Goal: Answer question/provide support: Share knowledge or assist other users

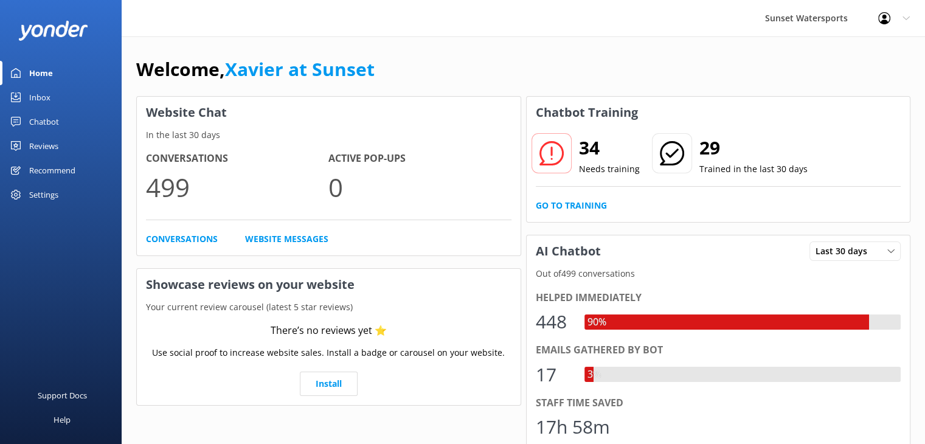
click at [49, 92] on div "Inbox" at bounding box center [39, 97] width 21 height 24
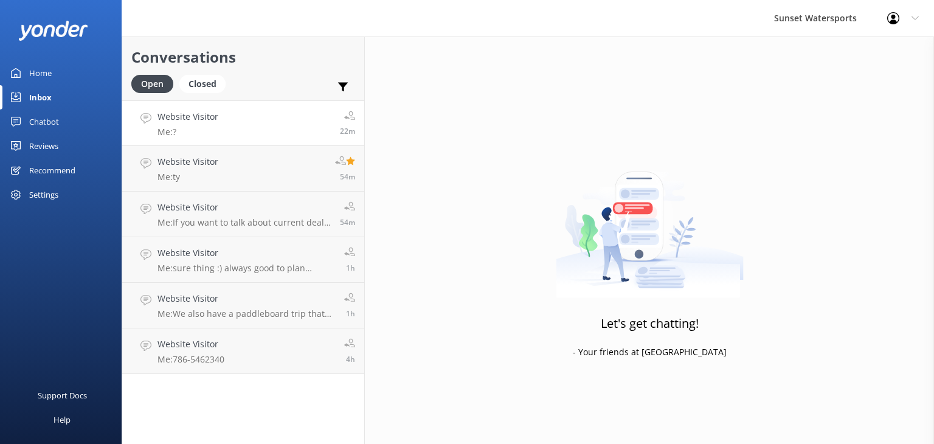
click at [221, 128] on link "Website Visitor Me: ? 22m" at bounding box center [243, 123] width 242 height 46
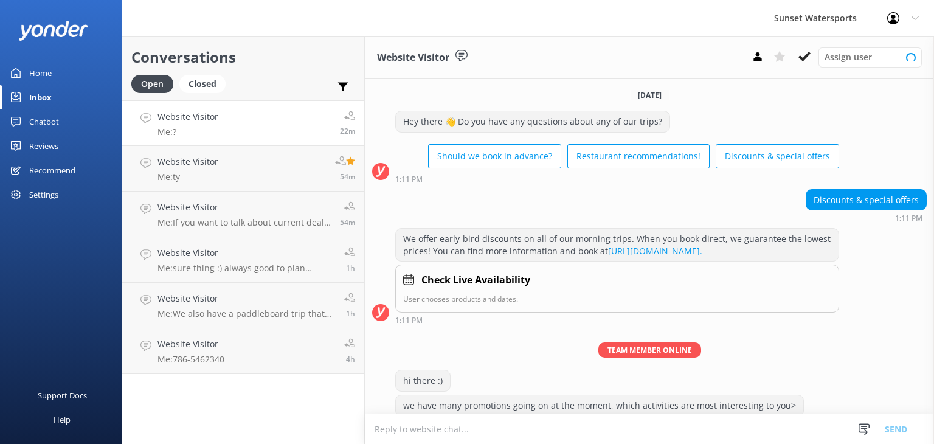
scroll to position [55, 0]
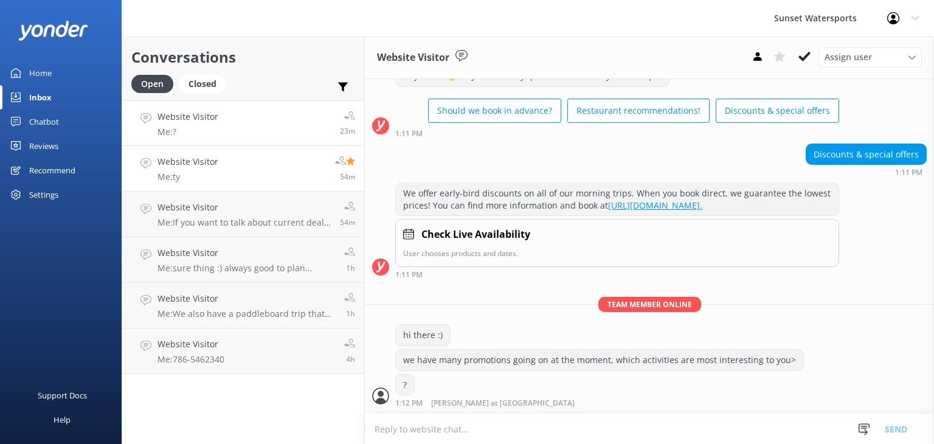
click at [214, 172] on p "Me: ty" at bounding box center [188, 177] width 61 height 11
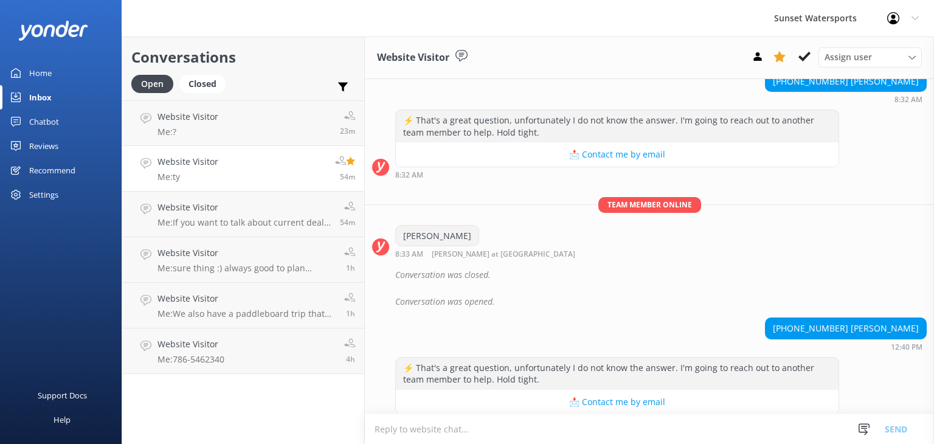
scroll to position [3256, 0]
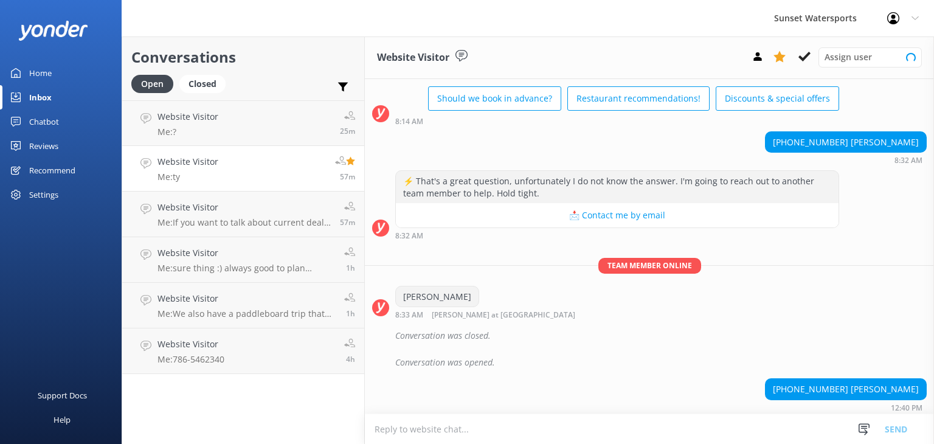
scroll to position [3256, 0]
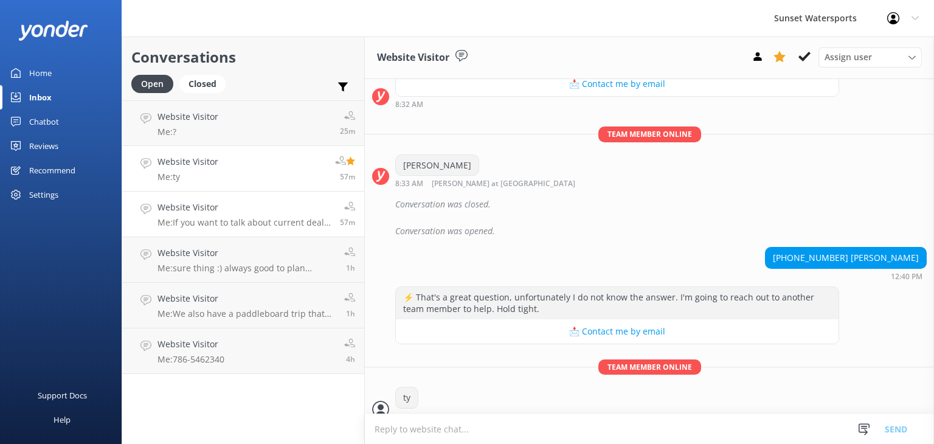
click at [217, 214] on h4 "Website Visitor" at bounding box center [244, 207] width 173 height 13
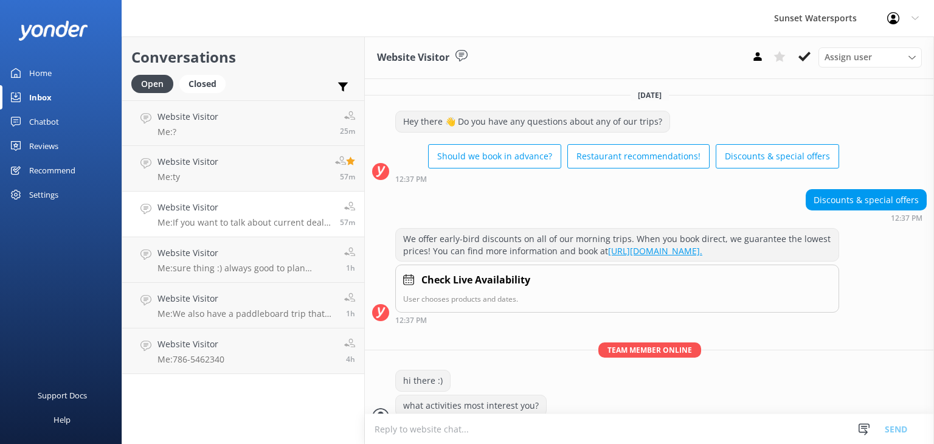
scroll to position [110, 0]
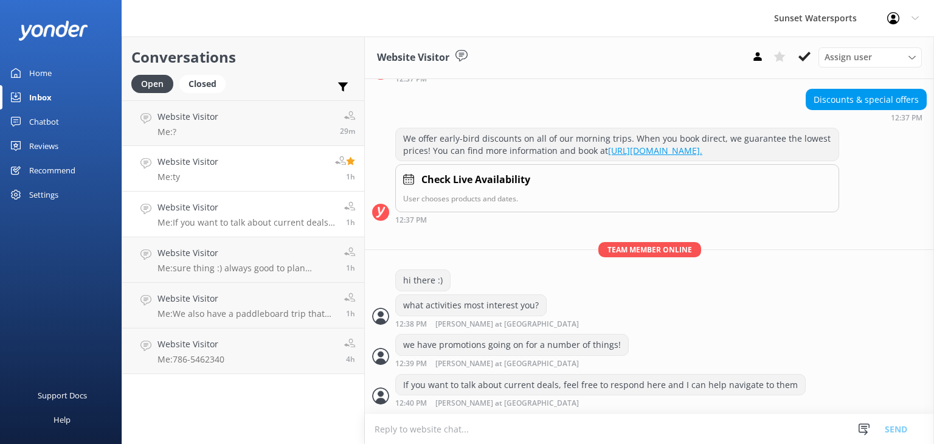
click at [254, 162] on link "Website Visitor Me: ty 1h" at bounding box center [243, 169] width 242 height 46
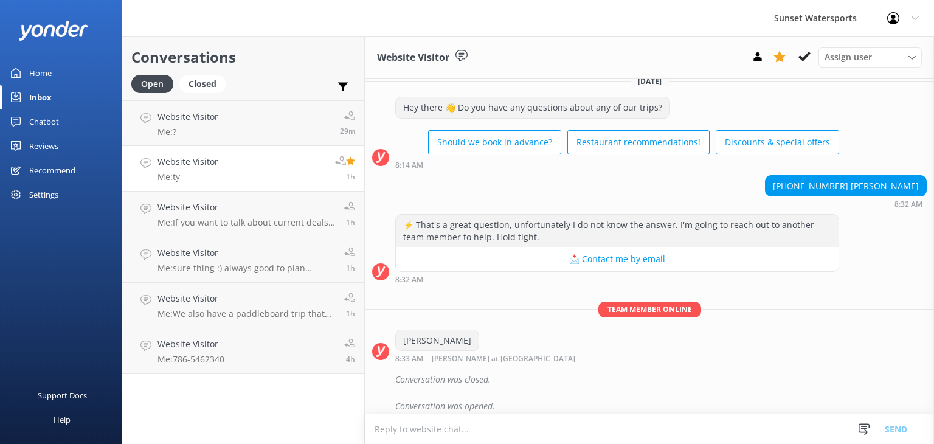
scroll to position [3256, 0]
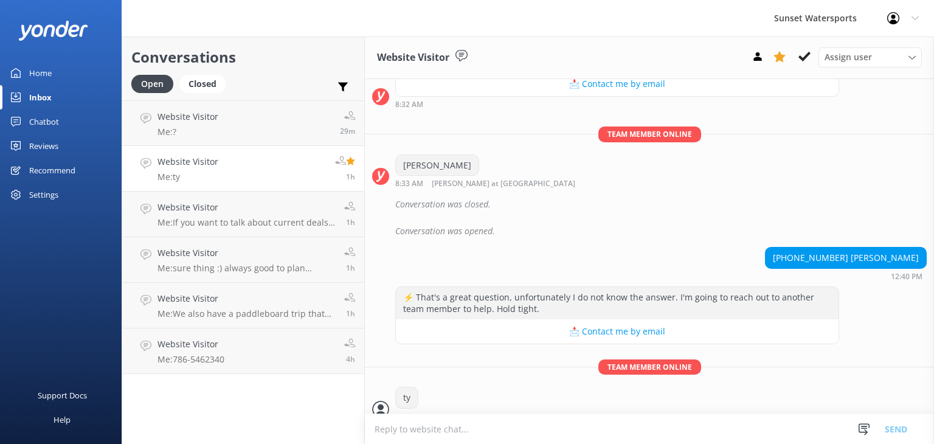
click at [248, 171] on link "Website Visitor Me: ty 1h" at bounding box center [243, 169] width 242 height 46
click at [234, 122] on link "Website Visitor Me: ? 29m" at bounding box center [243, 123] width 242 height 46
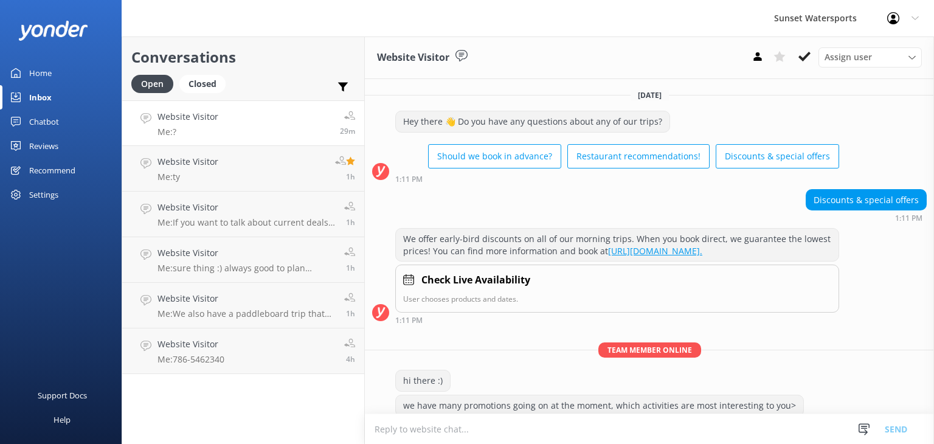
scroll to position [55, 0]
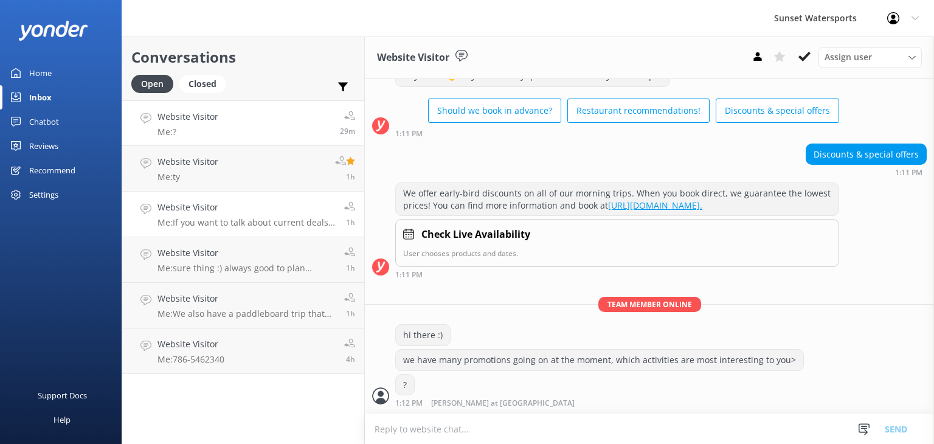
click at [297, 223] on p "Me: If you want to talk about current deals, feel free to respond here and I ca…" at bounding box center [247, 222] width 178 height 11
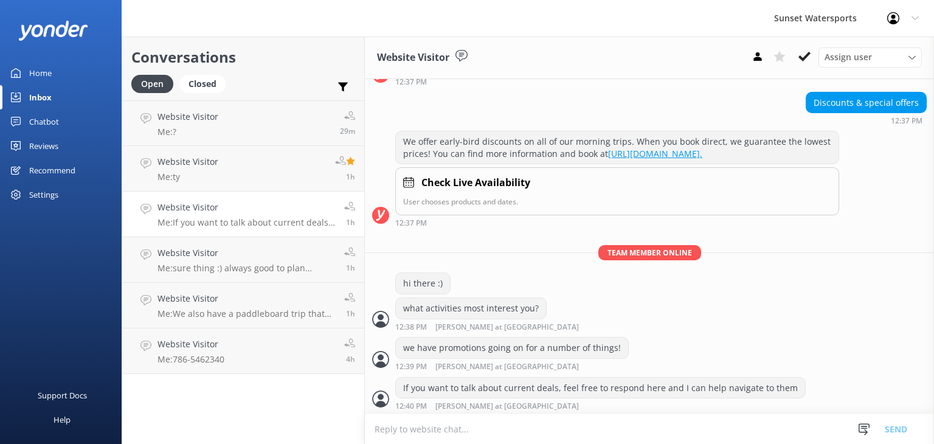
scroll to position [110, 0]
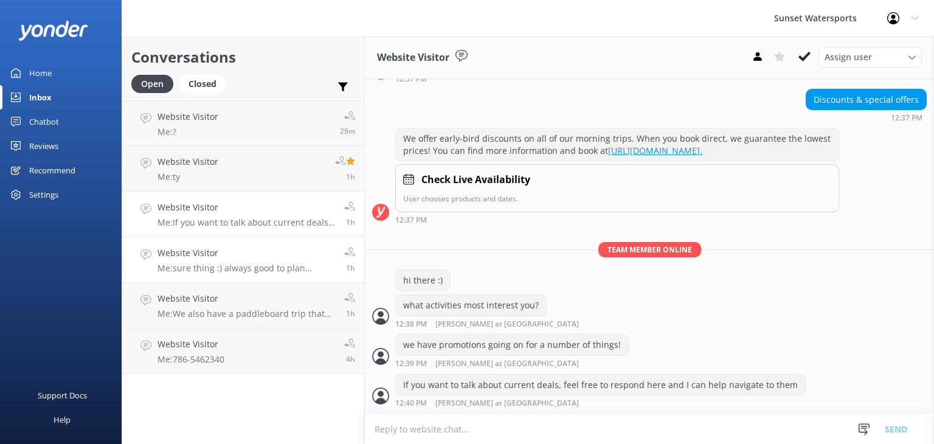
click at [310, 271] on p "Me: sure thing :) always good to plan ahead. If you want I can text you so you …" at bounding box center [247, 268] width 178 height 11
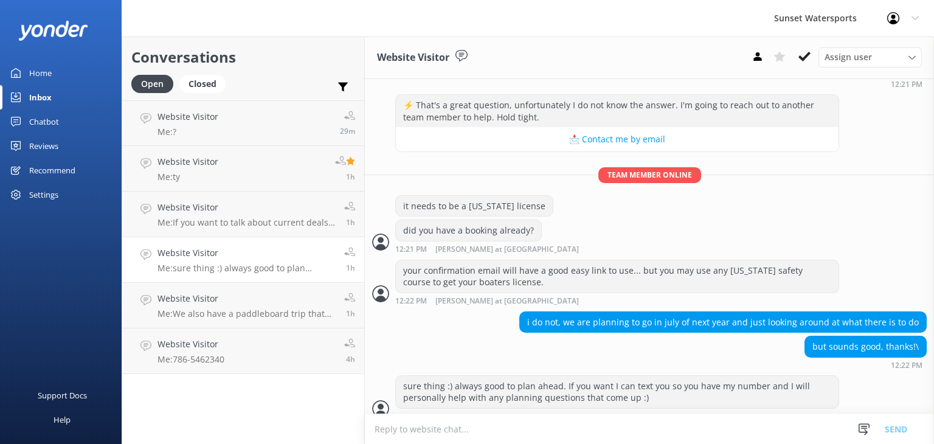
scroll to position [144, 0]
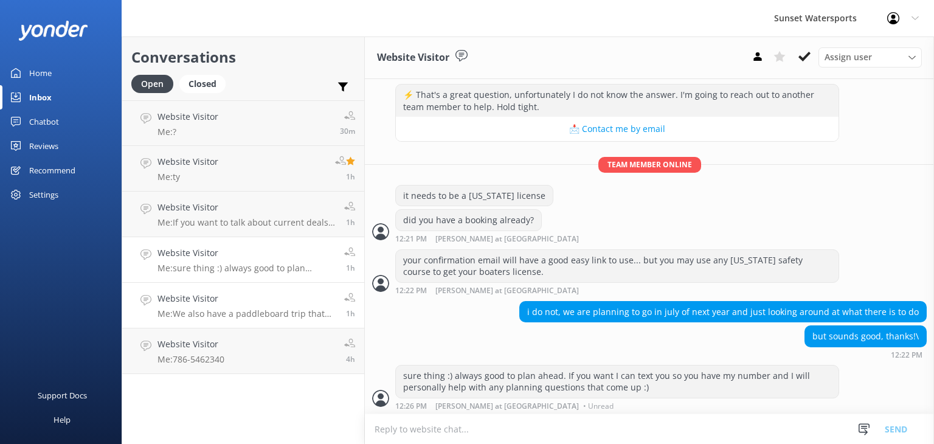
click at [274, 315] on p "Me: We also have a paddleboard trip that goes out to the backcountry every day …" at bounding box center [247, 313] width 178 height 11
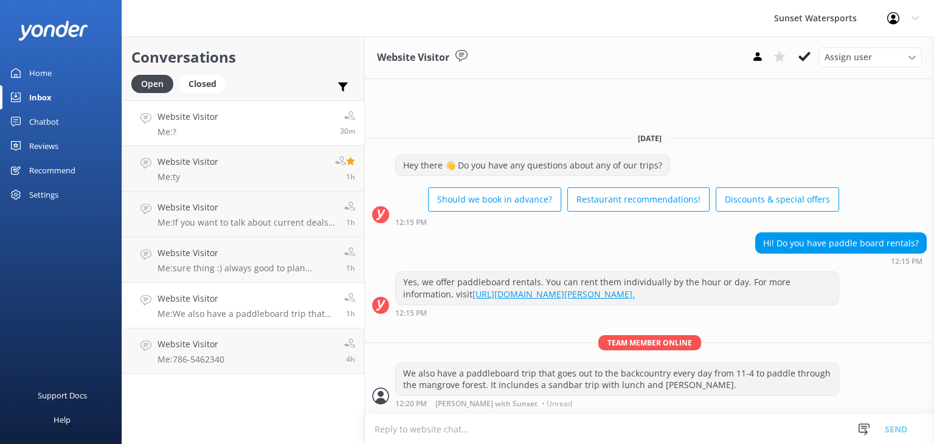
click at [273, 139] on link "Website Visitor Me: ? 30m" at bounding box center [243, 123] width 242 height 46
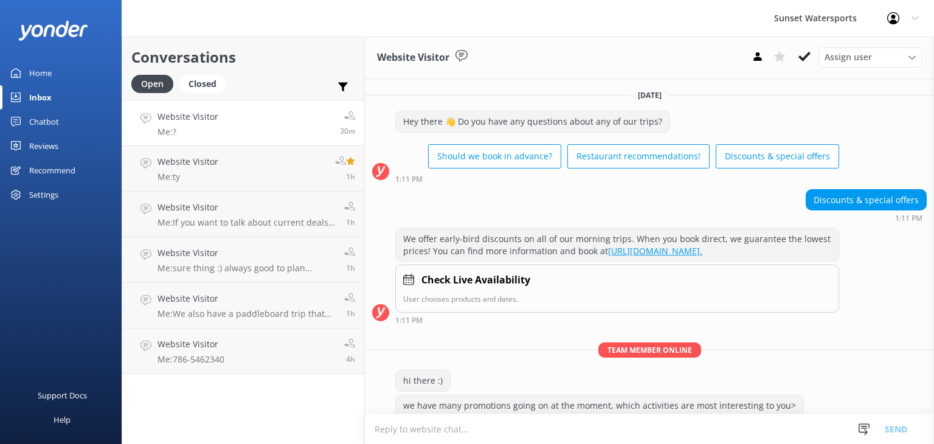
scroll to position [55, 0]
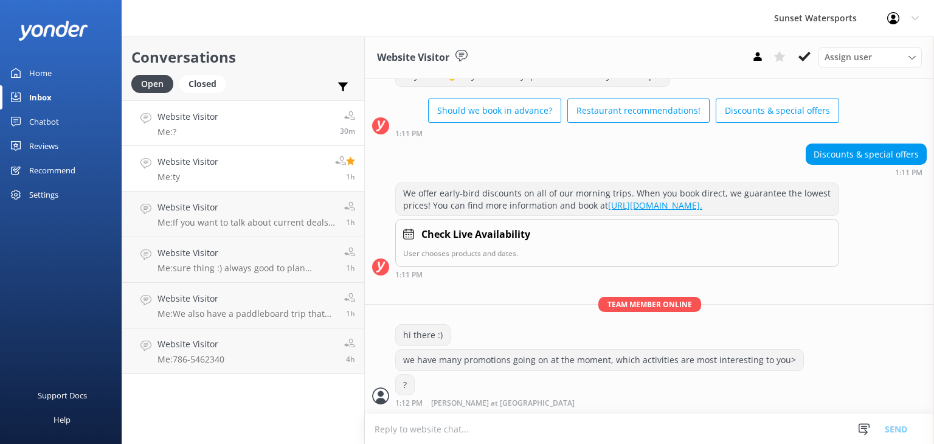
click at [212, 183] on link "Website Visitor Me: ty 1h" at bounding box center [243, 169] width 242 height 46
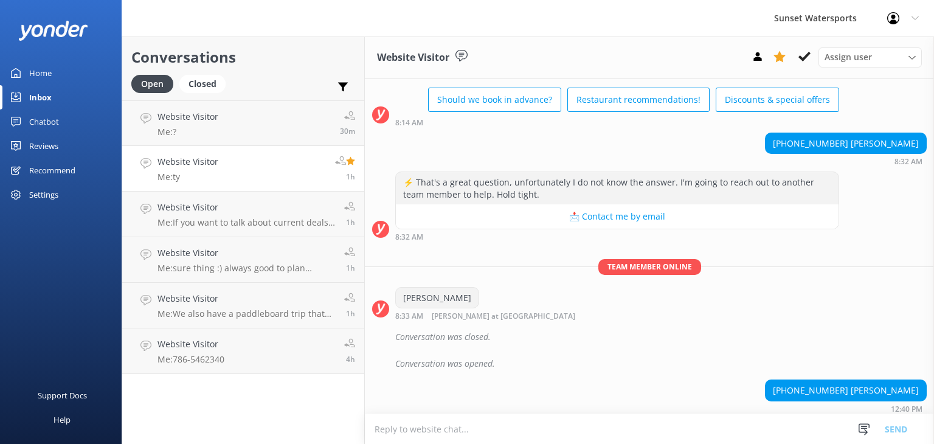
scroll to position [3256, 0]
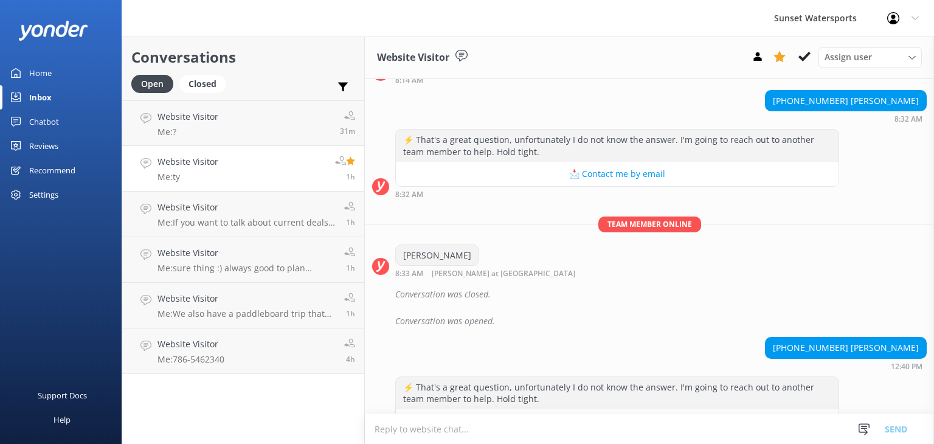
scroll to position [3256, 0]
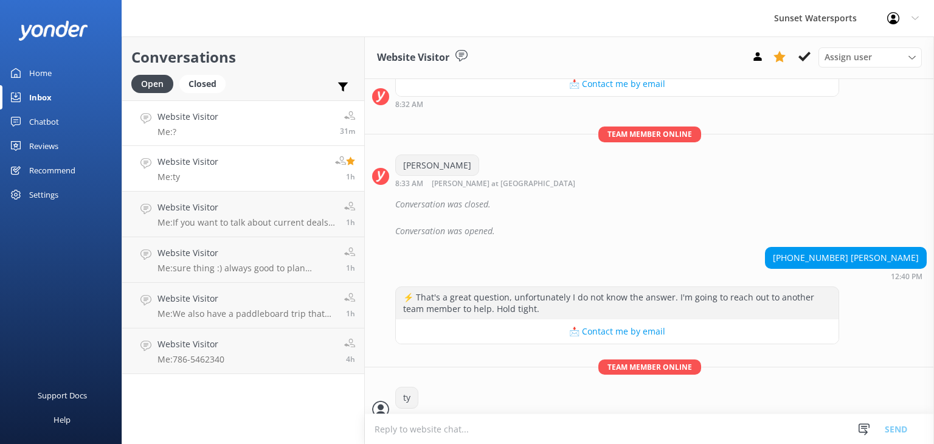
click at [260, 130] on link "Website Visitor Me: ? 31m" at bounding box center [243, 123] width 242 height 46
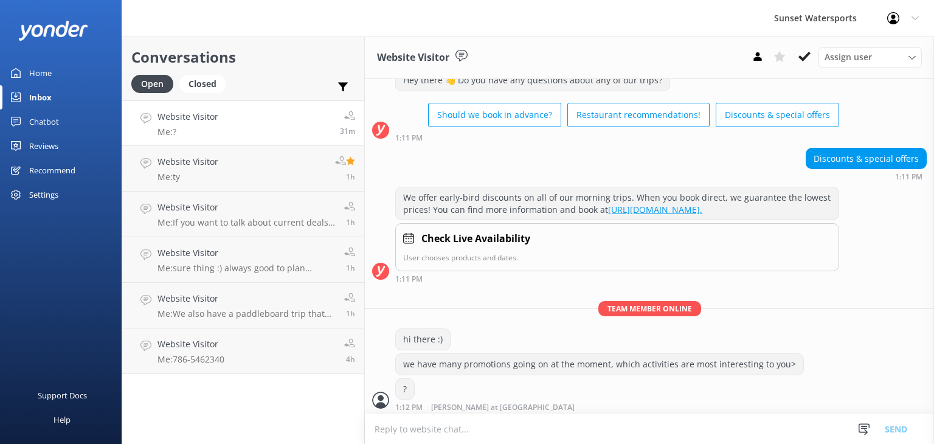
scroll to position [55, 0]
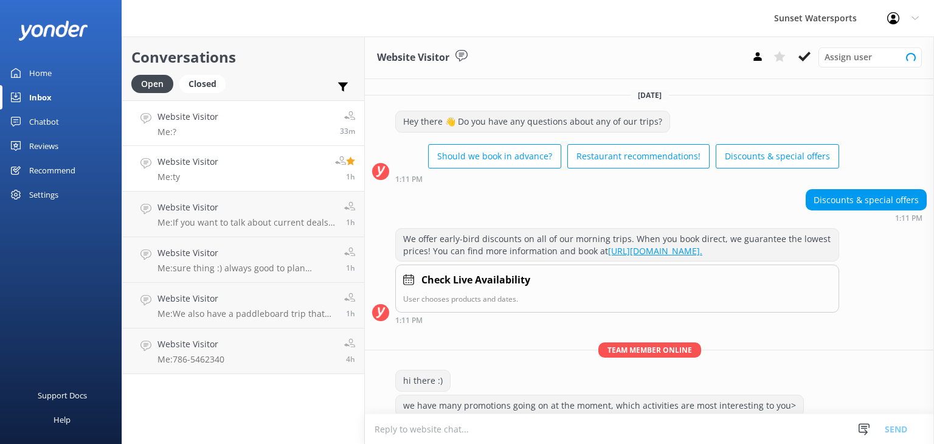
scroll to position [55, 0]
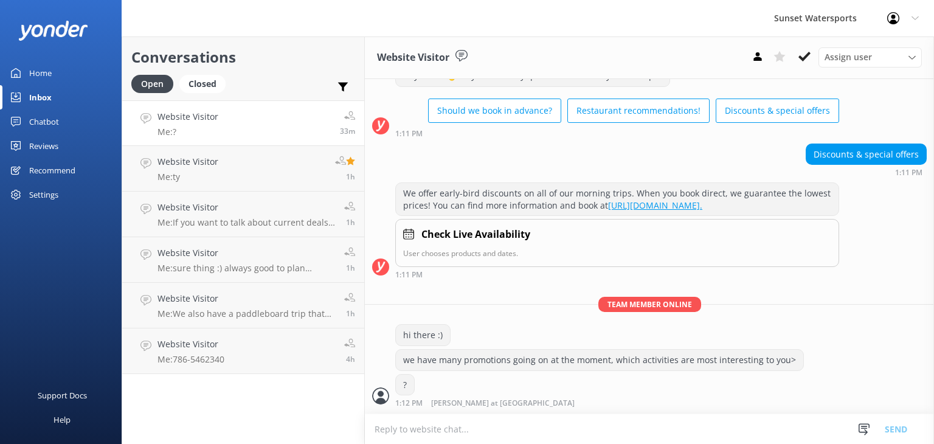
click at [272, 133] on link "Website Visitor Me: ? 33m" at bounding box center [243, 123] width 242 height 46
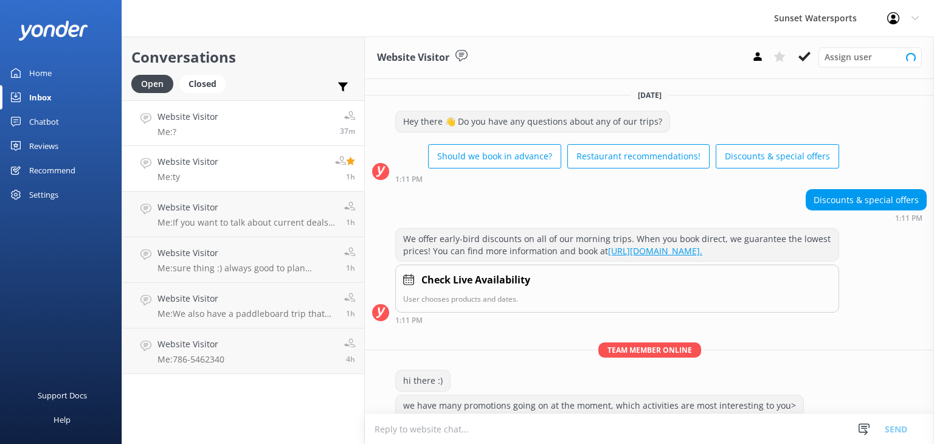
scroll to position [55, 0]
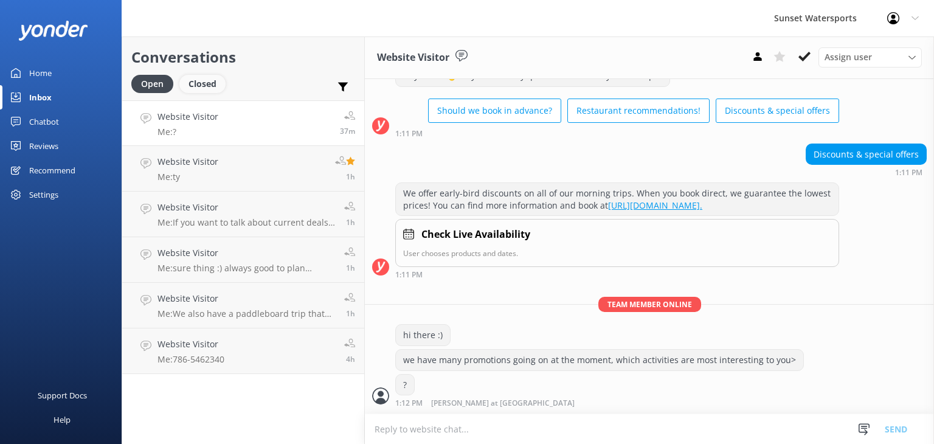
click at [208, 83] on div "Closed" at bounding box center [202, 84] width 46 height 18
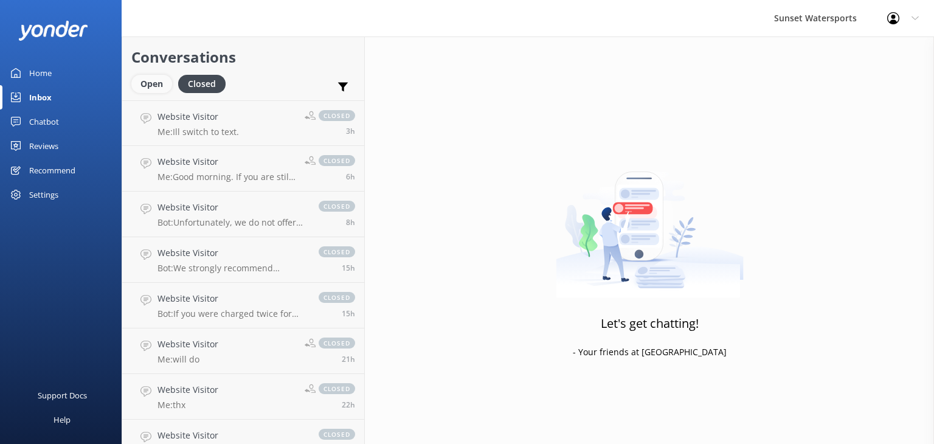
click at [144, 83] on div "Open" at bounding box center [151, 84] width 41 height 18
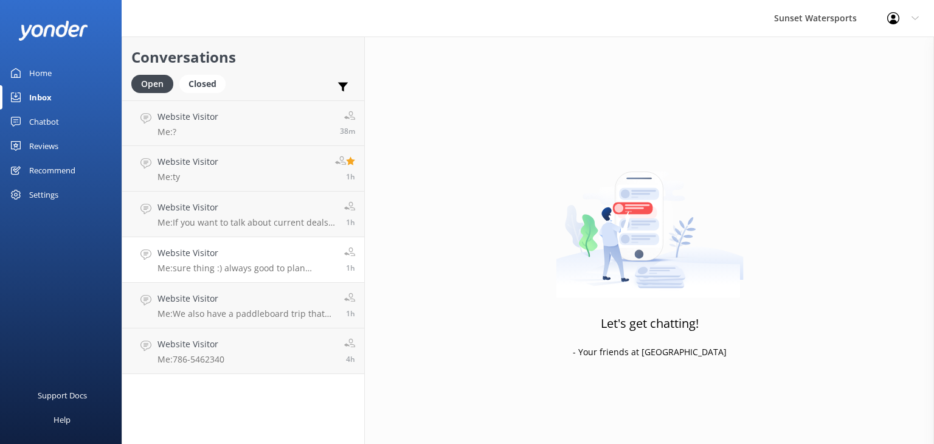
click at [258, 268] on p "Me: sure thing :) always good to plan ahead. If you want I can text you so you …" at bounding box center [247, 268] width 178 height 11
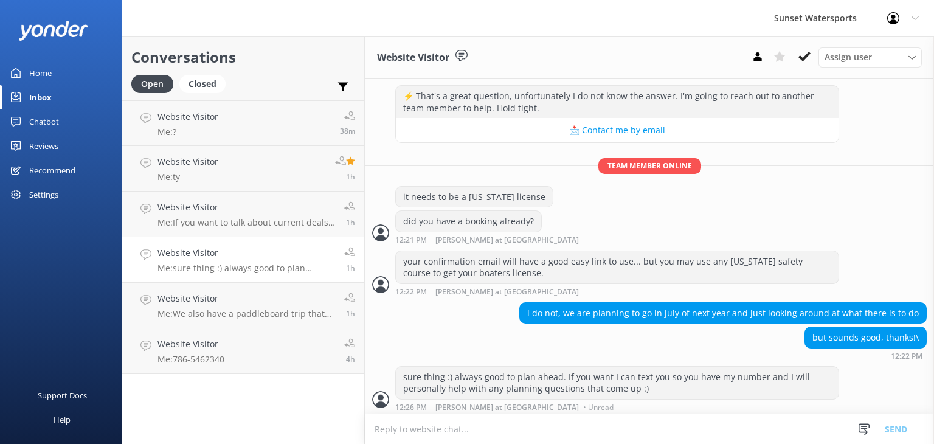
scroll to position [144, 0]
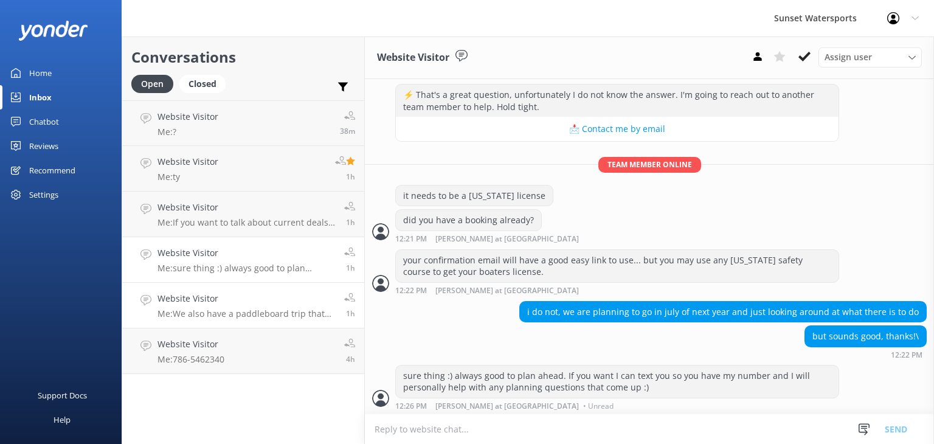
click at [237, 308] on div "Website Visitor Me: We also have a paddleboard trip that goes out to the backco…" at bounding box center [247, 305] width 178 height 27
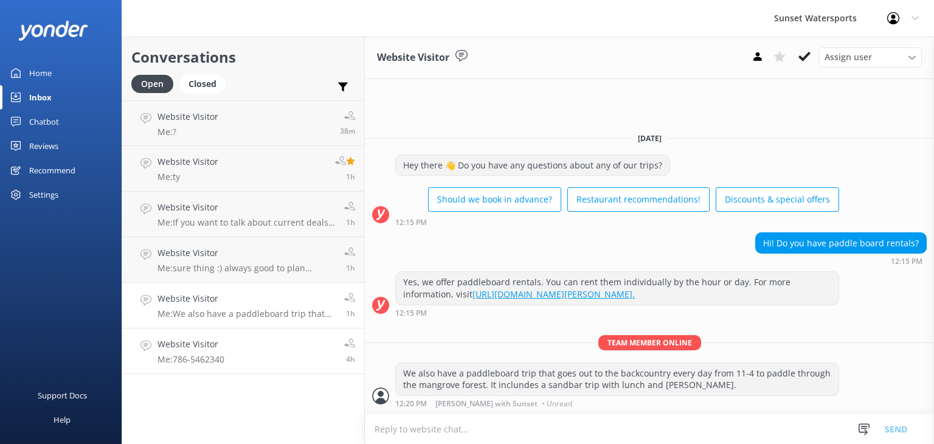
click at [282, 362] on link "Website Visitor Me: 786-5462340 4h" at bounding box center [243, 351] width 242 height 46
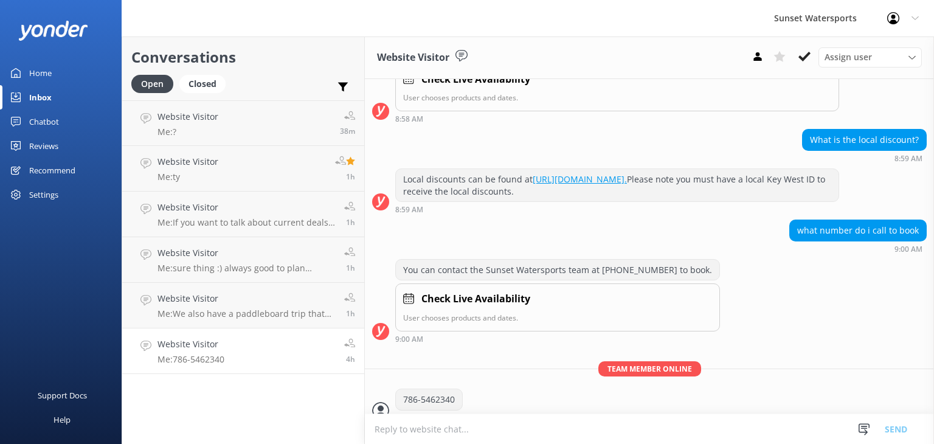
scroll to position [291, 0]
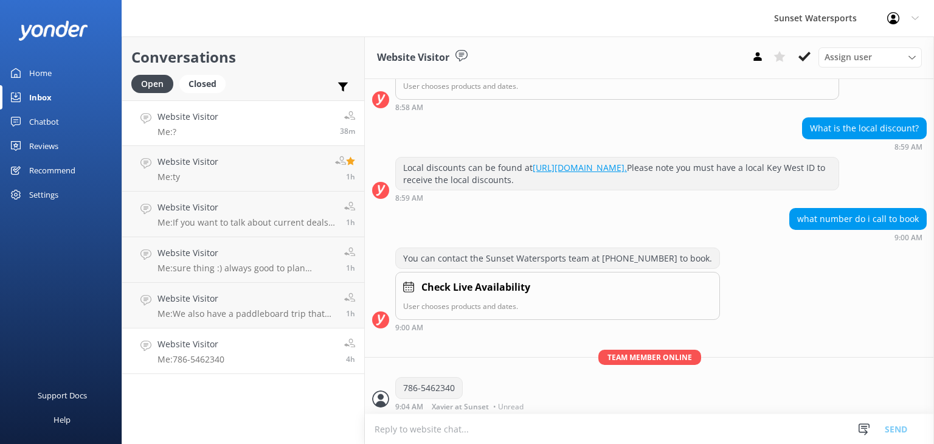
click at [204, 126] on div "Website Visitor Me: ?" at bounding box center [188, 123] width 61 height 26
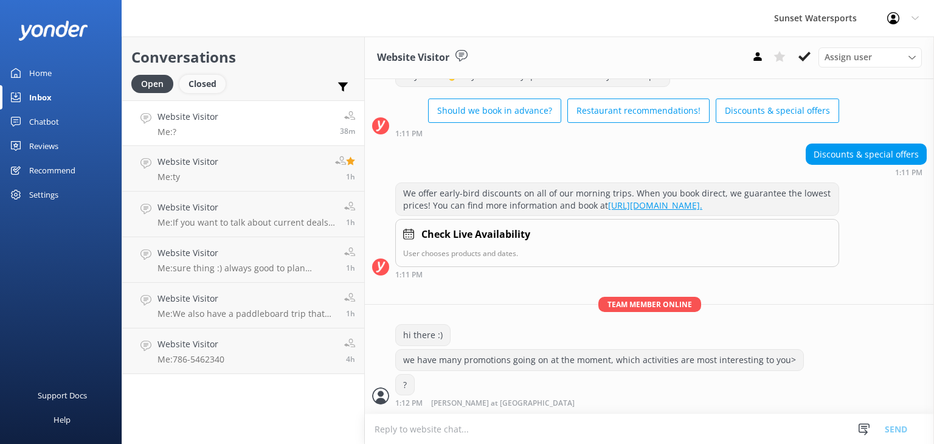
click at [199, 87] on div "Closed" at bounding box center [202, 84] width 46 height 18
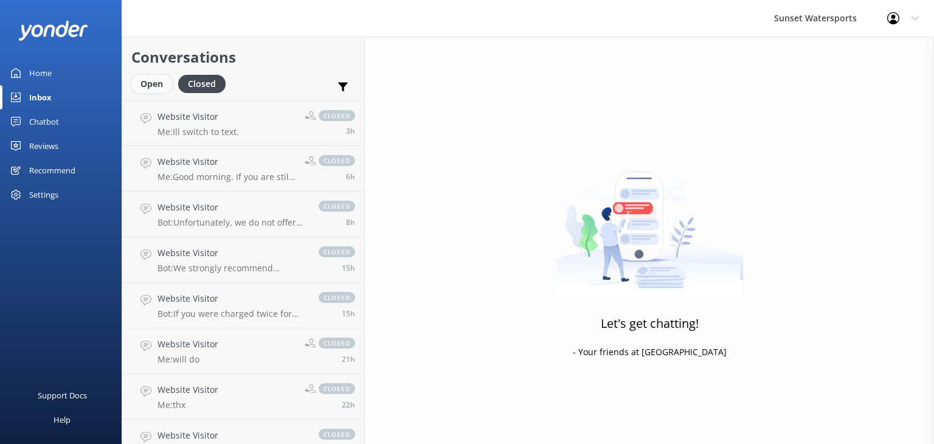
click at [145, 83] on div "Open" at bounding box center [151, 84] width 41 height 18
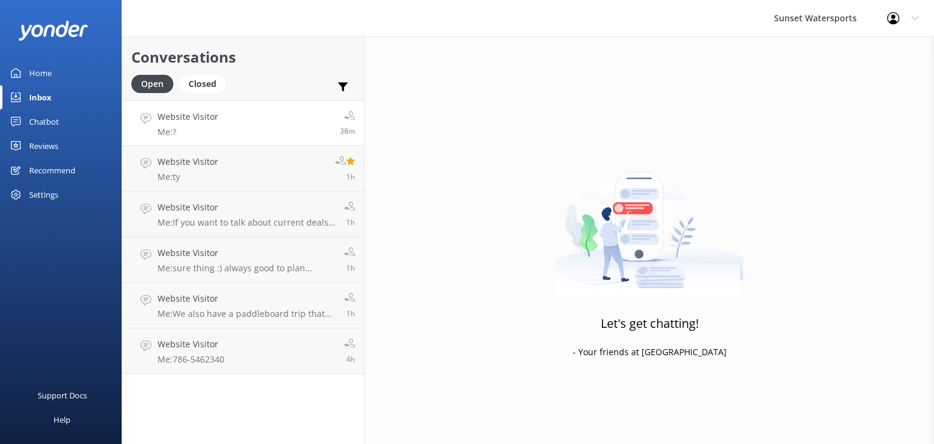
click at [208, 127] on p "Me: ?" at bounding box center [188, 132] width 61 height 11
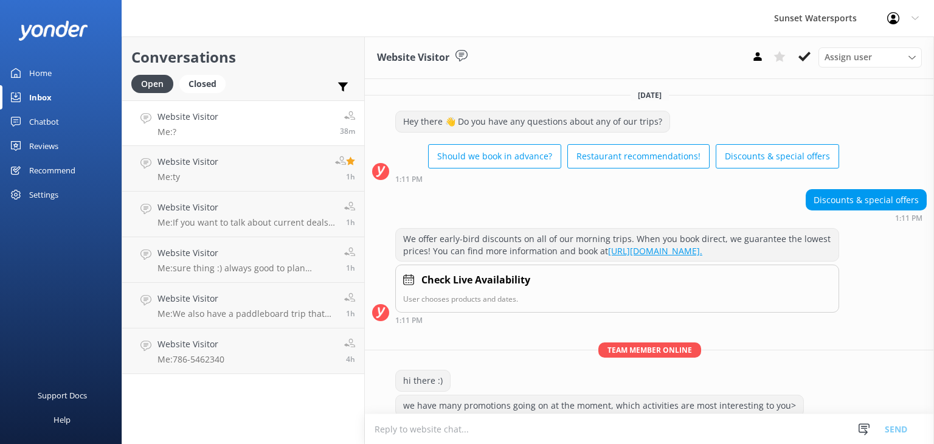
scroll to position [55, 0]
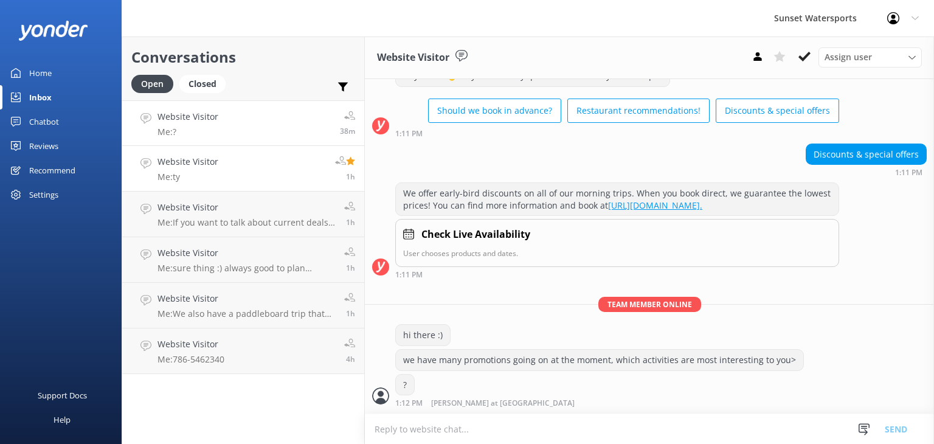
click at [275, 182] on link "Website Visitor Me: ty 1h" at bounding box center [243, 169] width 242 height 46
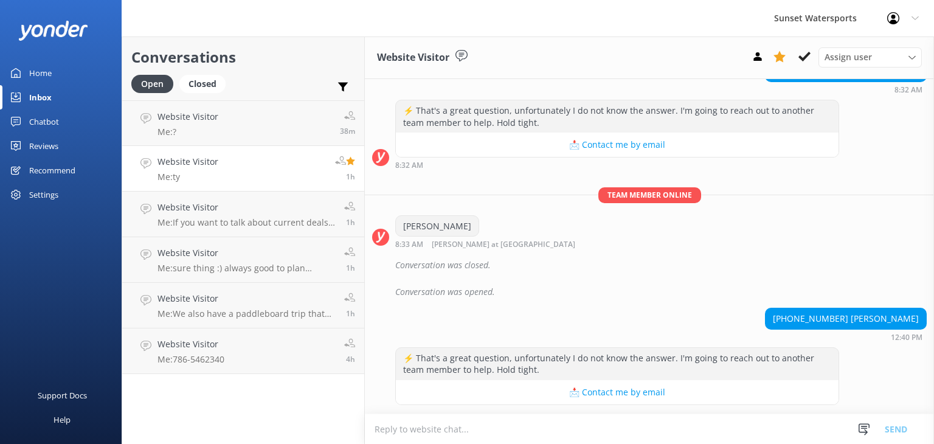
scroll to position [3256, 0]
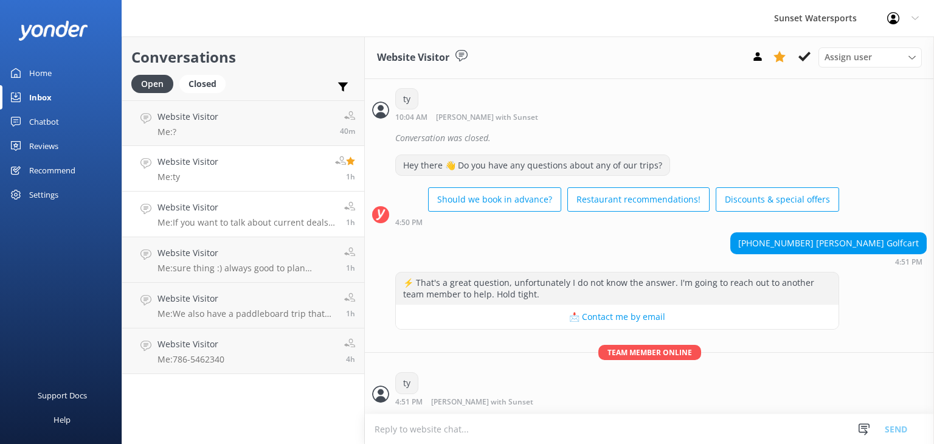
scroll to position [3256, 0]
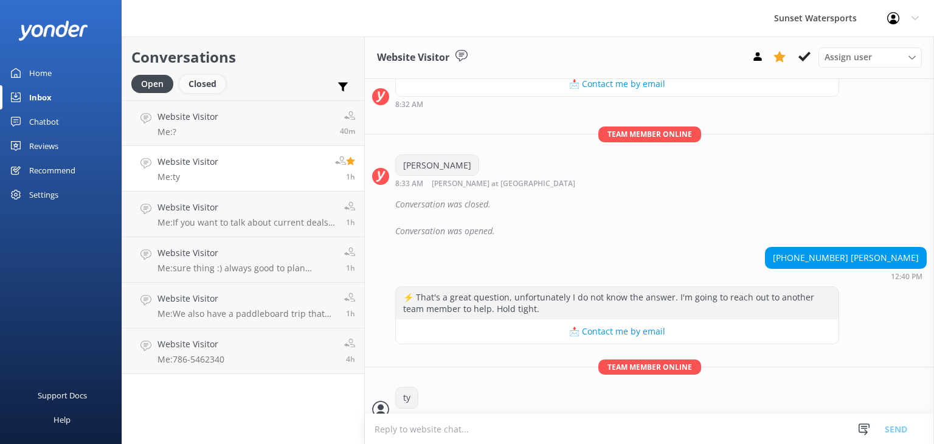
click at [204, 83] on div "Closed" at bounding box center [202, 84] width 46 height 18
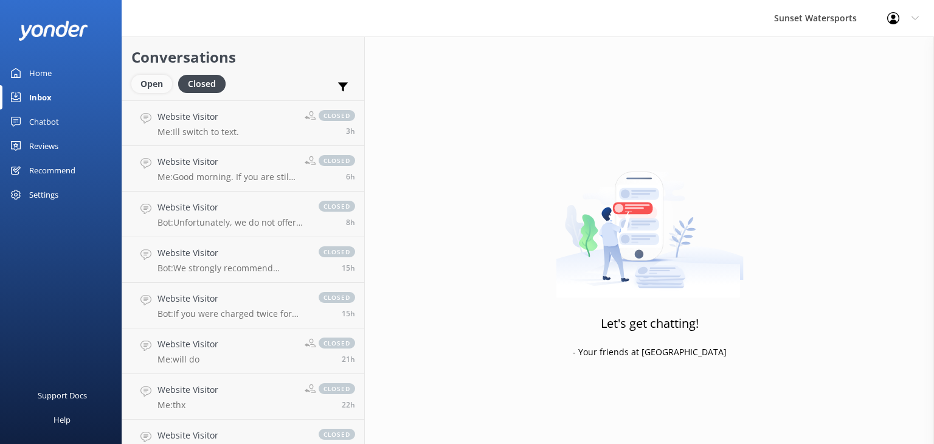
click at [156, 86] on div "Open" at bounding box center [151, 84] width 41 height 18
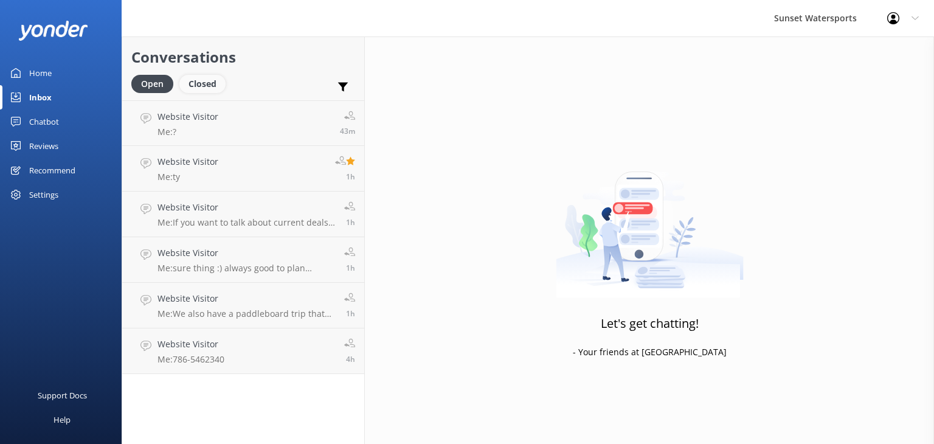
click at [209, 91] on div "Closed" at bounding box center [202, 84] width 46 height 18
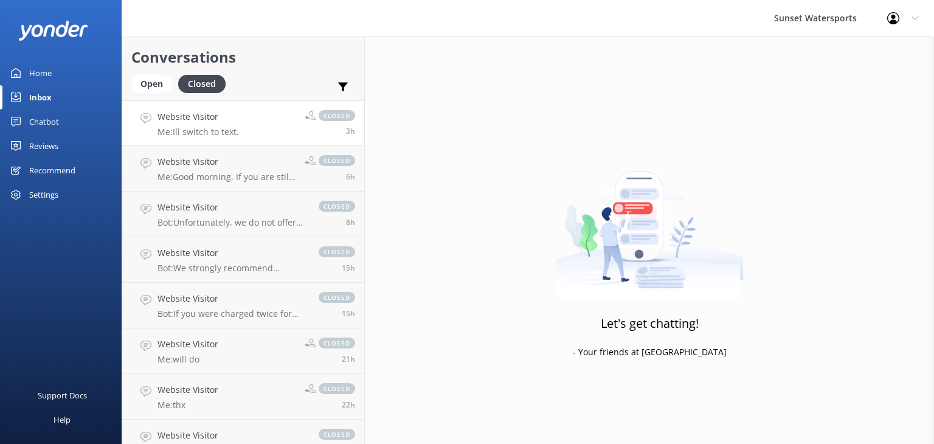
click at [195, 122] on h4 "Website Visitor" at bounding box center [199, 116] width 82 height 13
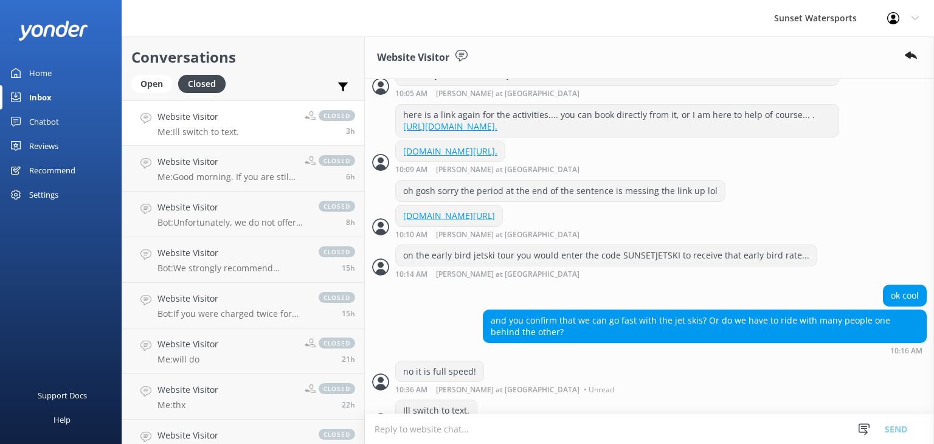
scroll to position [1015, 0]
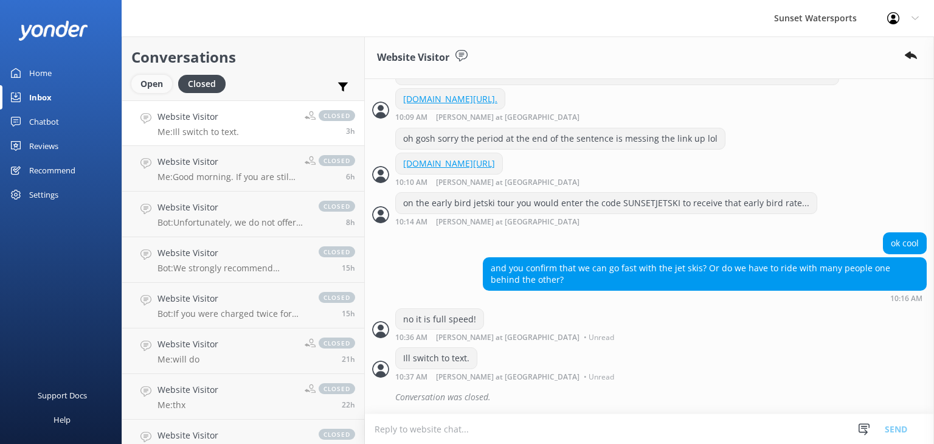
click at [148, 88] on div "Open" at bounding box center [151, 84] width 41 height 18
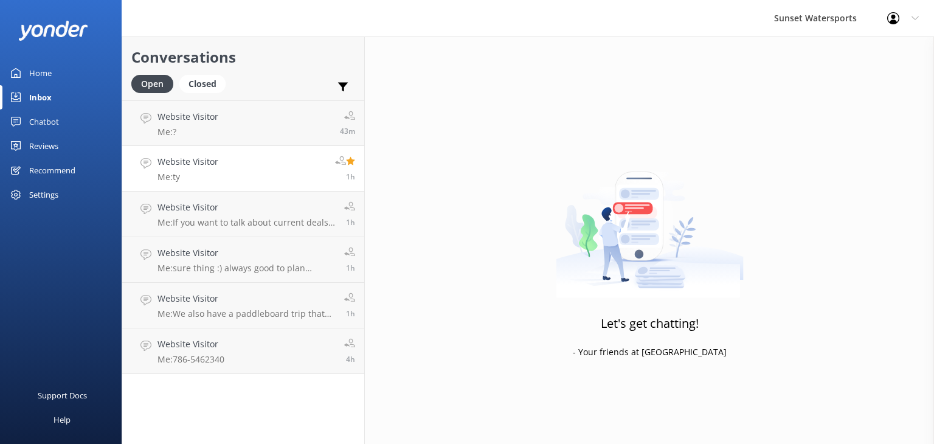
click at [215, 168] on h4 "Website Visitor" at bounding box center [188, 161] width 61 height 13
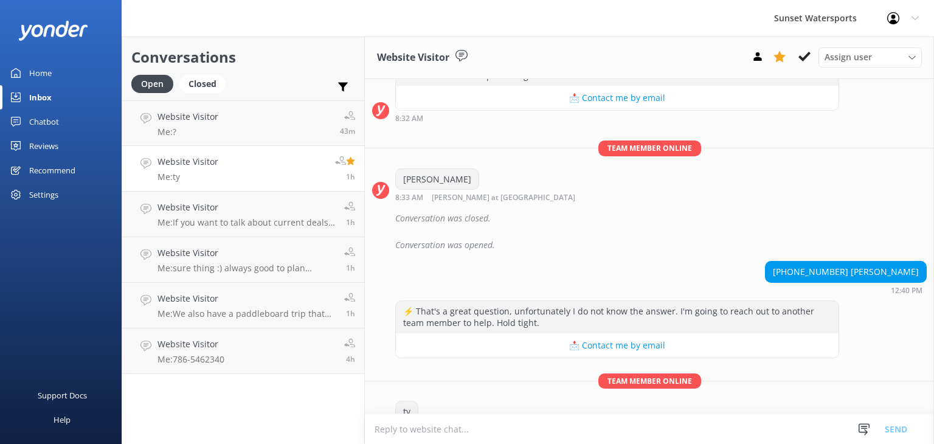
scroll to position [3256, 0]
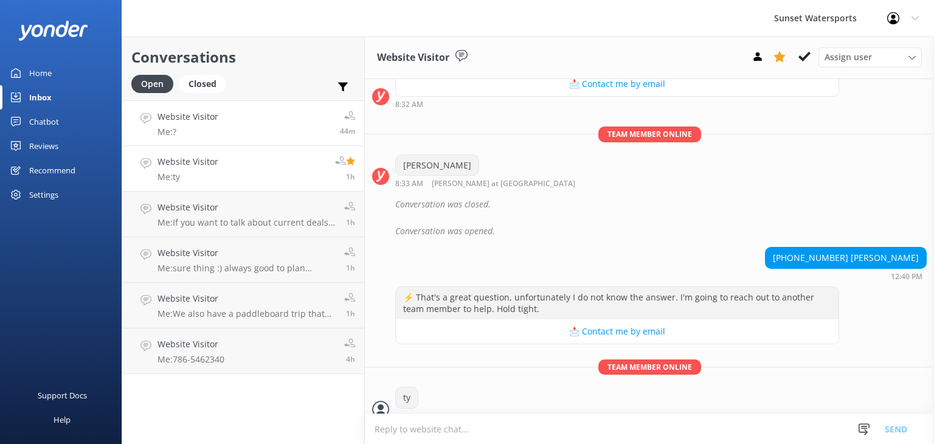
click at [227, 130] on link "Website Visitor Me: ? 44m" at bounding box center [243, 123] width 242 height 46
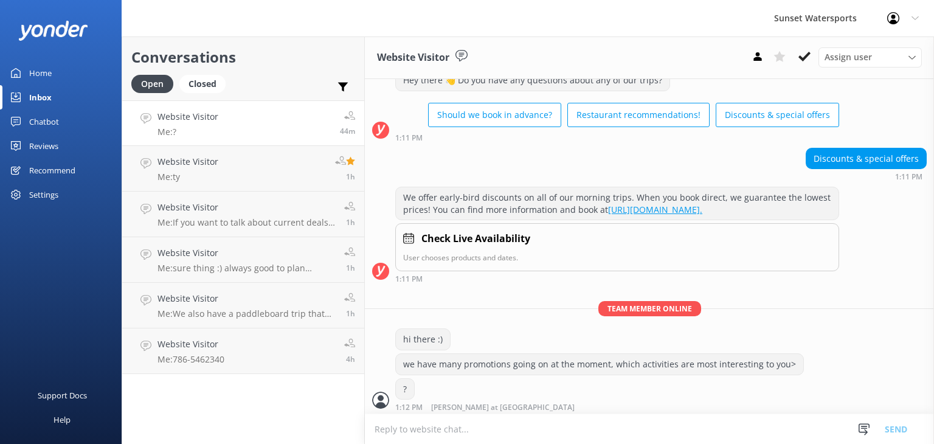
scroll to position [55, 0]
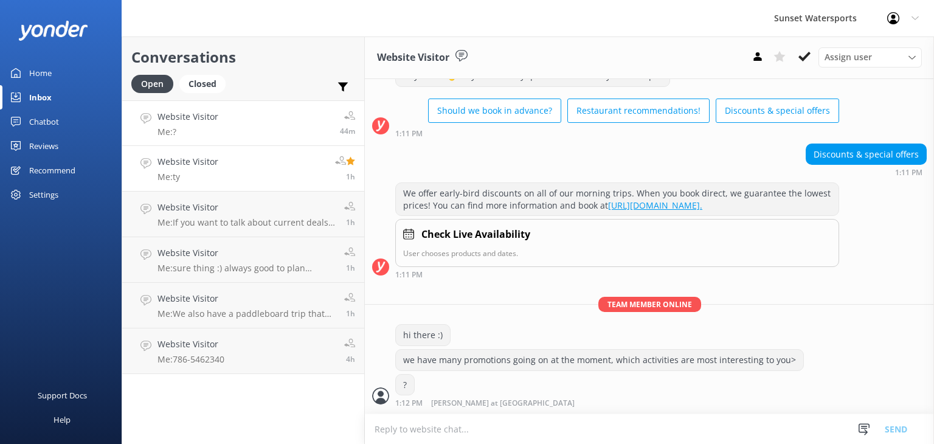
click at [209, 172] on p "Me: ty" at bounding box center [188, 177] width 61 height 11
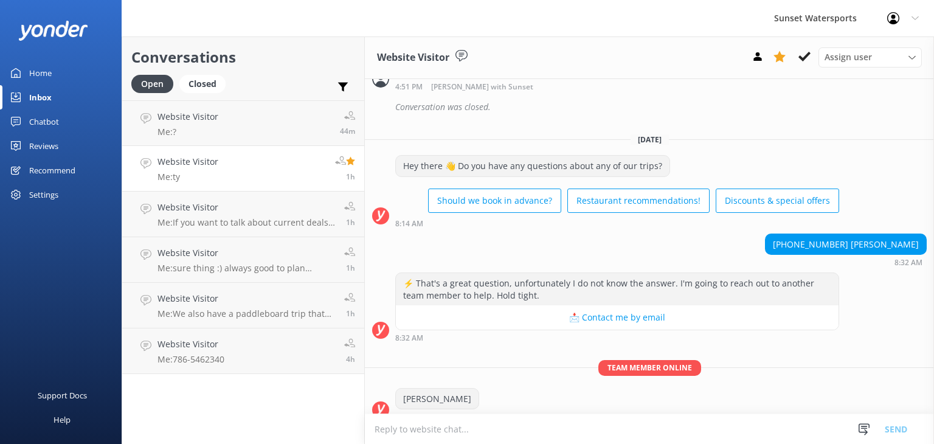
scroll to position [3256, 0]
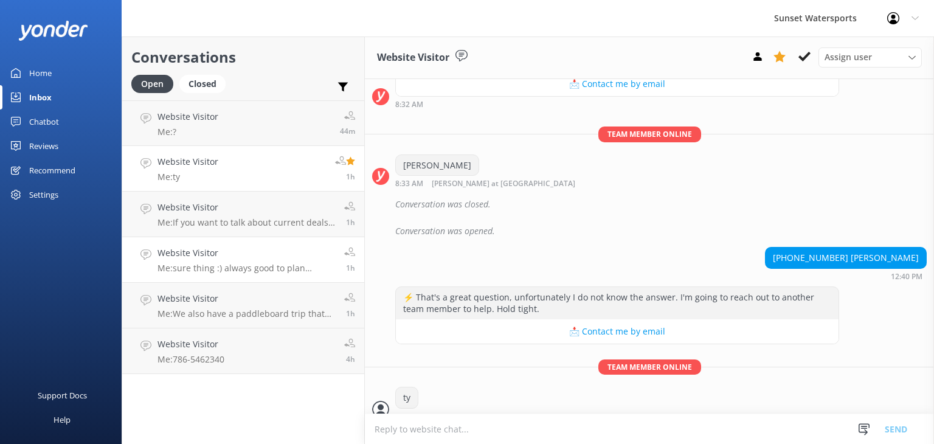
click at [260, 265] on p "Me: sure thing :) always good to plan ahead. If you want I can text you so you …" at bounding box center [247, 268] width 178 height 11
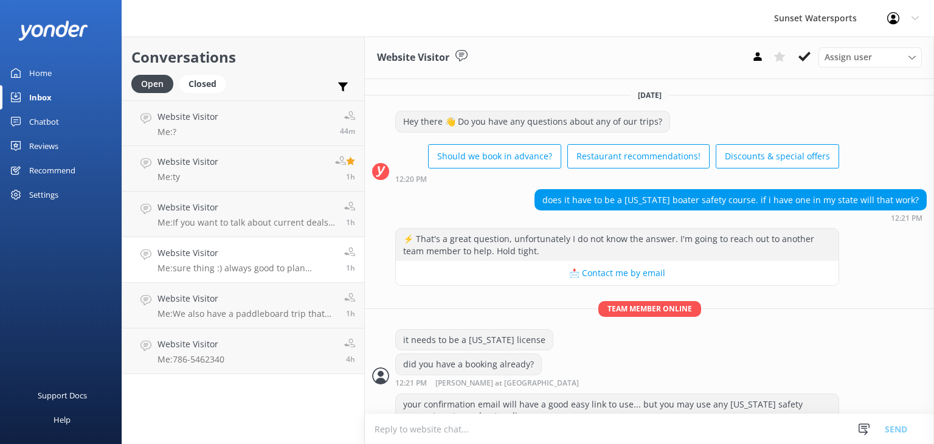
scroll to position [144, 0]
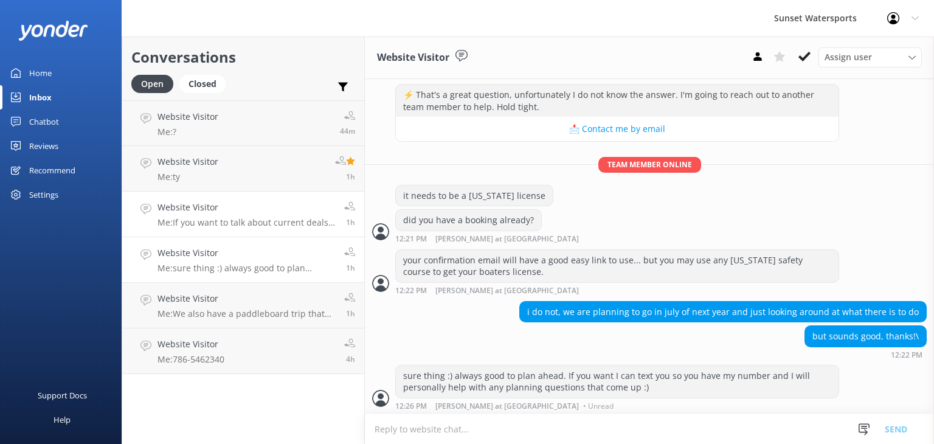
click at [267, 216] on div "Website Visitor Me: If you want to talk about current deals, feel free to respo…" at bounding box center [247, 214] width 178 height 27
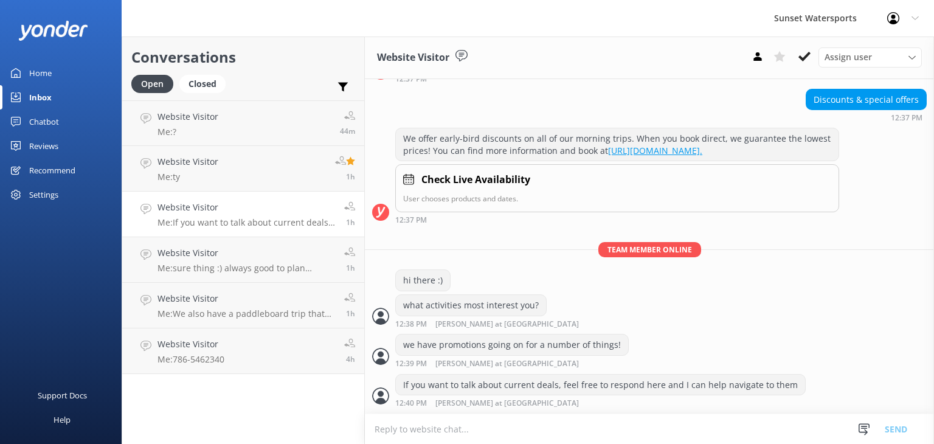
scroll to position [110, 0]
click at [243, 179] on link "Website Visitor Me: ty 1h" at bounding box center [243, 169] width 242 height 46
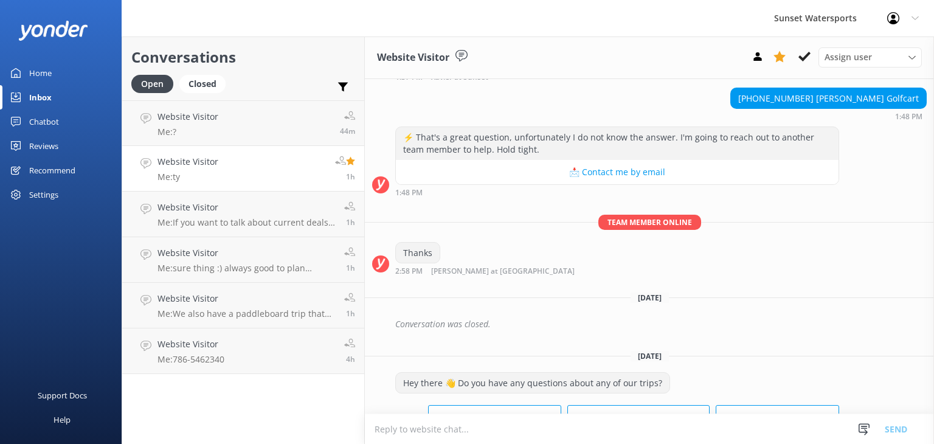
click at [44, 97] on div "Inbox" at bounding box center [40, 97] width 23 height 24
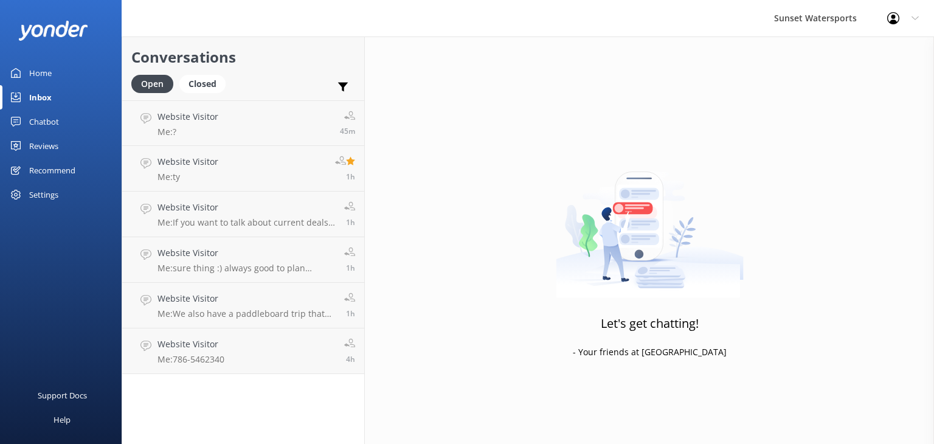
click at [38, 98] on div "Inbox" at bounding box center [40, 97] width 23 height 24
click at [250, 131] on link "Website Visitor Me: ? 45m" at bounding box center [243, 123] width 242 height 46
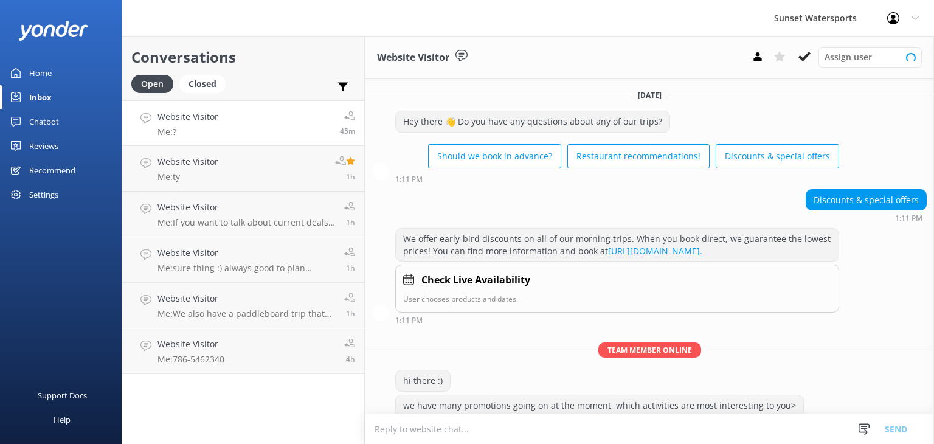
scroll to position [55, 0]
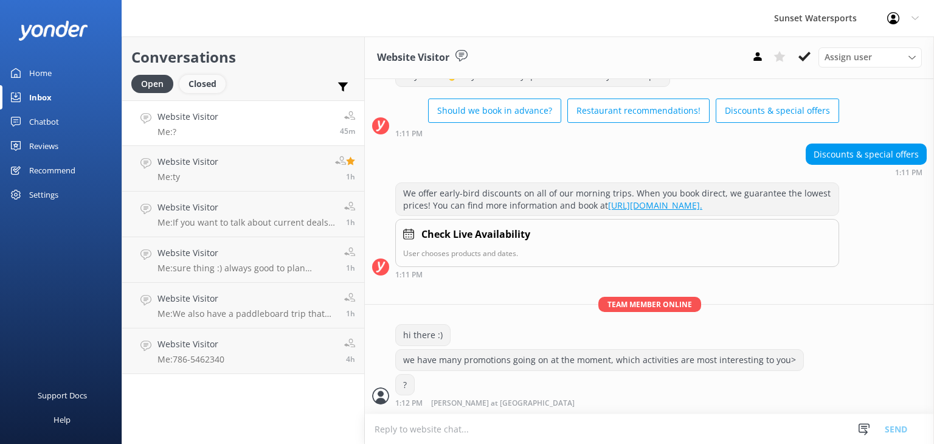
click at [211, 91] on div "Closed" at bounding box center [202, 84] width 46 height 18
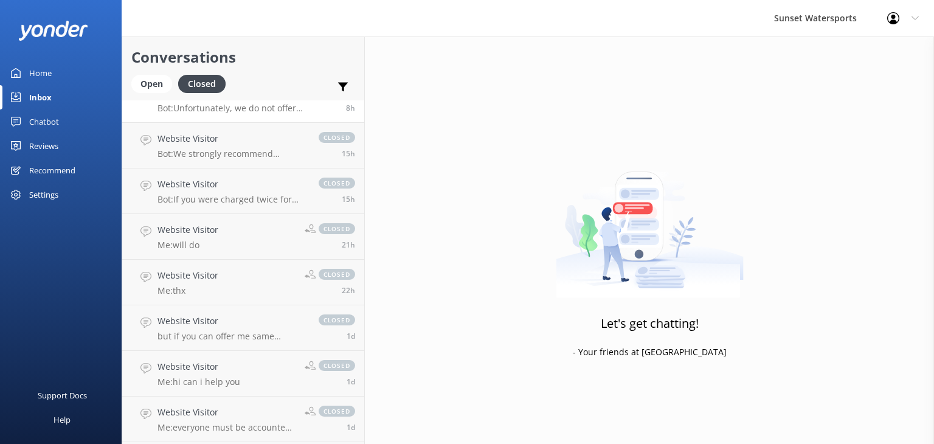
scroll to position [122, 0]
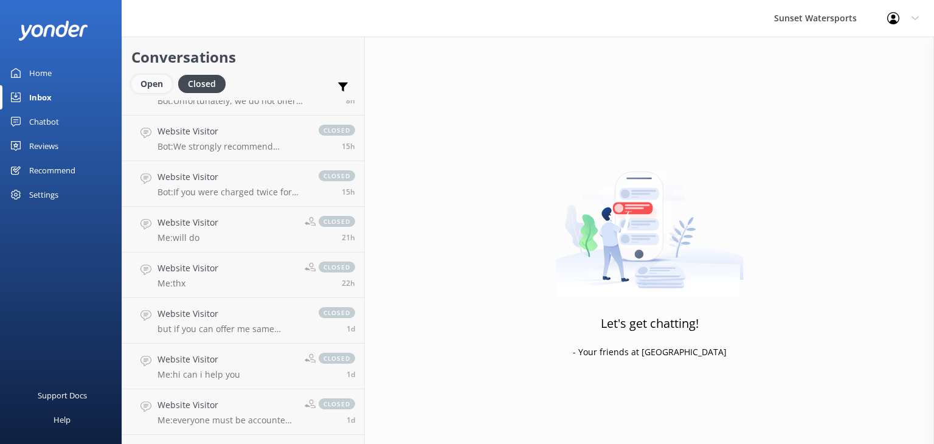
click at [145, 83] on div "Open" at bounding box center [151, 84] width 41 height 18
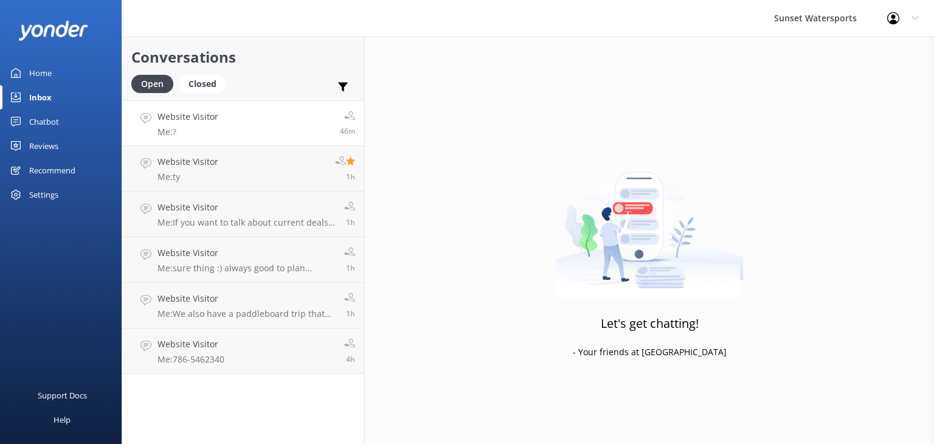
click at [241, 131] on link "Website Visitor Me: ? 46m" at bounding box center [243, 123] width 242 height 46
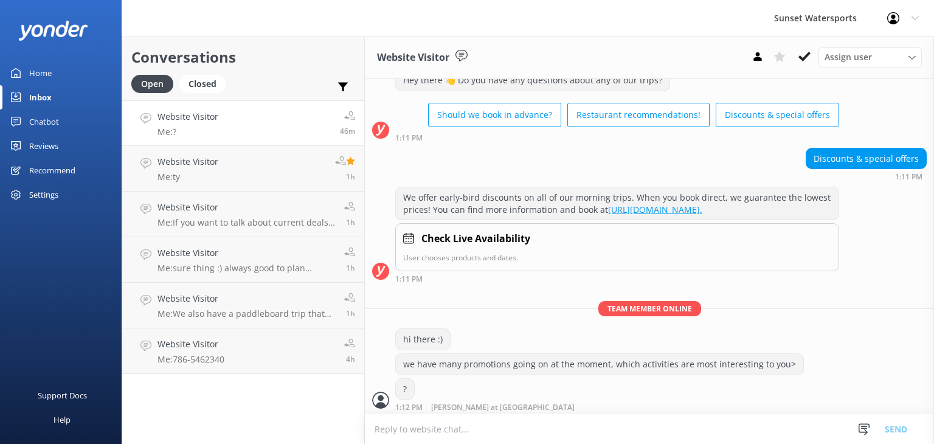
scroll to position [55, 0]
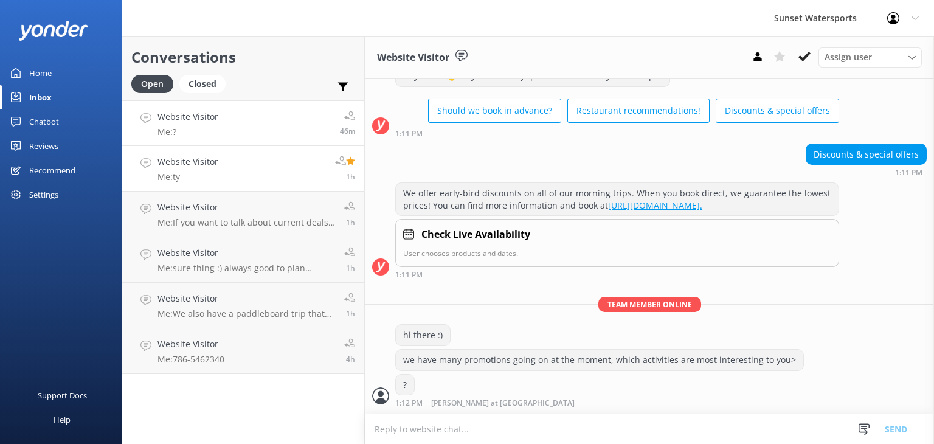
click at [203, 170] on div "Website Visitor Me: ty" at bounding box center [188, 168] width 61 height 27
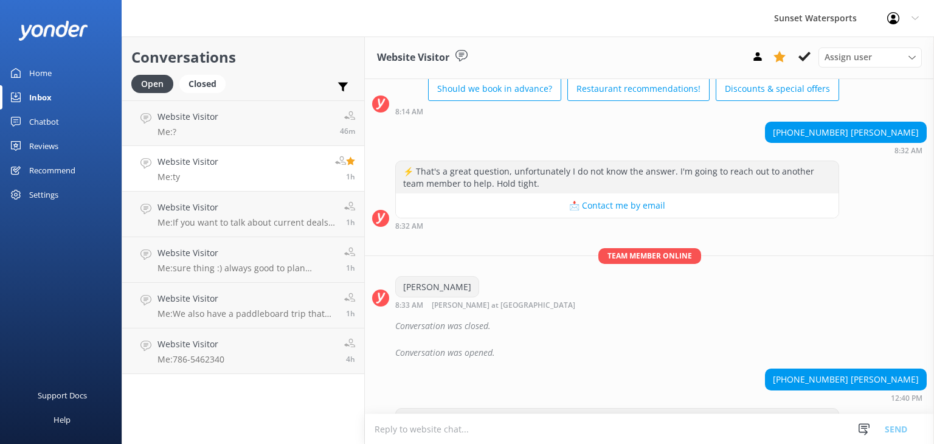
scroll to position [3256, 0]
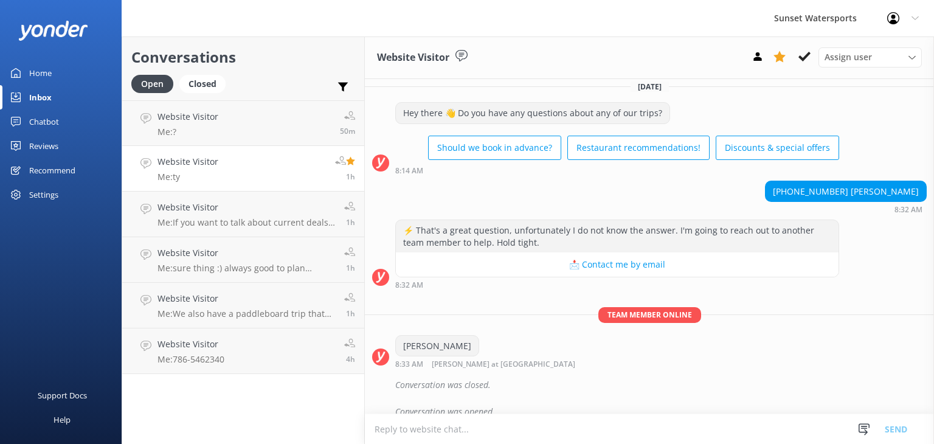
scroll to position [3256, 0]
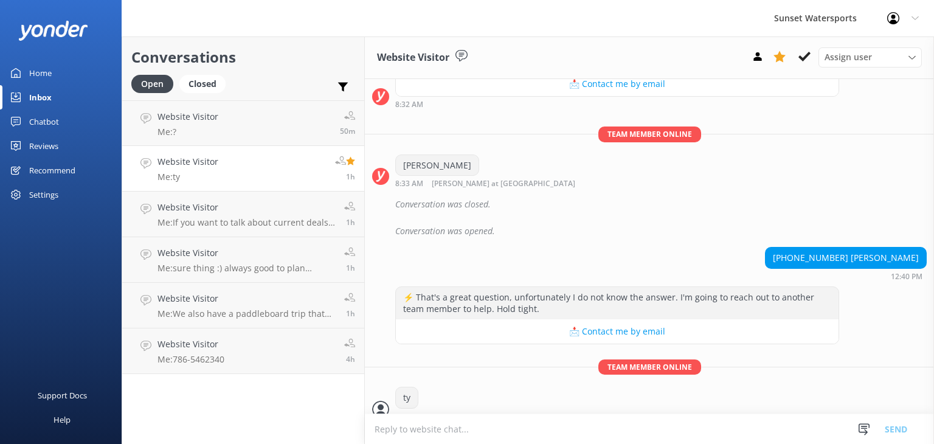
click at [213, 172] on p "Me: ty" at bounding box center [188, 177] width 61 height 11
click at [224, 220] on p "Me: If you want to talk about current deals, feel free to respond here and I ca…" at bounding box center [247, 222] width 178 height 11
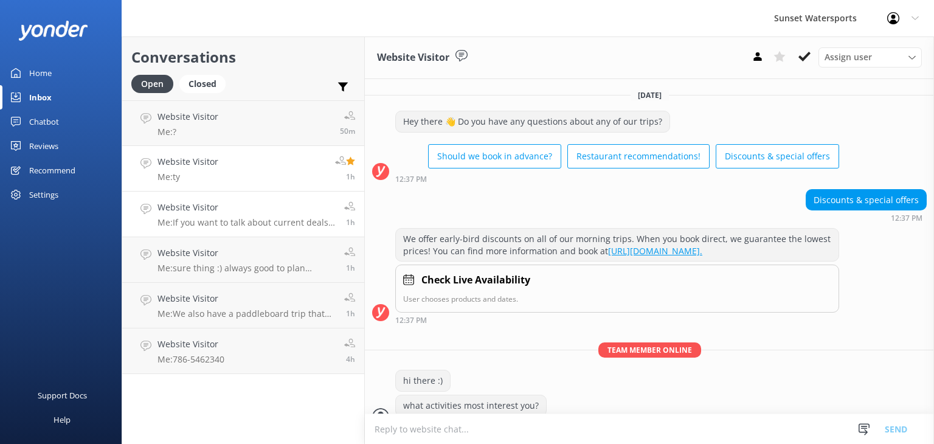
scroll to position [110, 0]
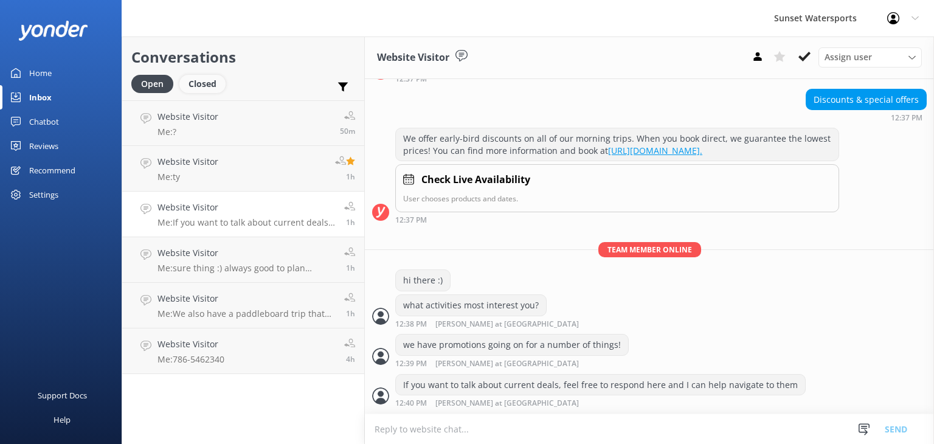
click at [195, 88] on div "Closed" at bounding box center [202, 84] width 46 height 18
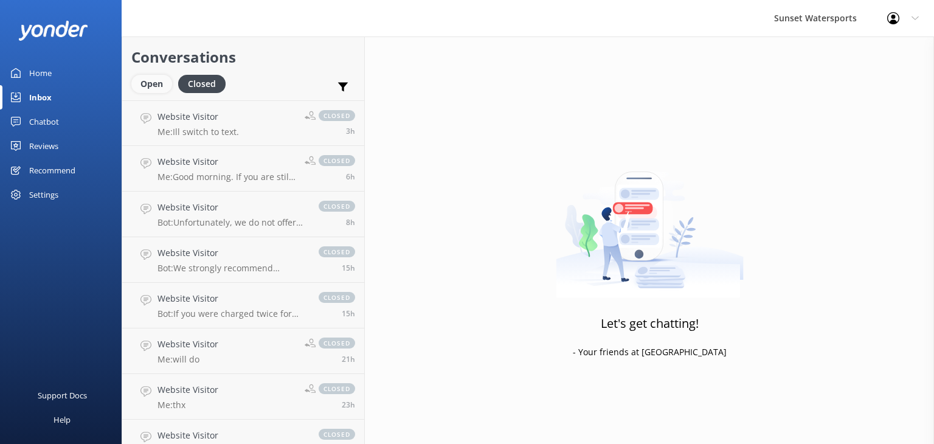
click at [151, 89] on div "Open" at bounding box center [151, 84] width 41 height 18
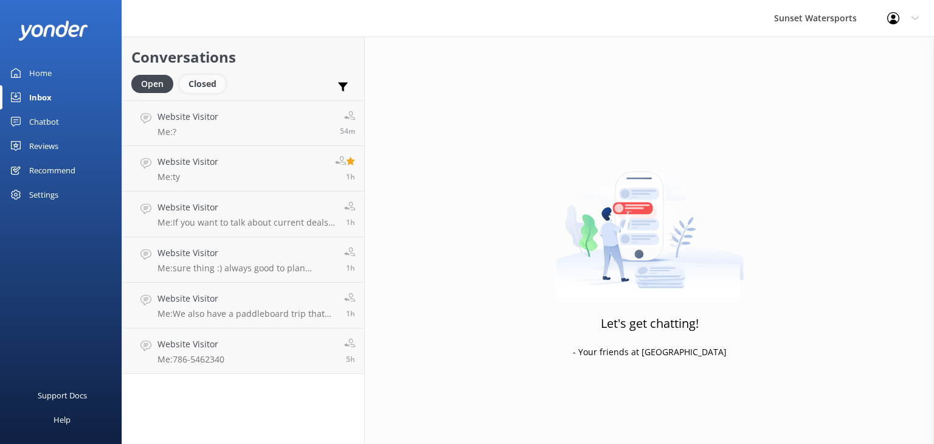
click at [209, 91] on div "Closed" at bounding box center [202, 84] width 46 height 18
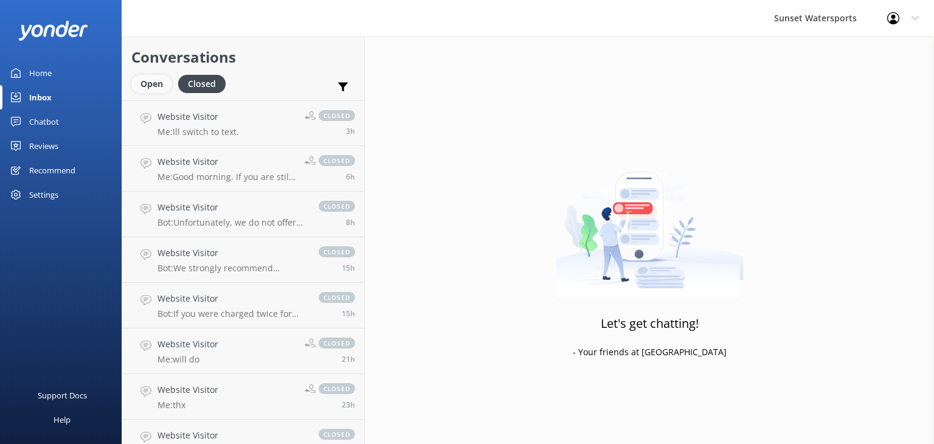
click at [150, 88] on div "Open" at bounding box center [151, 84] width 41 height 18
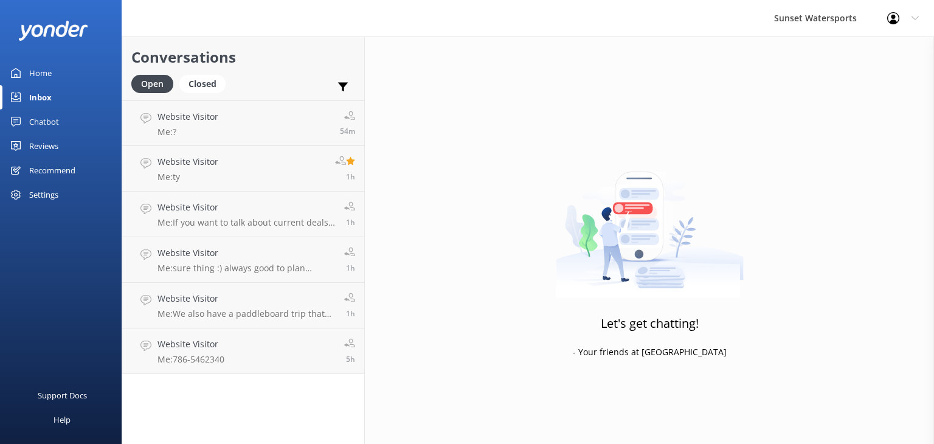
click at [55, 117] on div "Chatbot" at bounding box center [44, 121] width 30 height 24
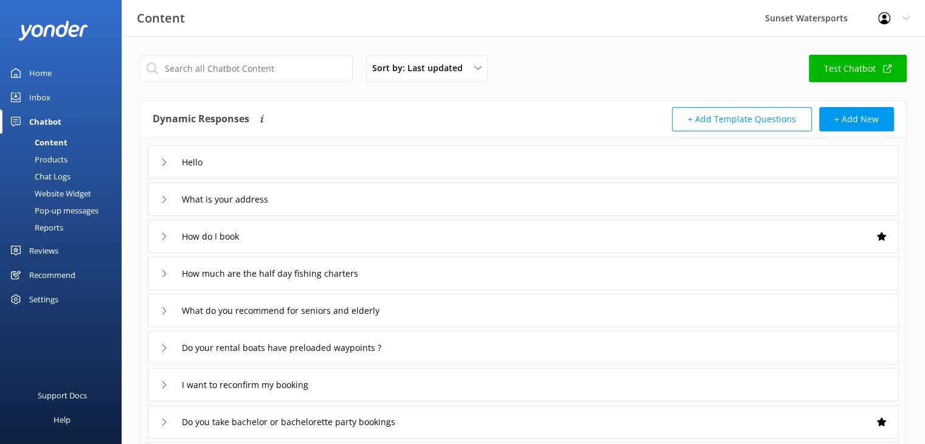
click at [42, 95] on div "Inbox" at bounding box center [39, 97] width 21 height 24
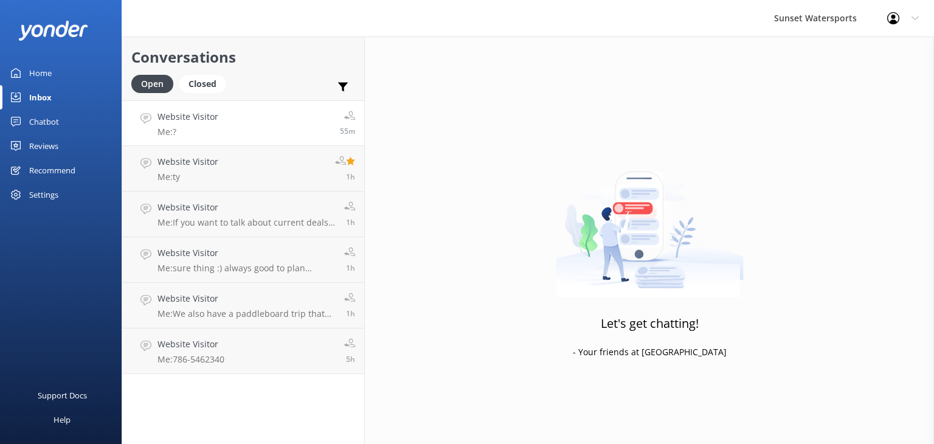
click at [229, 130] on link "Website Visitor Me: ? 55m" at bounding box center [243, 123] width 242 height 46
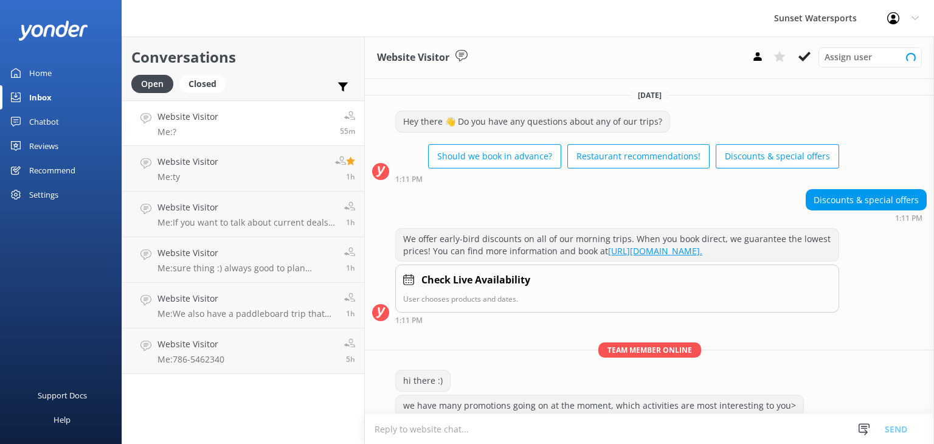
scroll to position [55, 0]
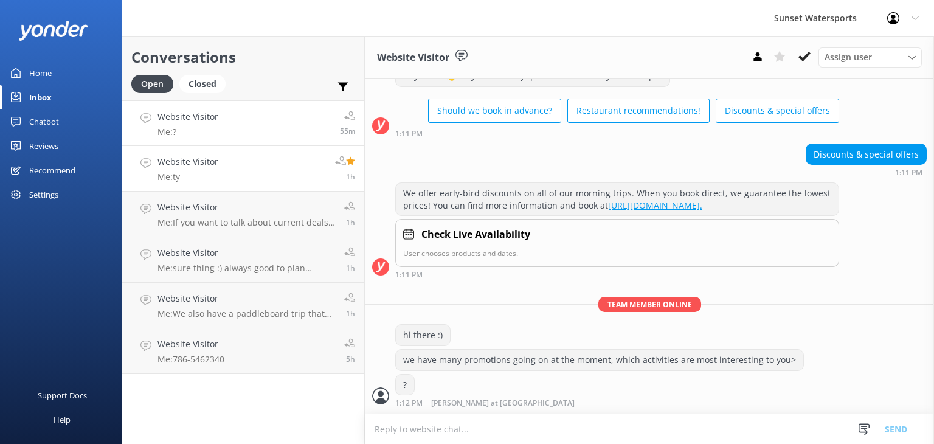
click at [207, 170] on div "Website Visitor Me: ty" at bounding box center [188, 168] width 61 height 27
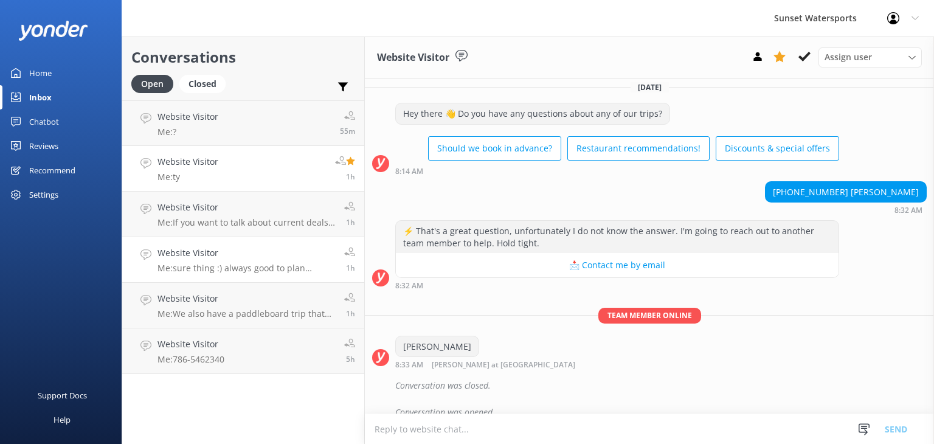
scroll to position [3256, 0]
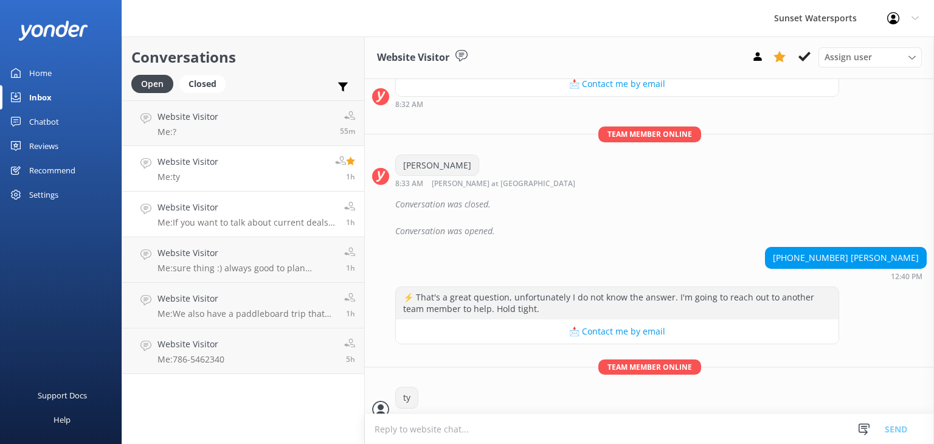
click at [251, 216] on div "Website Visitor Me: If you want to talk about current deals, feel free to respo…" at bounding box center [247, 214] width 178 height 27
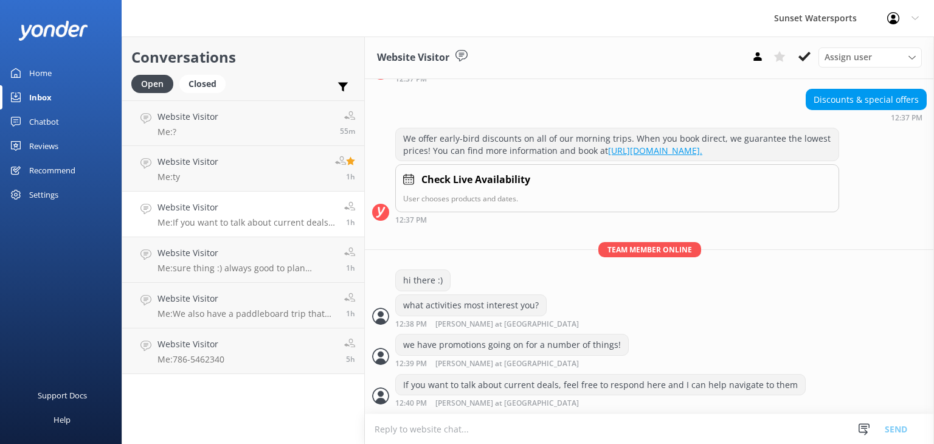
scroll to position [110, 0]
click at [272, 261] on div "Website Visitor Me: sure thing :) always good to plan ahead. If you want I can …" at bounding box center [247, 259] width 178 height 27
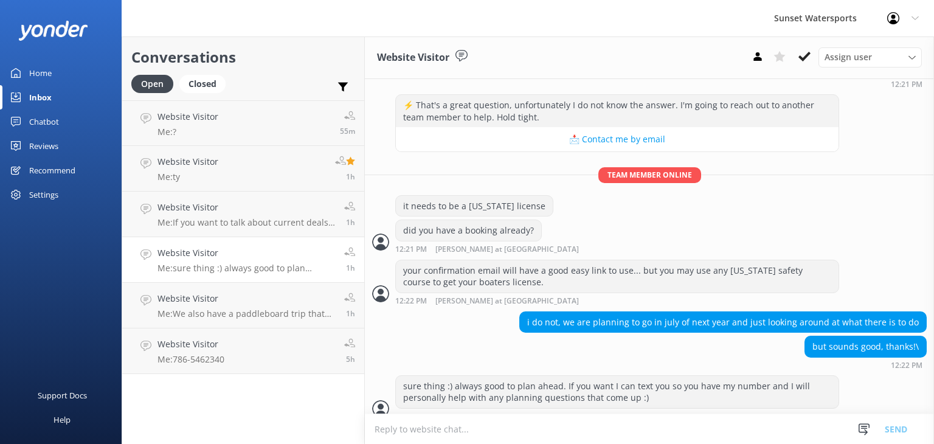
scroll to position [144, 0]
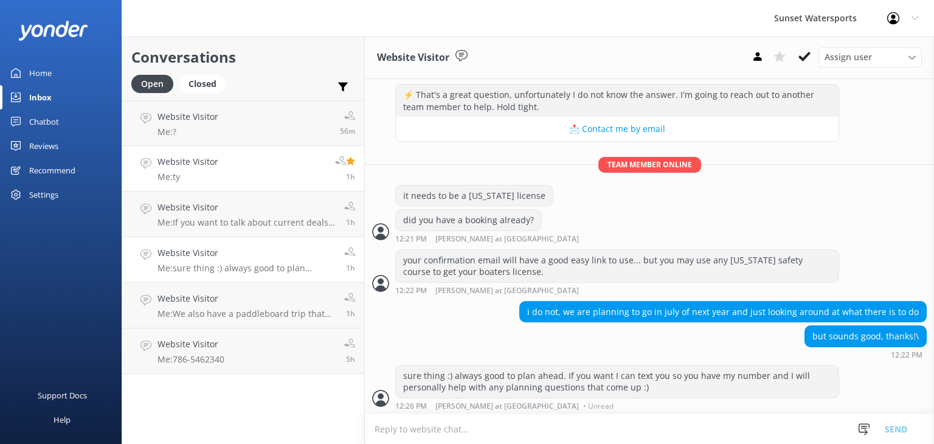
click at [266, 178] on link "Website Visitor Me: ty 1h" at bounding box center [243, 169] width 242 height 46
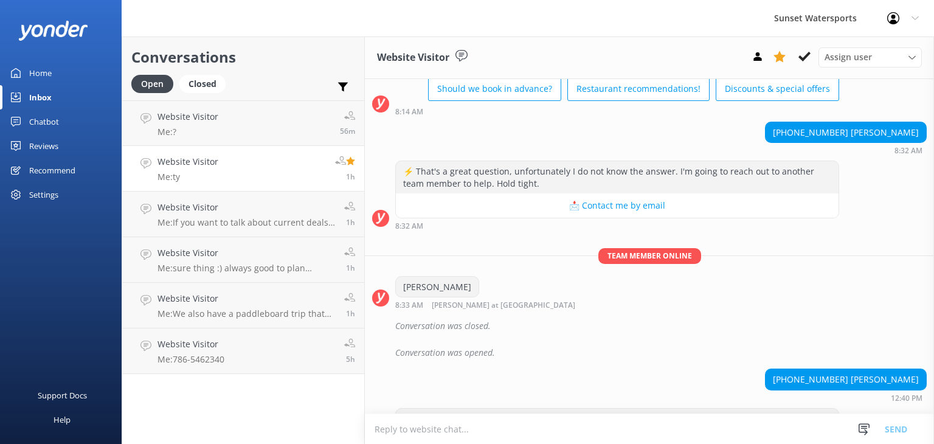
scroll to position [3256, 0]
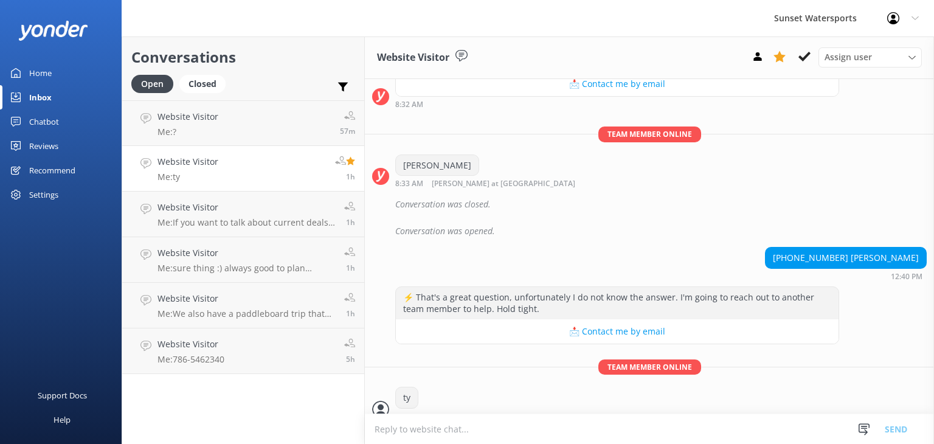
click at [55, 98] on link "Inbox" at bounding box center [61, 97] width 122 height 24
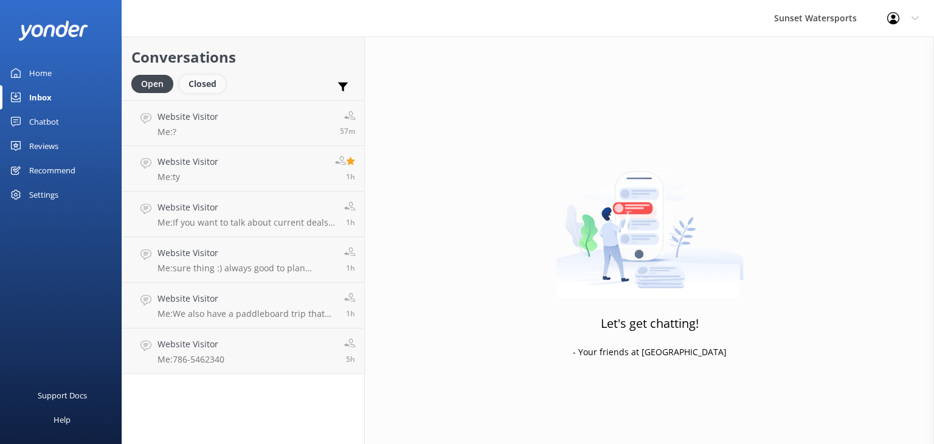
click at [213, 83] on div "Closed" at bounding box center [202, 84] width 46 height 18
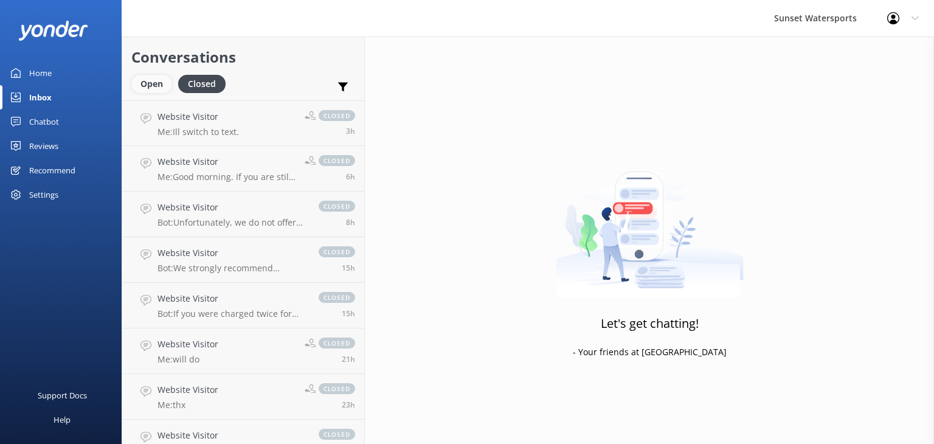
click at [147, 80] on div "Open" at bounding box center [151, 84] width 41 height 18
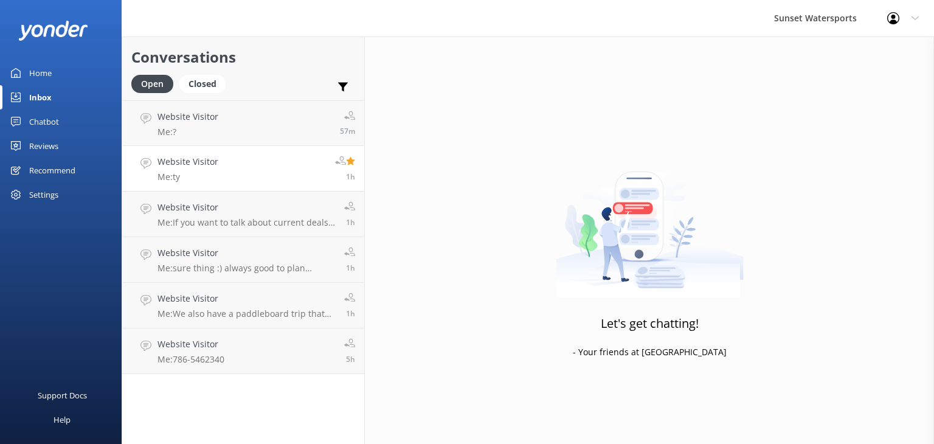
click at [232, 170] on link "Website Visitor Me: ty 1h" at bounding box center [243, 169] width 242 height 46
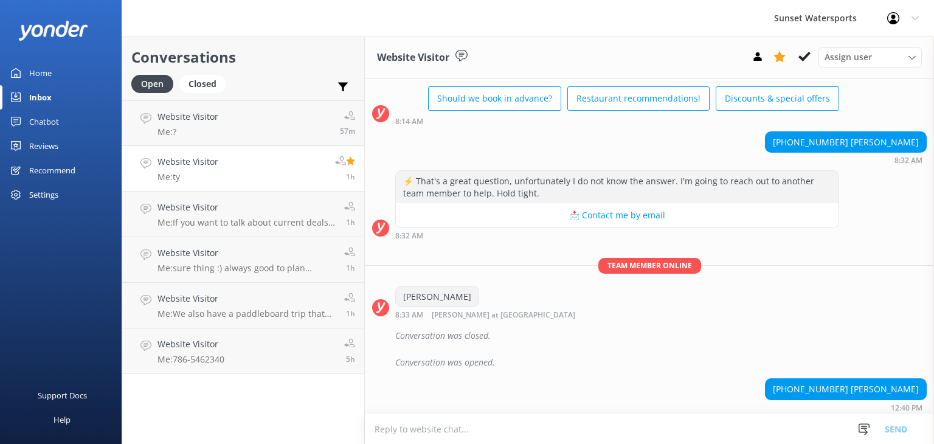
scroll to position [3256, 0]
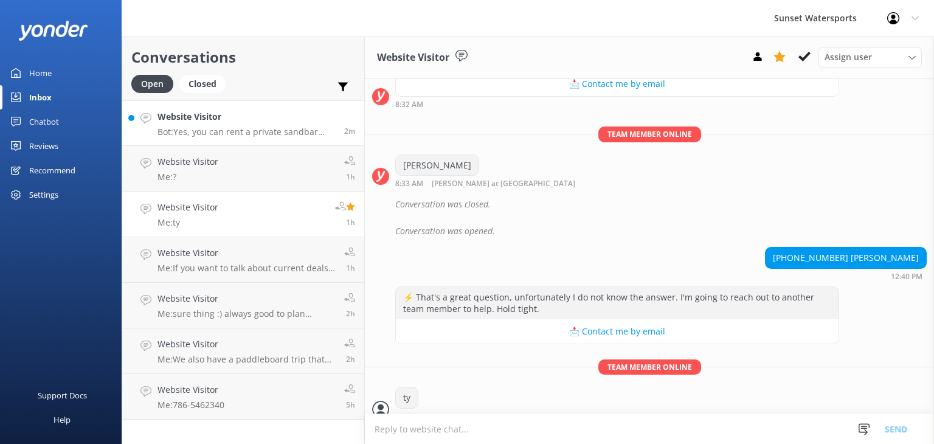
click at [262, 130] on p "Bot: Yes, you can rent a private sandbar charter for your group. Our charters a…" at bounding box center [247, 132] width 178 height 11
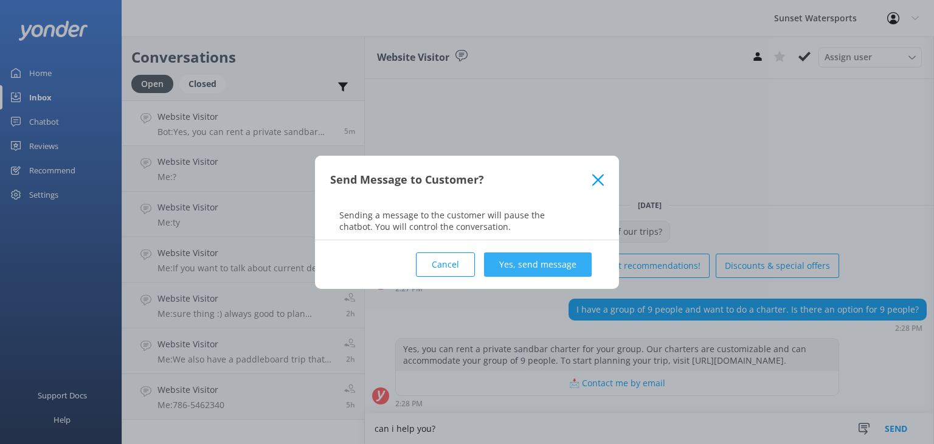
type textarea "can i help you?"
click at [566, 259] on button "Yes, send message" at bounding box center [538, 264] width 108 height 24
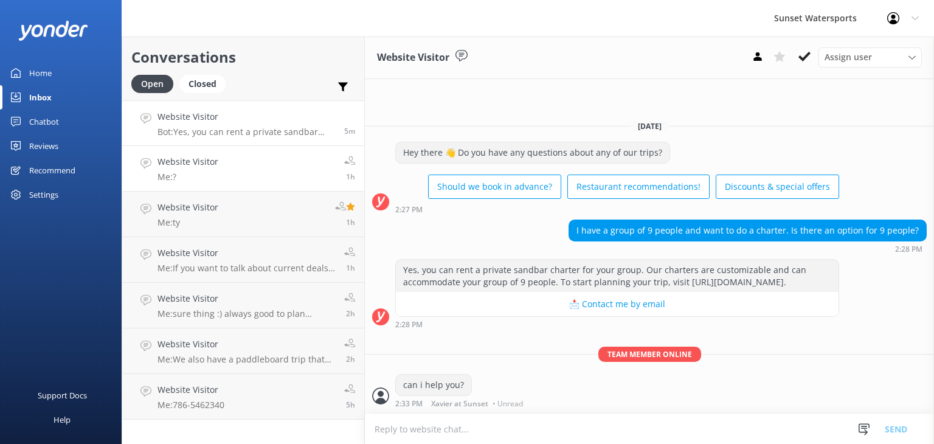
click at [242, 175] on link "Website Visitor Me: ? 1h" at bounding box center [243, 169] width 242 height 46
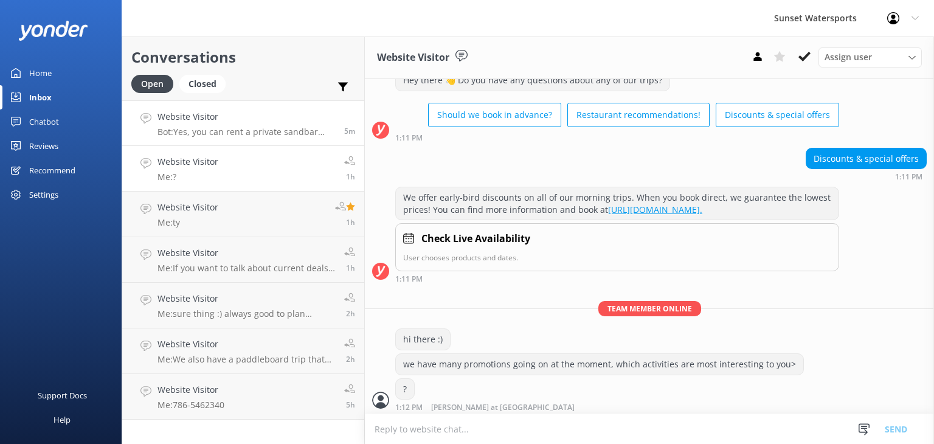
scroll to position [55, 0]
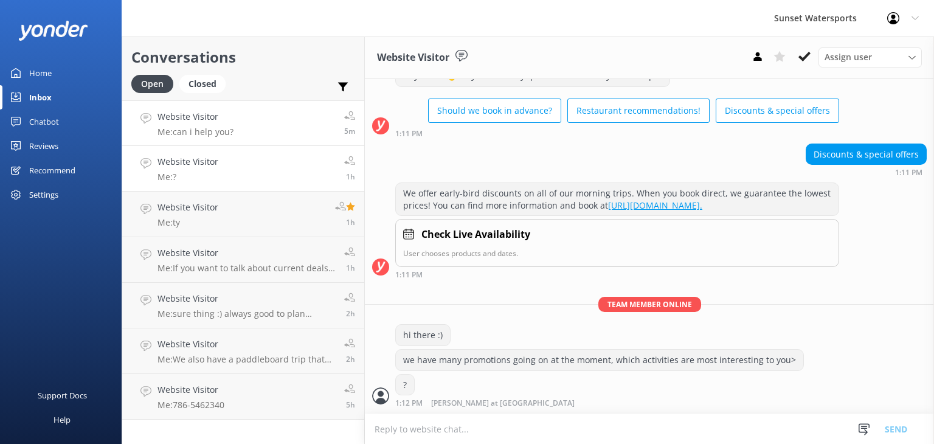
click at [270, 124] on link "Website Visitor Me: can i help you? 5m" at bounding box center [243, 123] width 242 height 46
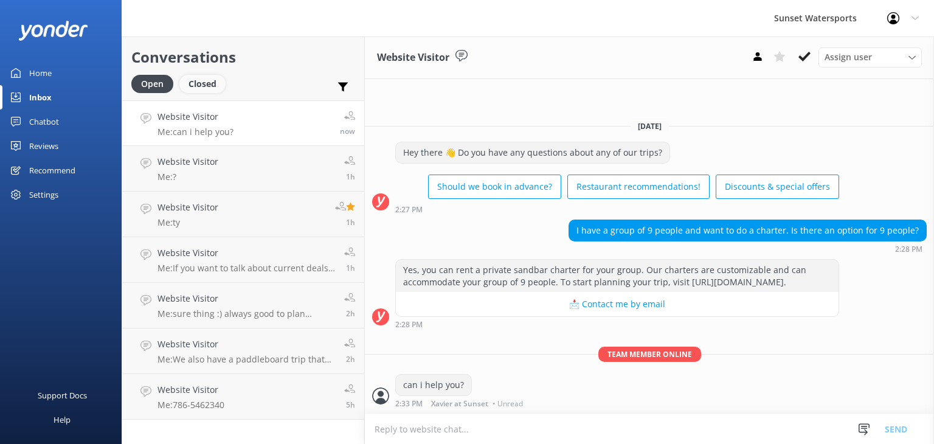
click at [211, 81] on div "Closed" at bounding box center [202, 84] width 46 height 18
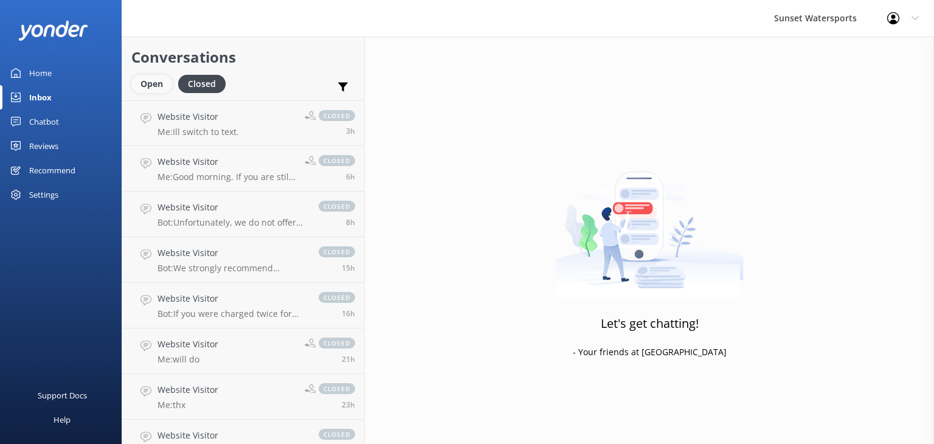
click at [145, 81] on div "Open" at bounding box center [151, 84] width 41 height 18
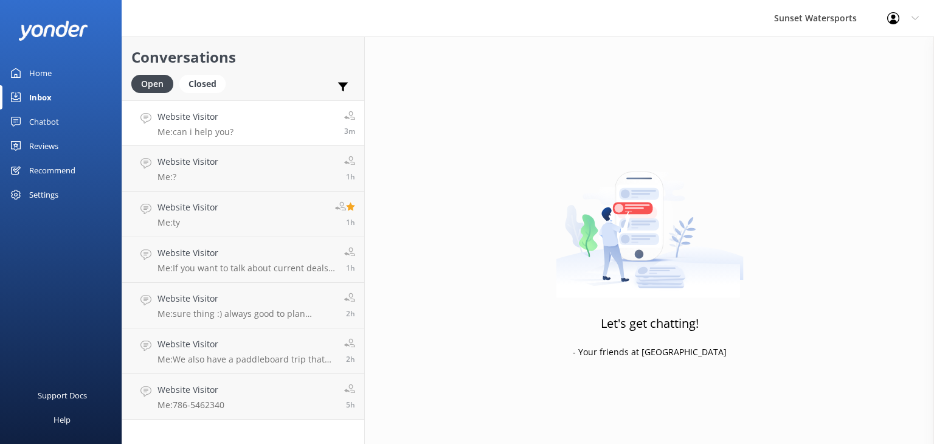
click at [234, 131] on link "Website Visitor Me: can i help you? 3m" at bounding box center [243, 123] width 242 height 46
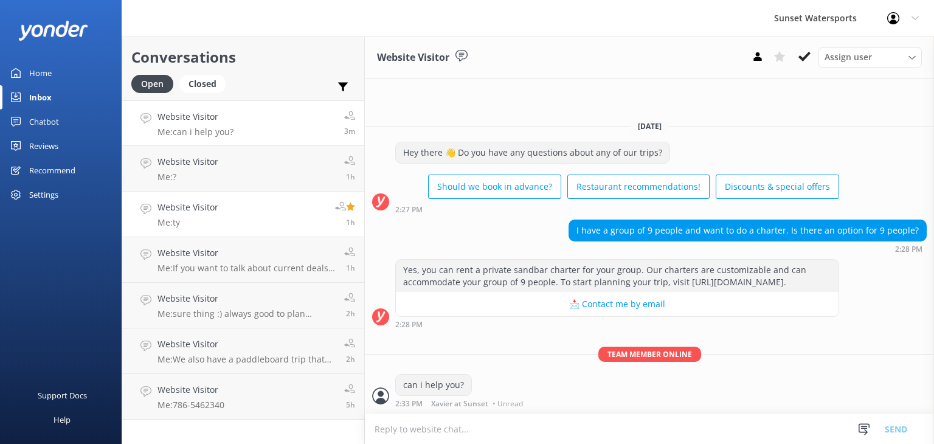
click at [302, 217] on link "Website Visitor Me: ty 1h" at bounding box center [243, 215] width 242 height 46
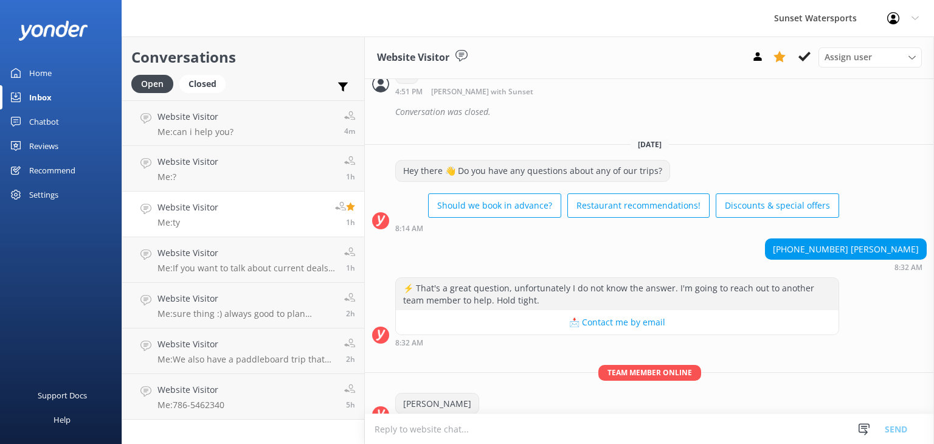
scroll to position [3256, 0]
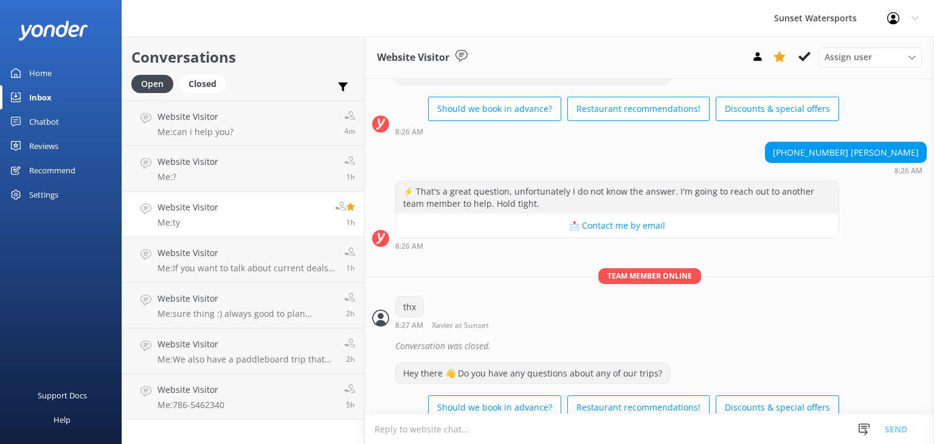
scroll to position [3256, 0]
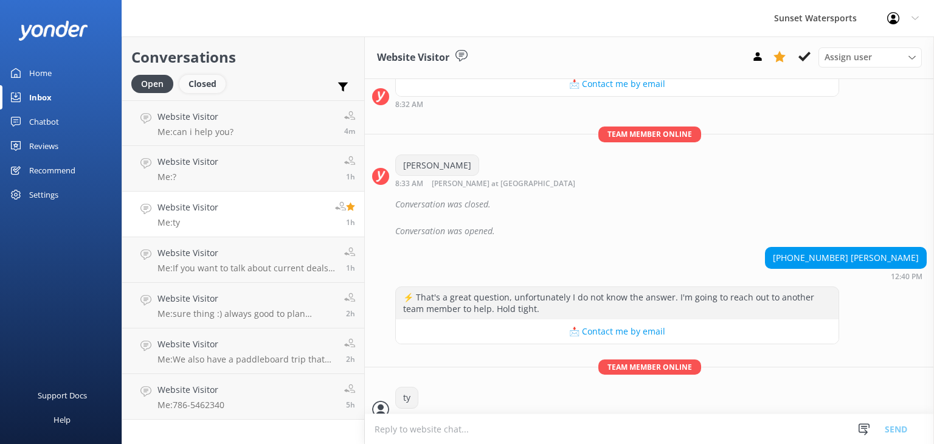
click at [207, 89] on div "Closed" at bounding box center [202, 84] width 46 height 18
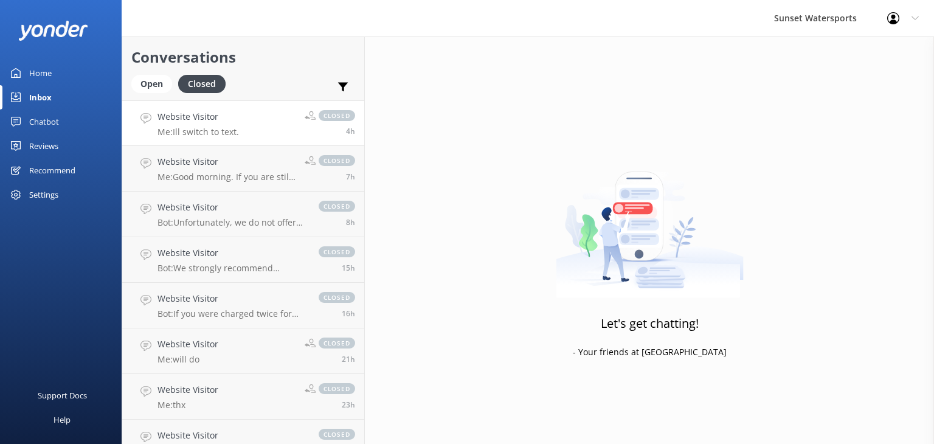
click at [277, 130] on link "Website Visitor Me: Ill switch to text. closed 4h" at bounding box center [243, 123] width 242 height 46
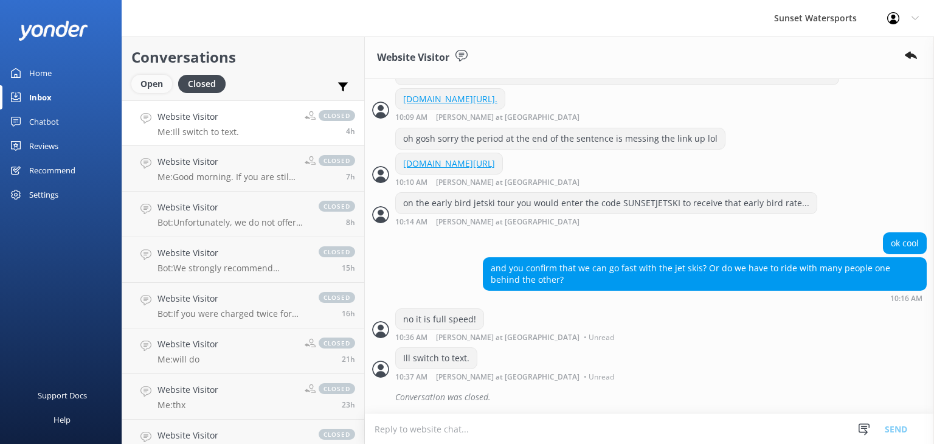
scroll to position [1015, 0]
click at [146, 84] on div "Open" at bounding box center [151, 84] width 41 height 18
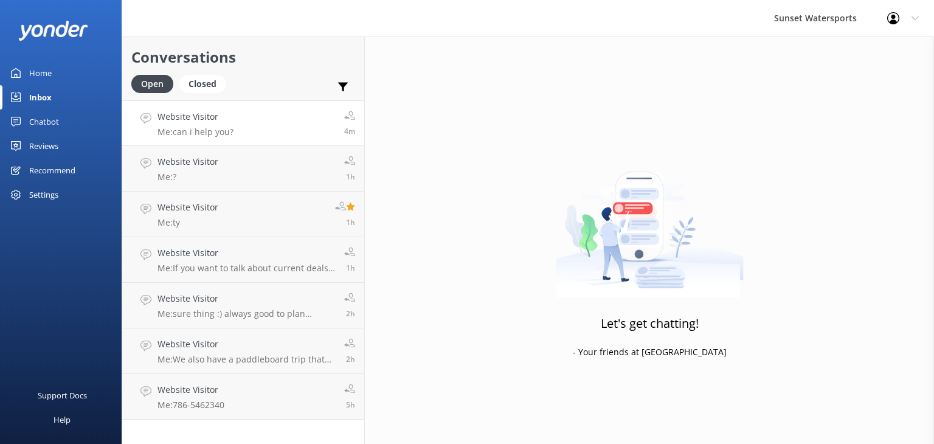
click at [213, 125] on div "Website Visitor Me: can i help you?" at bounding box center [196, 123] width 76 height 26
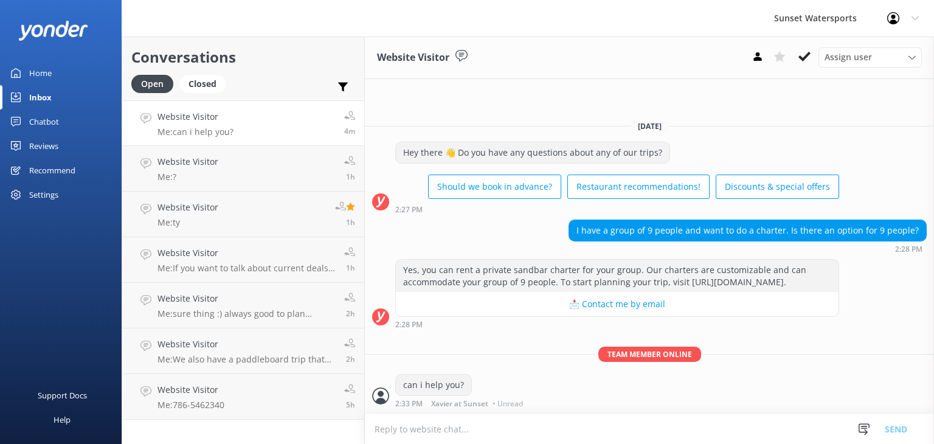
click at [616, 306] on button "📩 Contact me by email" at bounding box center [617, 304] width 443 height 24
click at [585, 305] on button "📩 Contact me by email" at bounding box center [617, 304] width 443 height 24
drag, startPoint x: 620, startPoint y: 305, endPoint x: 505, endPoint y: 367, distance: 131.2
click at [505, 366] on div "Team member online can i help you? 2:33 PM [PERSON_NAME] at [GEOGRAPHIC_DATA] •…" at bounding box center [649, 380] width 569 height 67
click at [511, 310] on button "📩 Contact me by email" at bounding box center [617, 304] width 443 height 24
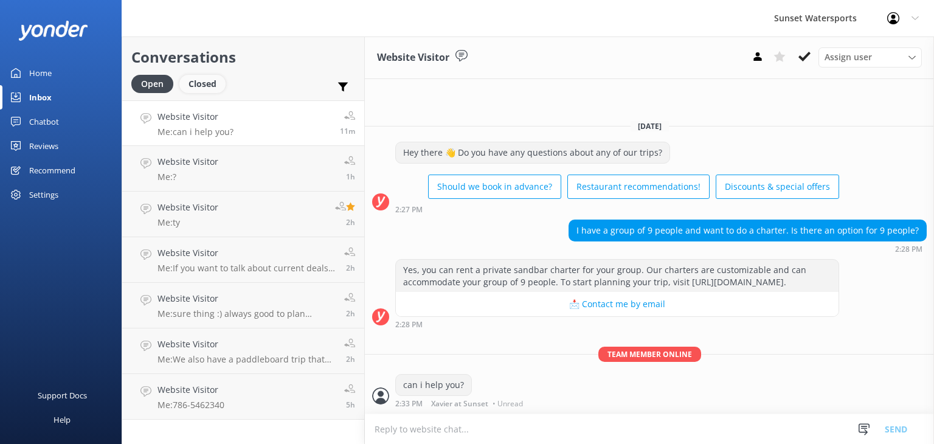
click at [192, 87] on div "Closed" at bounding box center [202, 84] width 46 height 18
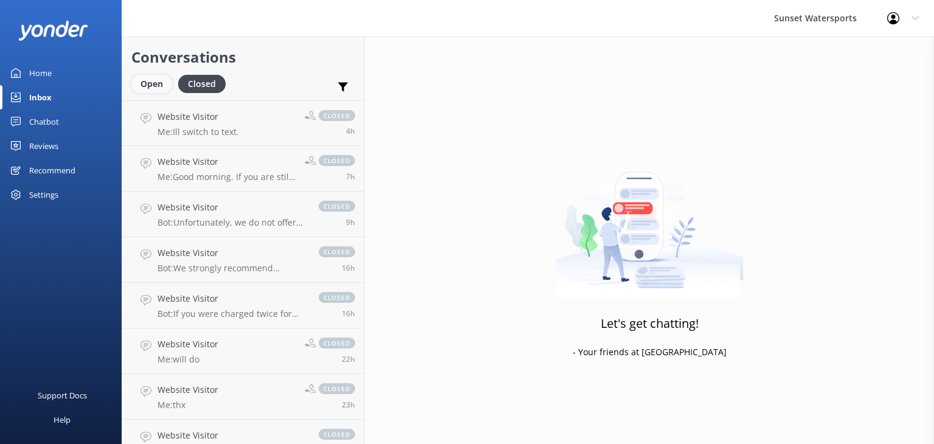
click at [149, 80] on div "Open" at bounding box center [151, 84] width 41 height 18
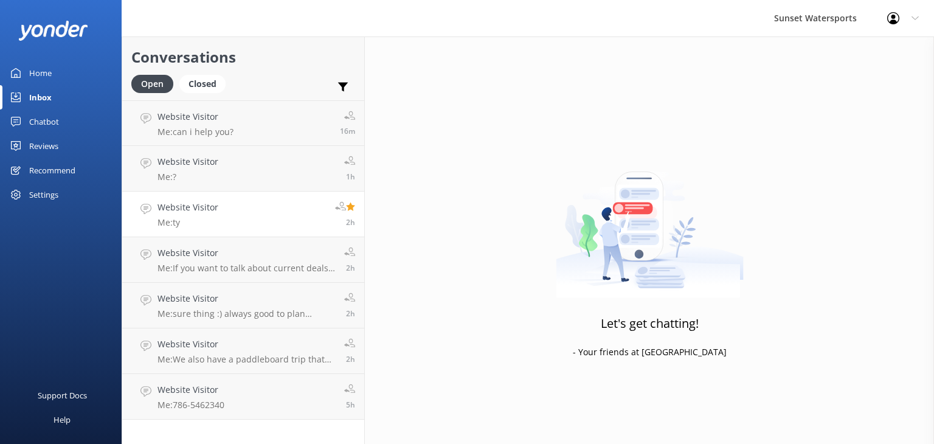
click at [234, 220] on link "Website Visitor Me: ty 2h" at bounding box center [243, 215] width 242 height 46
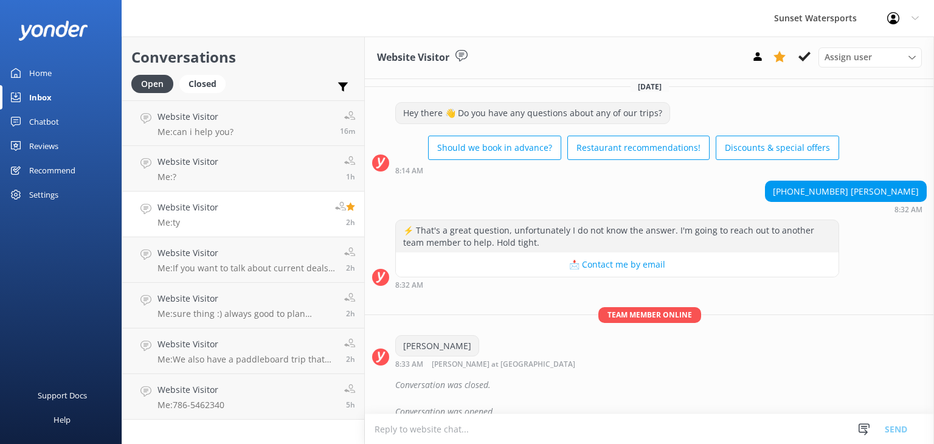
scroll to position [3256, 0]
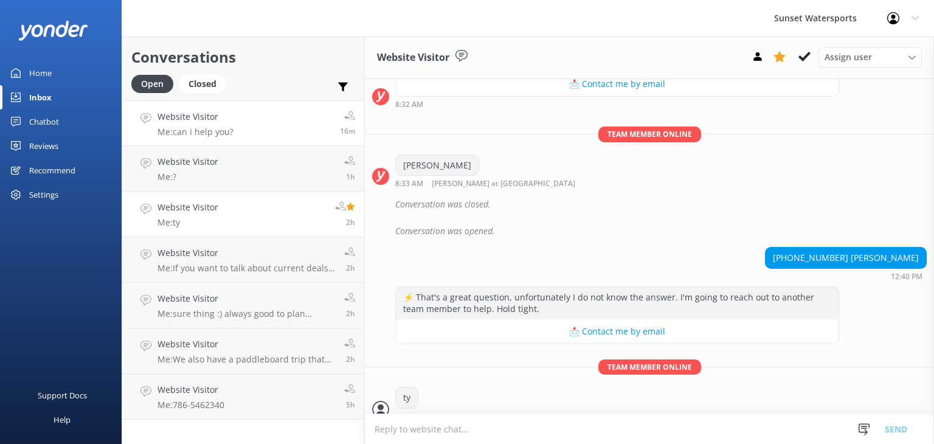
click at [261, 127] on link "Website Visitor Me: can i help you? 16m" at bounding box center [243, 123] width 242 height 46
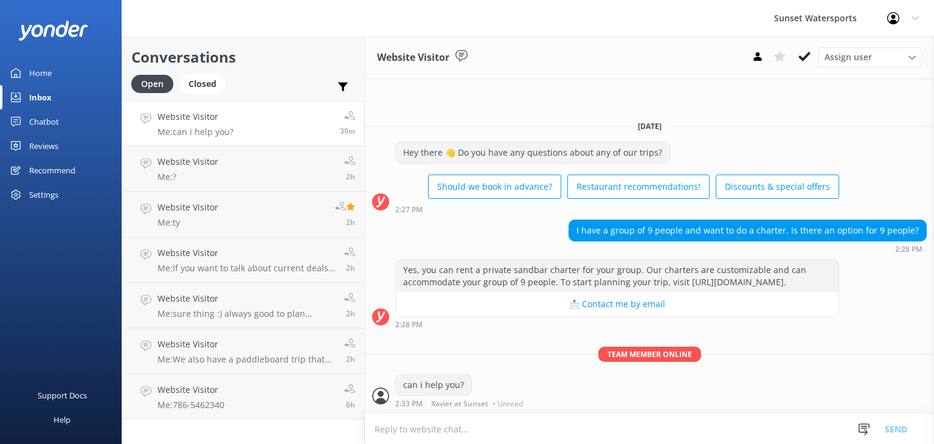
click at [254, 128] on link "Website Visitor Me: can i help you? 39m" at bounding box center [243, 123] width 242 height 46
click at [144, 85] on div "Open" at bounding box center [152, 84] width 42 height 18
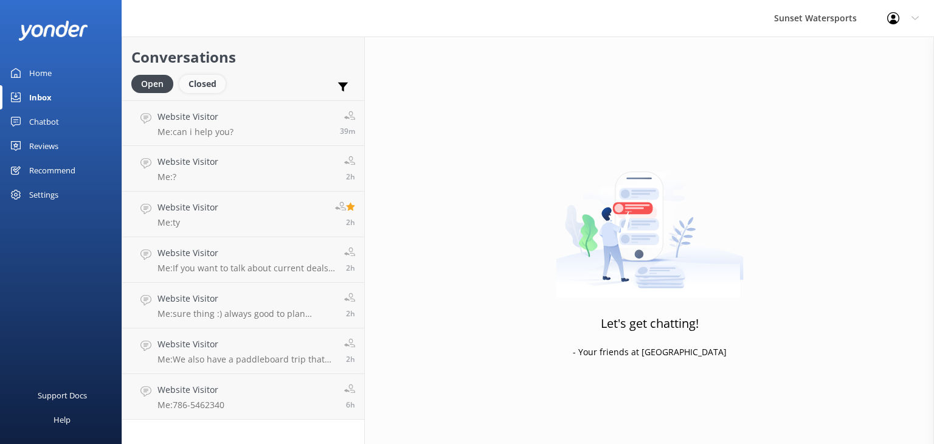
click at [214, 86] on div "Closed" at bounding box center [202, 84] width 46 height 18
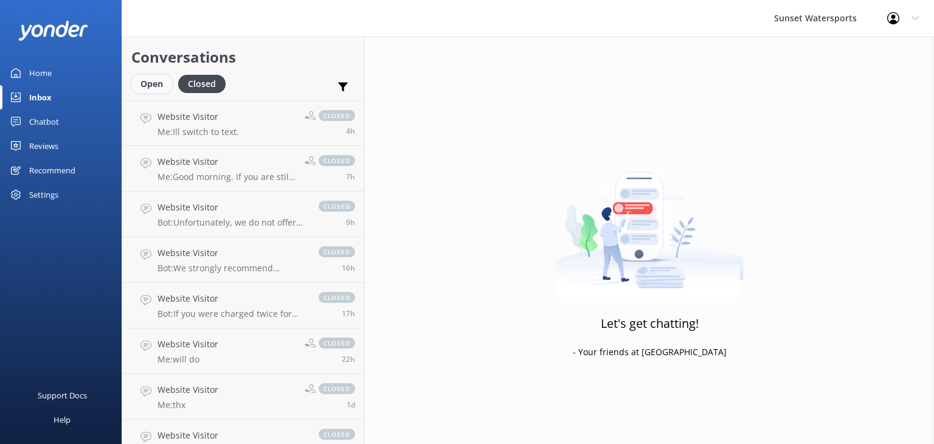
click at [148, 86] on div "Open" at bounding box center [151, 84] width 41 height 18
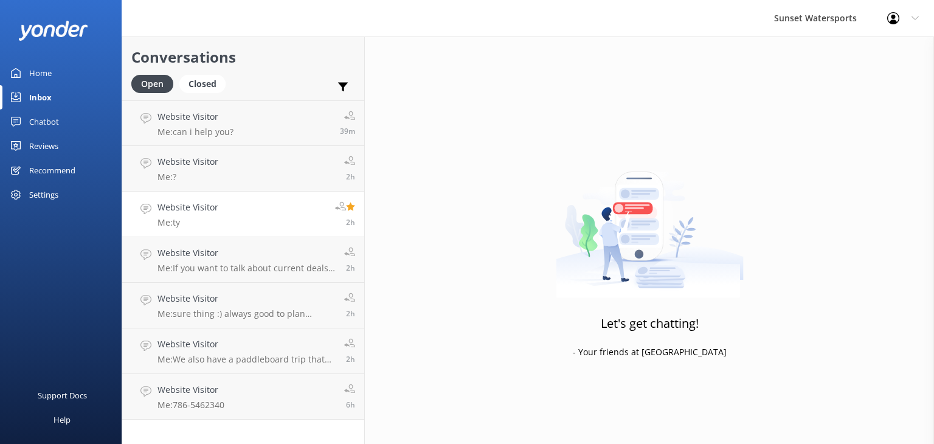
click at [245, 223] on link "Website Visitor Me: ty 2h" at bounding box center [243, 215] width 242 height 46
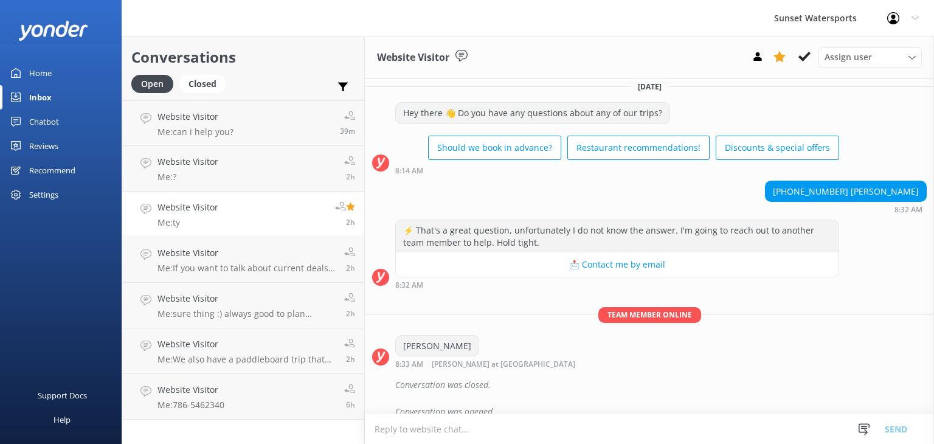
scroll to position [3256, 0]
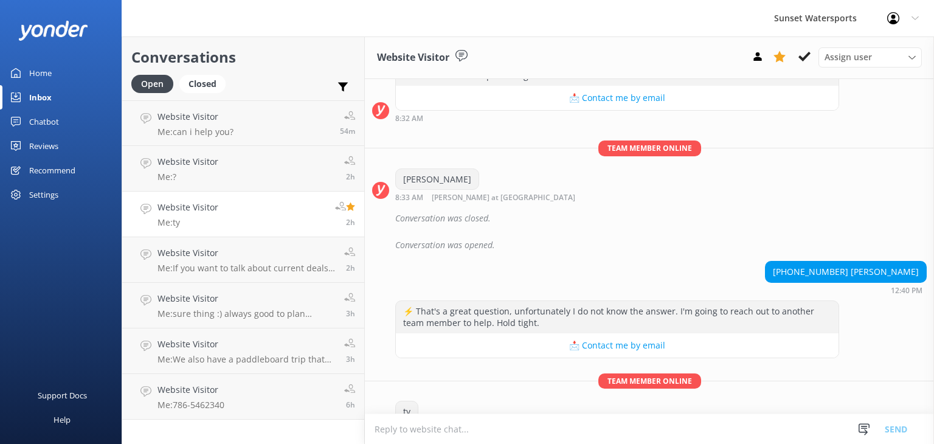
scroll to position [3256, 0]
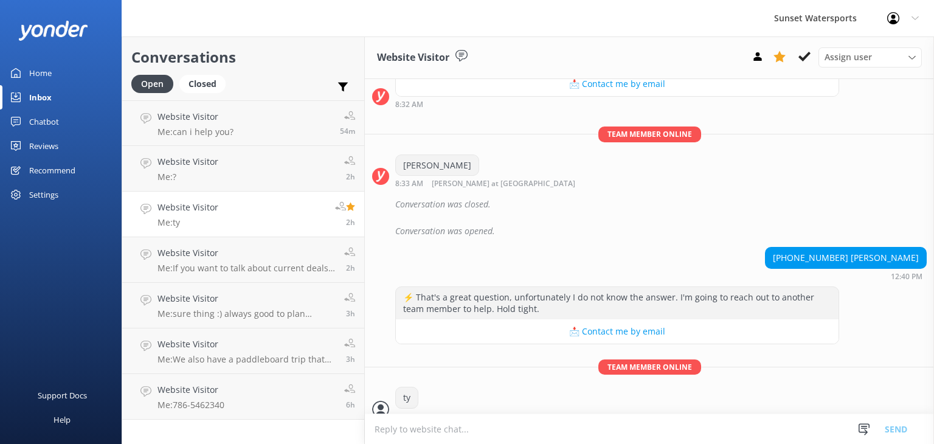
click at [281, 213] on link "Website Visitor Me: ty 2h" at bounding box center [243, 215] width 242 height 46
click at [255, 176] on link "Website Visitor Me: ? 2h" at bounding box center [243, 169] width 242 height 46
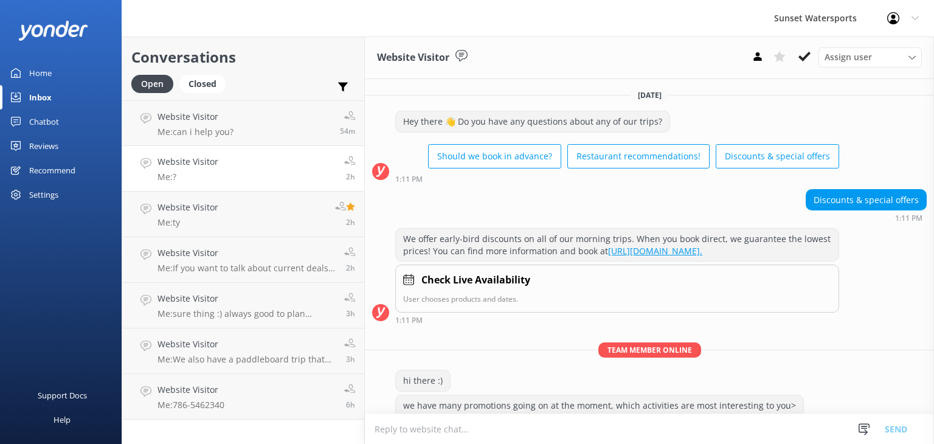
scroll to position [55, 0]
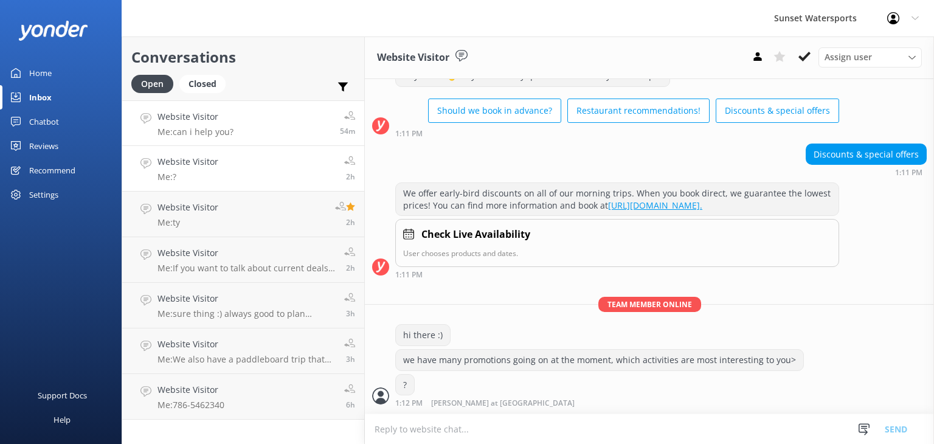
click at [241, 131] on link "Website Visitor Me: can i help you? 54m" at bounding box center [243, 123] width 242 height 46
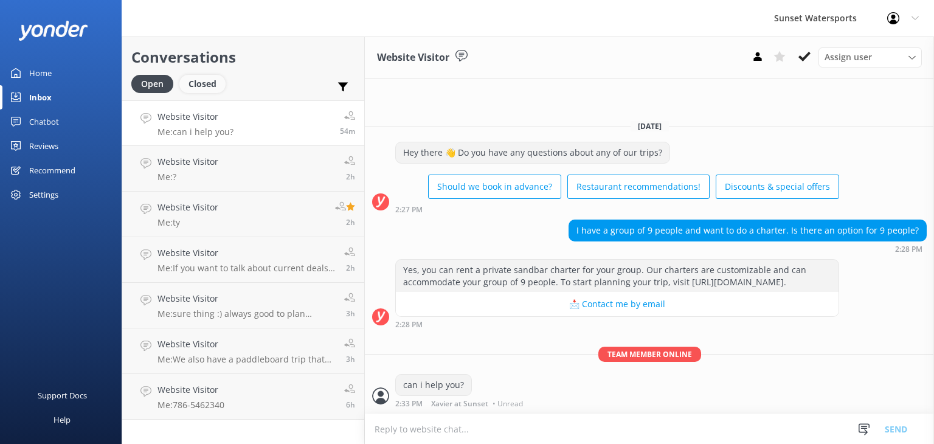
click at [202, 85] on div "Closed" at bounding box center [202, 84] width 46 height 18
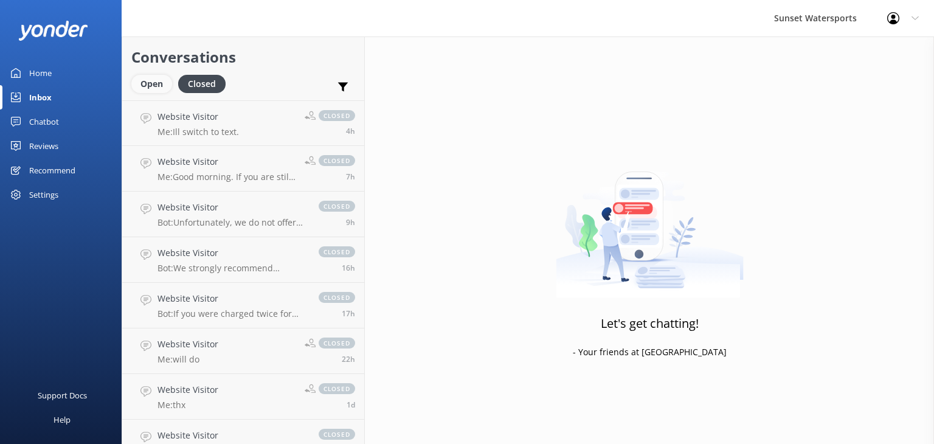
click at [155, 89] on div "Open" at bounding box center [151, 84] width 41 height 18
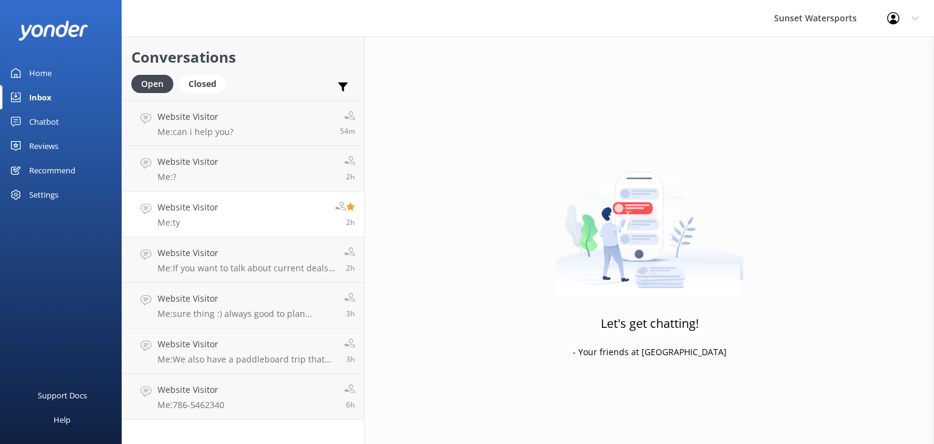
click at [243, 227] on link "Website Visitor Me: ty 2h" at bounding box center [243, 215] width 242 height 46
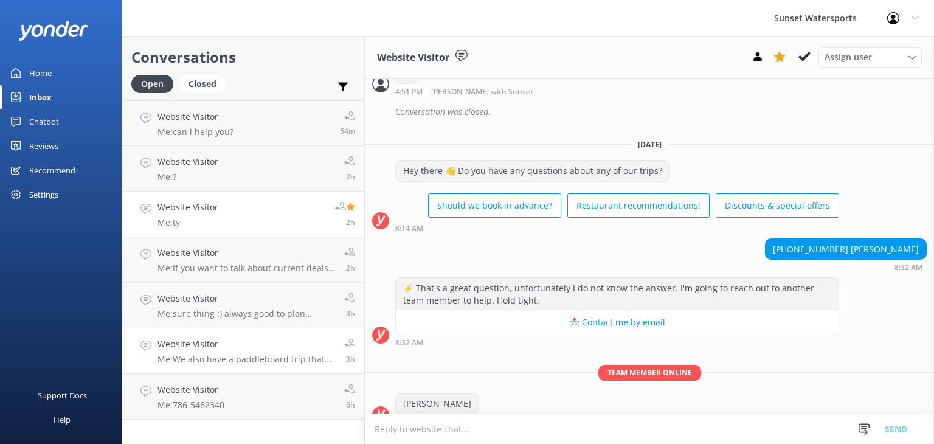
scroll to position [3256, 0]
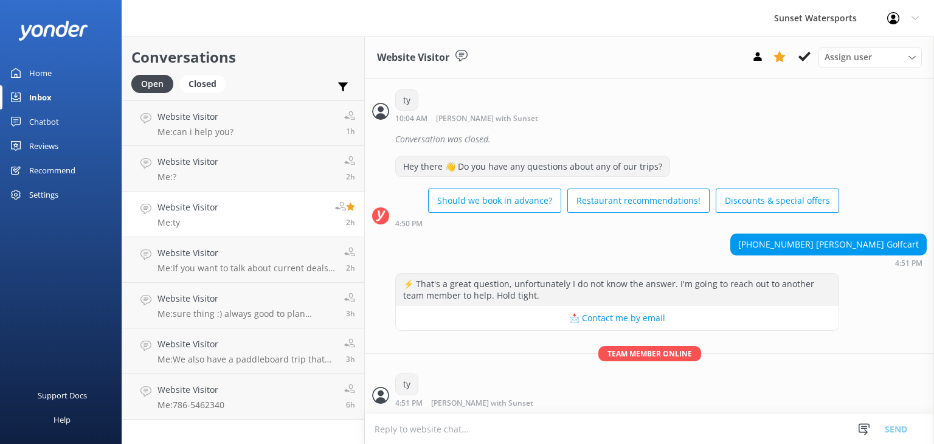
scroll to position [3256, 0]
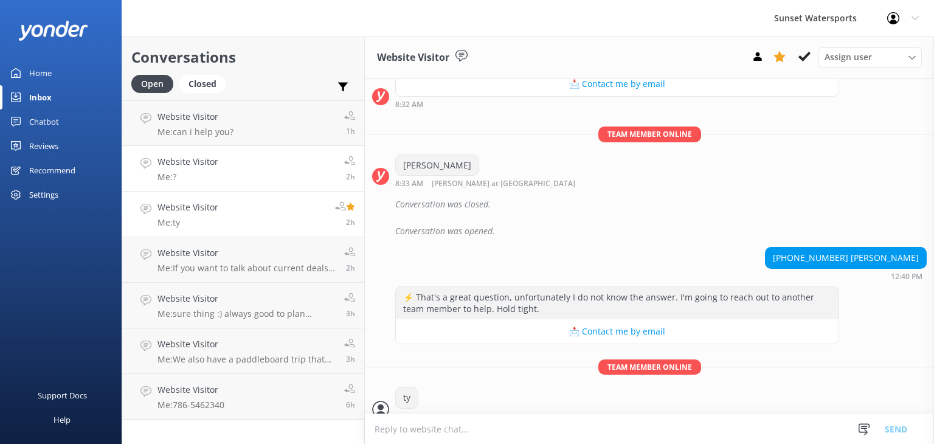
click at [198, 173] on p "Me: ?" at bounding box center [188, 177] width 61 height 11
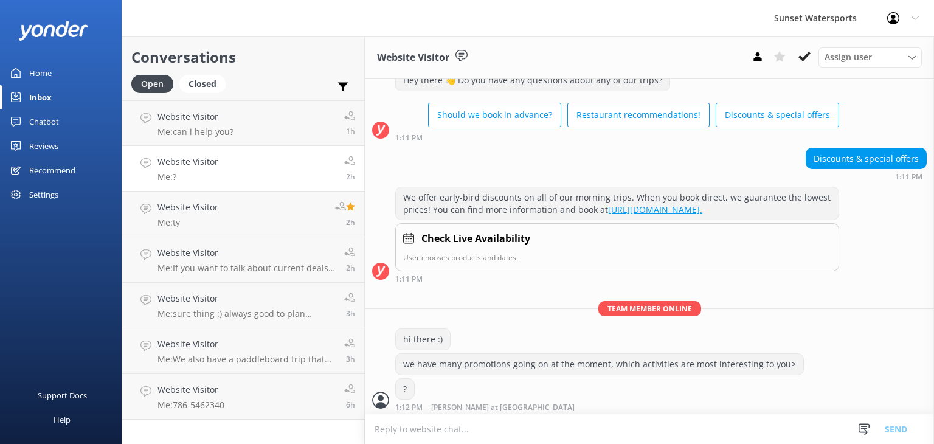
scroll to position [55, 0]
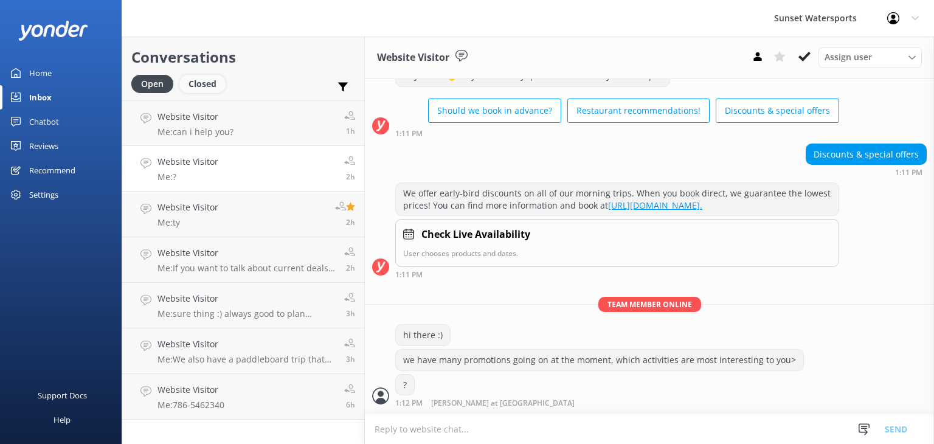
click at [206, 86] on div "Closed" at bounding box center [202, 84] width 46 height 18
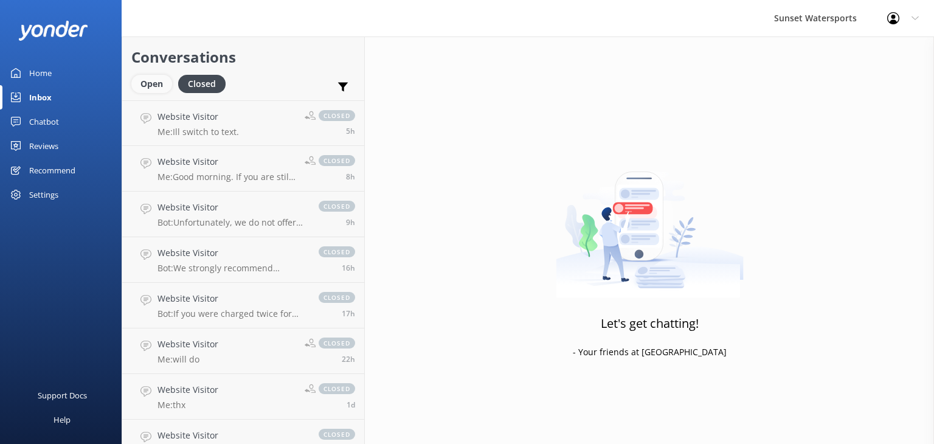
click at [145, 81] on div "Open" at bounding box center [151, 84] width 41 height 18
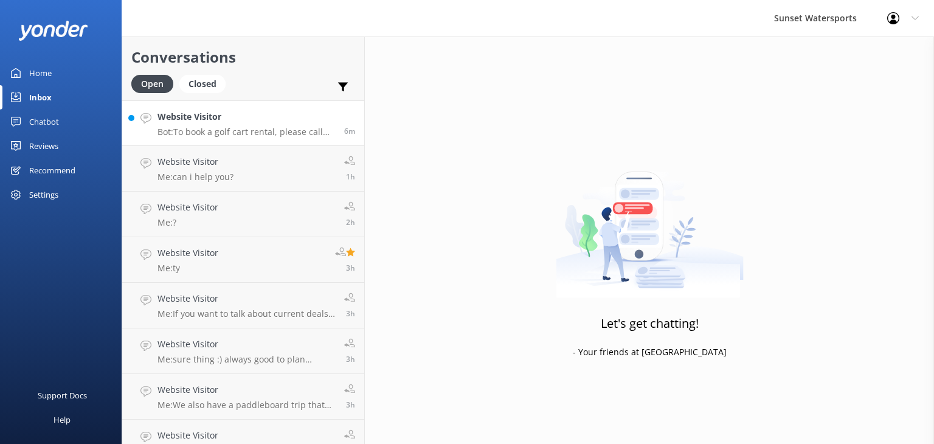
click at [241, 133] on p "Bot: To book a golf cart rental, please call our office at [PHONE_NUMBER]. Rese…" at bounding box center [247, 132] width 178 height 11
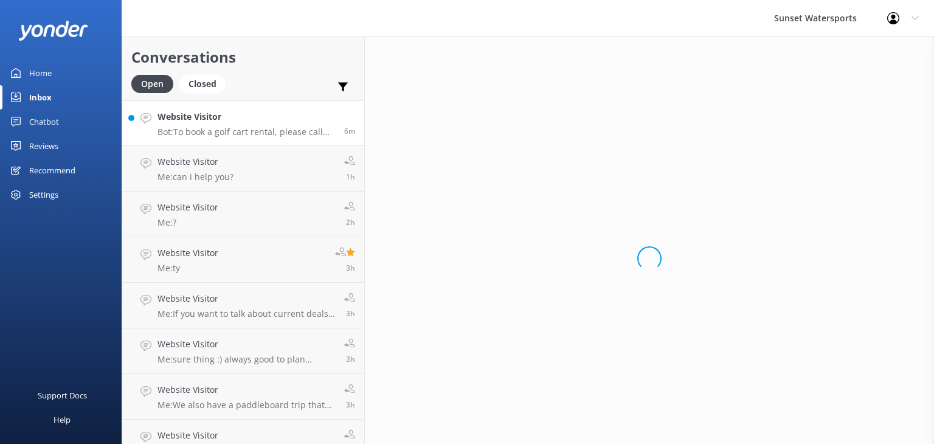
click at [278, 127] on p "Bot: To book a golf cart rental, please call our office at 305-296-2554. Reserv…" at bounding box center [247, 132] width 178 height 11
click at [217, 127] on p "Bot: To book a golf cart rental, please call our office at 305-296-2554. Reserv…" at bounding box center [247, 132] width 178 height 11
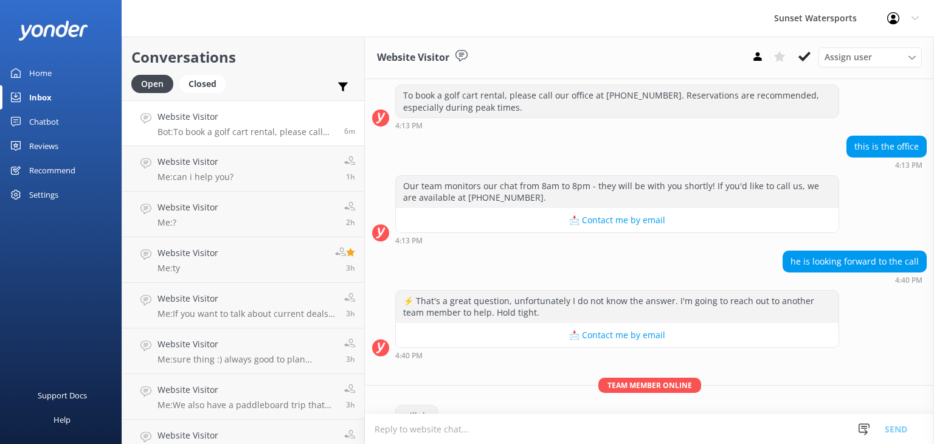
scroll to position [16151, 0]
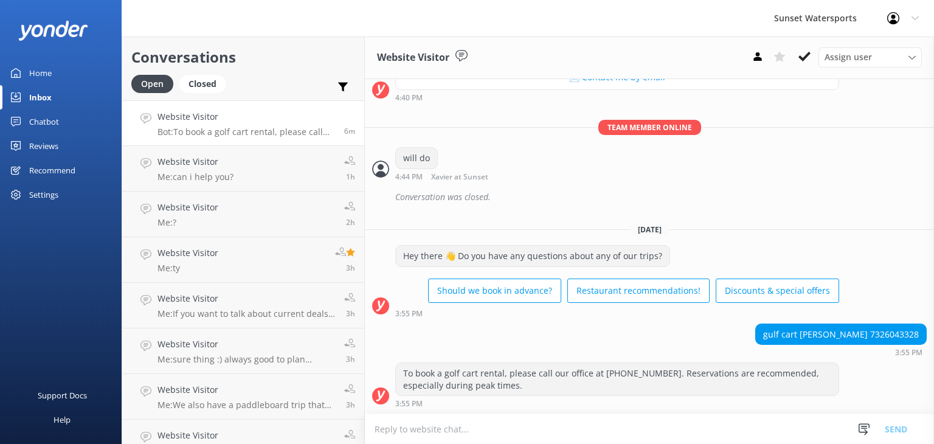
click at [122, 100] on link "Website Visitor Bot: To book a golf cart rental, please call our office at 305-…" at bounding box center [243, 123] width 242 height 46
click at [387, 429] on textarea at bounding box center [649, 429] width 569 height 30
type textarea "thx"
click at [897, 436] on button "Send" at bounding box center [896, 429] width 46 height 30
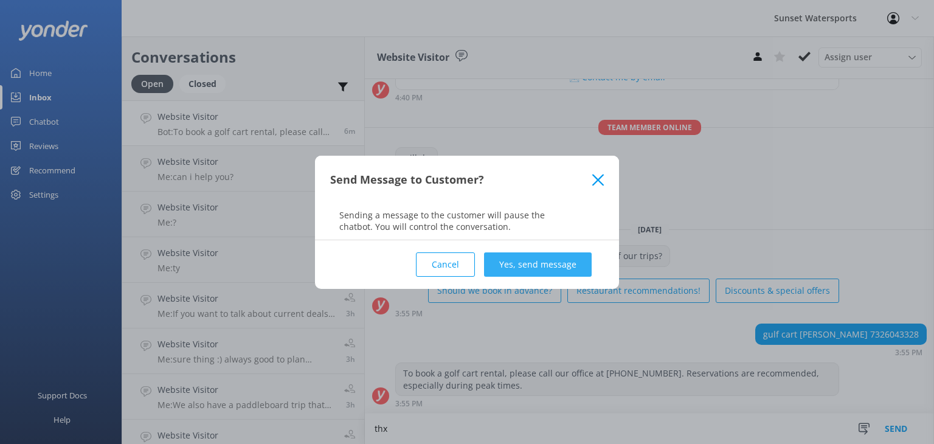
click at [563, 258] on button "Yes, send message" at bounding box center [538, 264] width 108 height 24
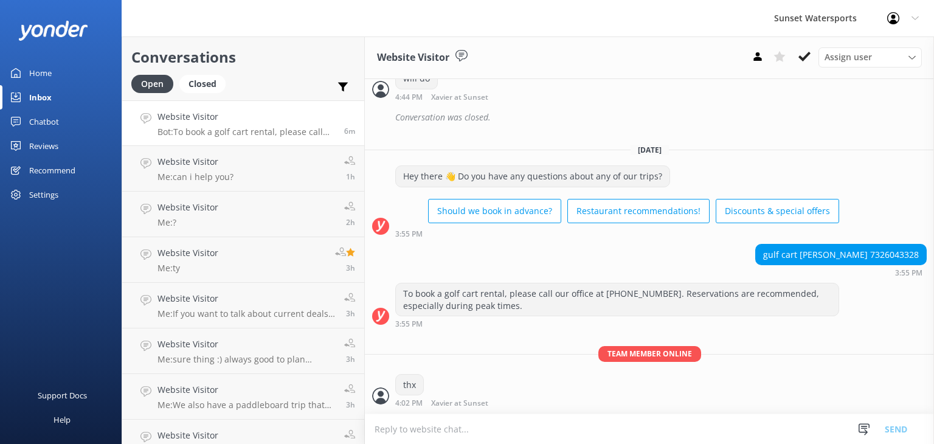
scroll to position [16230, 0]
click at [214, 133] on p "Bot: We offer early-bird discounts on all of our morning trips. When you book d…" at bounding box center [244, 132] width 173 height 11
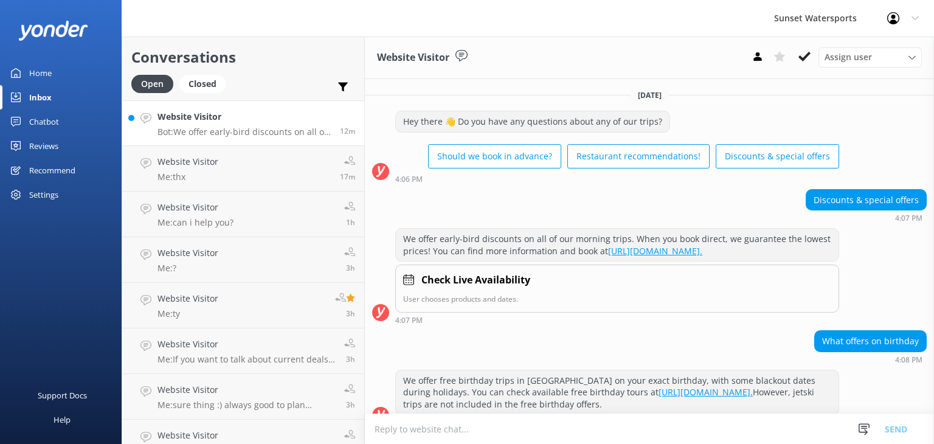
scroll to position [29, 0]
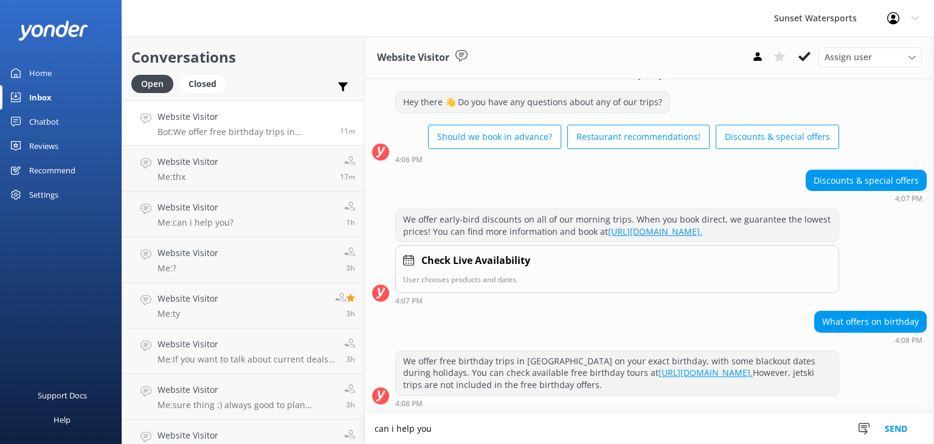
type textarea "can i help you"
click at [905, 434] on button "Send" at bounding box center [896, 429] width 46 height 30
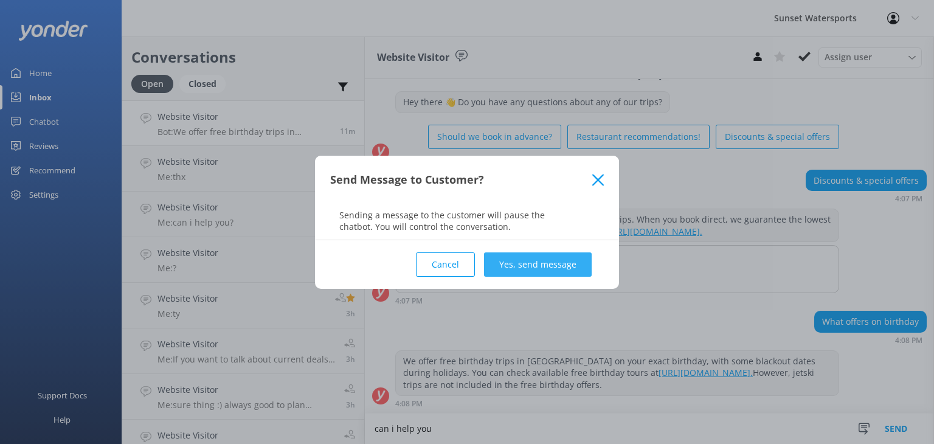
click at [509, 263] on button "Yes, send message" at bounding box center [538, 264] width 108 height 24
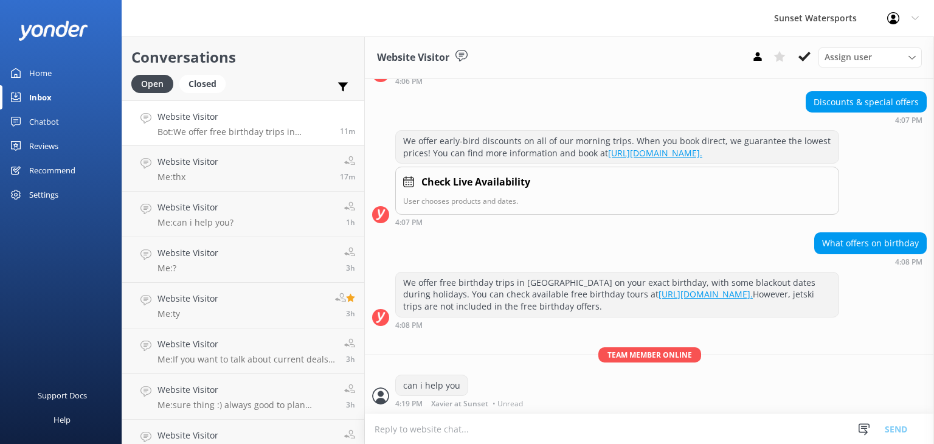
scroll to position [108, 0]
click at [268, 171] on link "Website Visitor Me: thx 17m" at bounding box center [243, 169] width 242 height 46
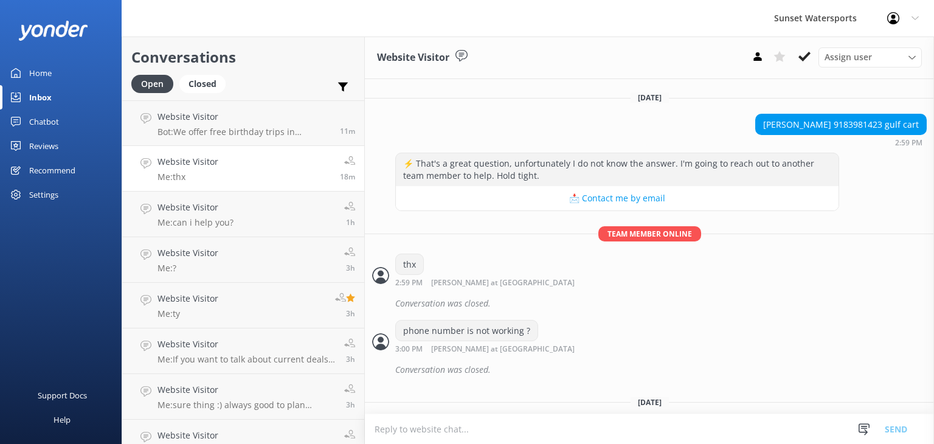
scroll to position [16230, 0]
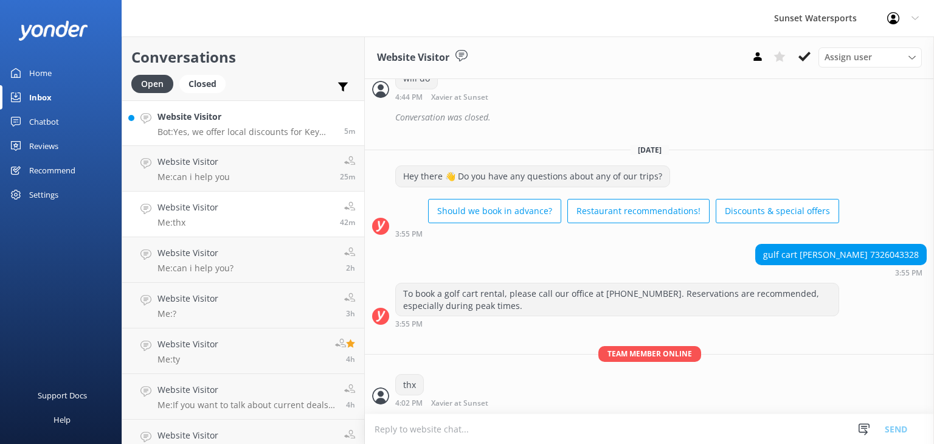
click at [261, 123] on div "Website Visitor Bot: Yes, we offer local discounts for Key West residents. You …" at bounding box center [247, 123] width 178 height 26
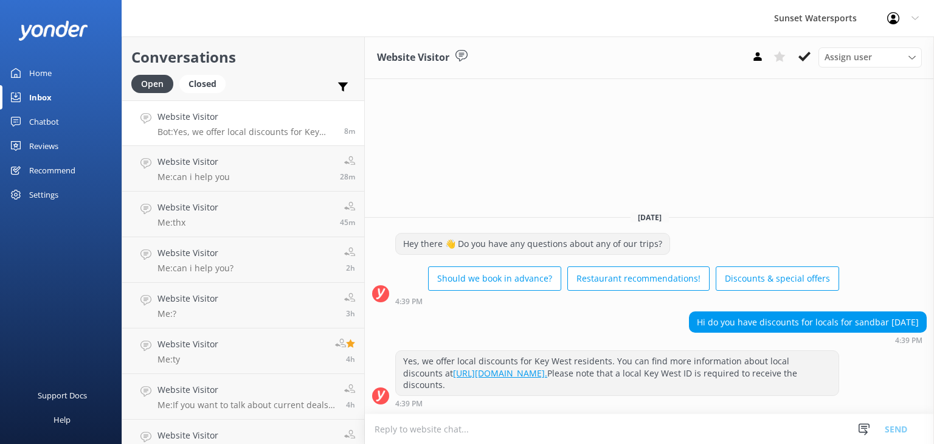
click at [419, 429] on textarea at bounding box center [649, 429] width 569 height 30
click at [263, 126] on div "Website Visitor Bot: Yes, we offer local discounts for Key West residents. You …" at bounding box center [247, 123] width 178 height 26
click at [206, 179] on p "Me: can i help you" at bounding box center [194, 177] width 72 height 11
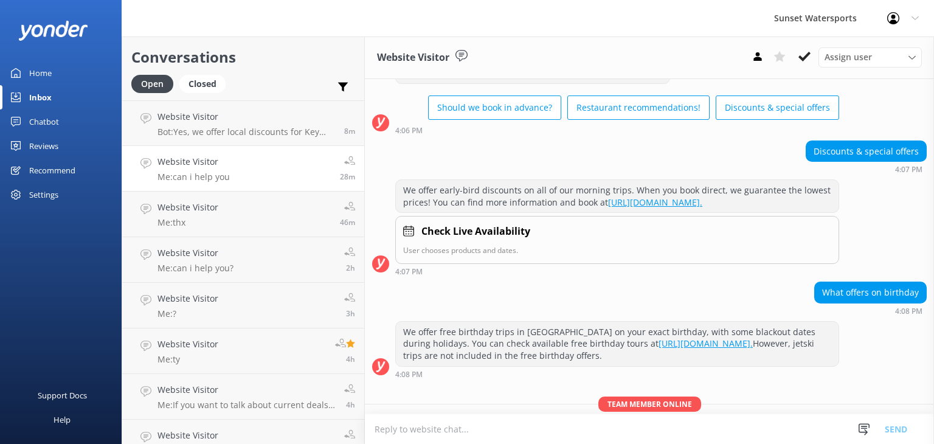
scroll to position [108, 0]
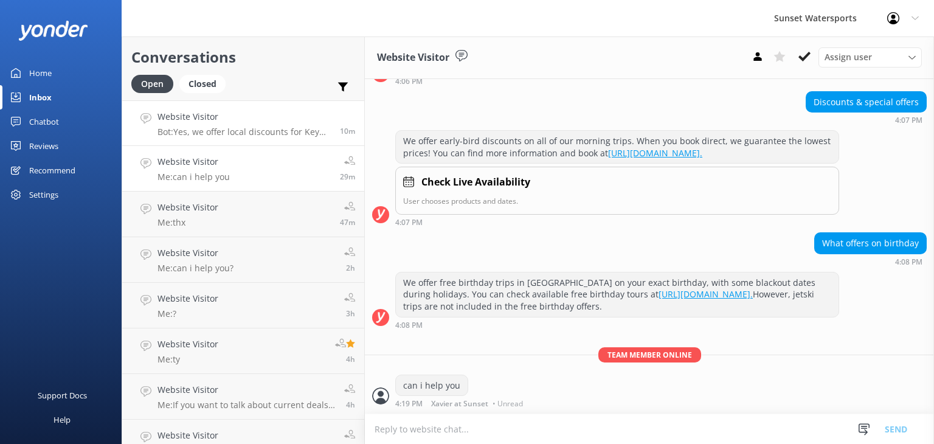
click at [227, 127] on p "Bot: Yes, we offer local discounts for Key West residents. You can find more in…" at bounding box center [244, 132] width 173 height 11
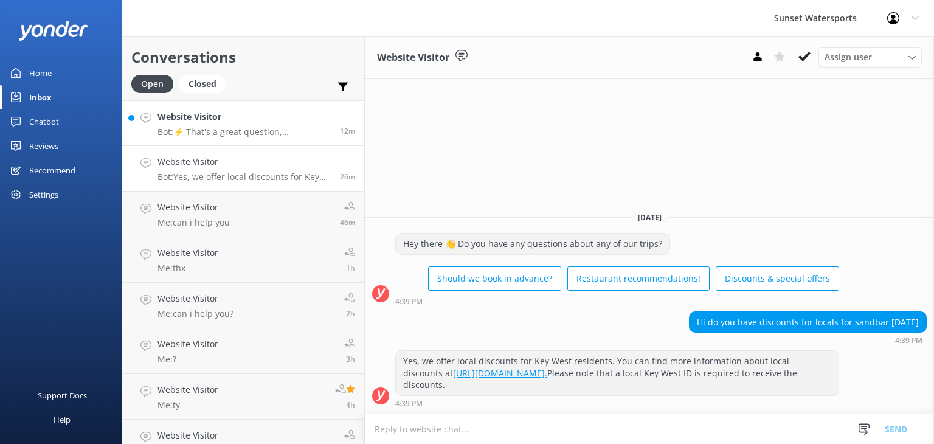
click at [235, 128] on p "Bot: ⚡ That's a great question, unfortunately I do not know the answer. I'm goi…" at bounding box center [244, 132] width 173 height 11
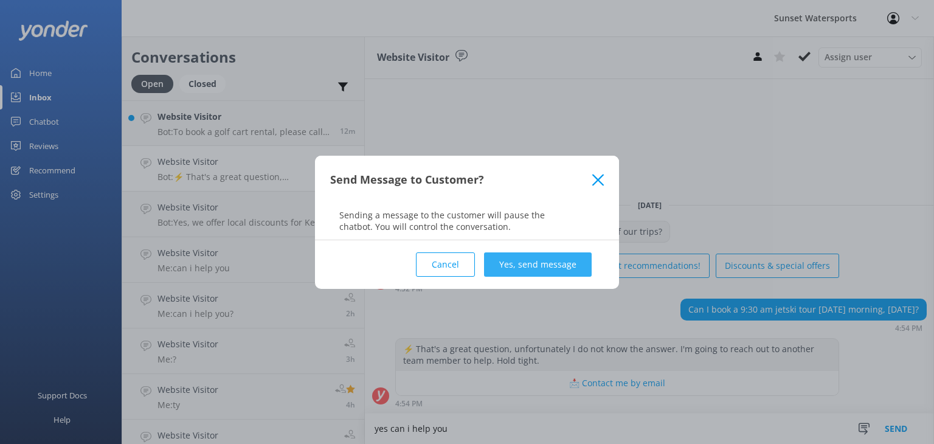
type textarea "yes can i help you"
click at [547, 258] on button "Yes, send message" at bounding box center [538, 264] width 108 height 24
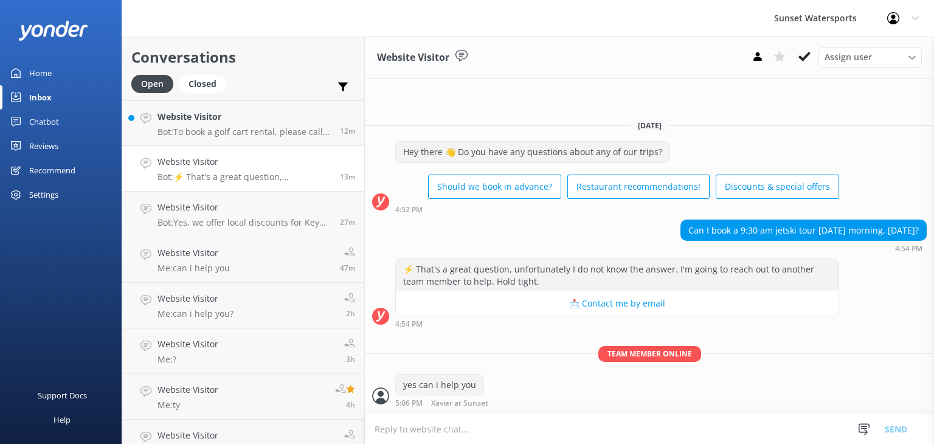
click at [467, 431] on textarea at bounding box center [649, 429] width 569 height 30
paste textarea "[URL][DOMAIN_NAME]"
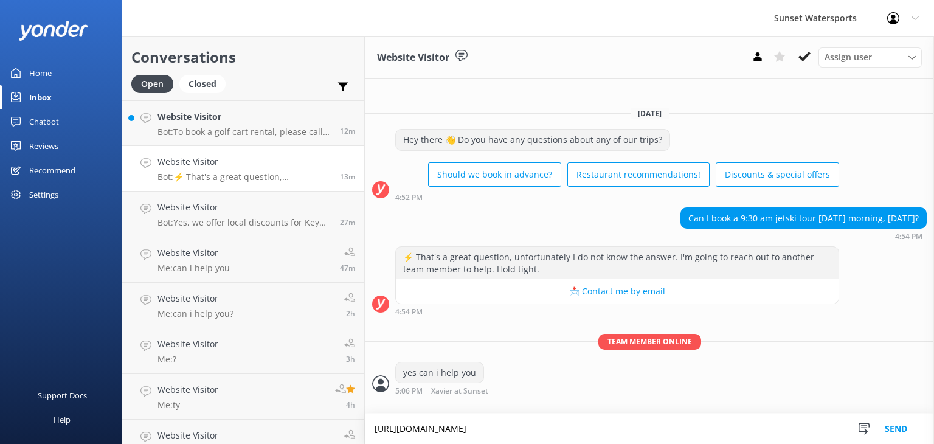
type textarea "[URL][DOMAIN_NAME]"
click at [894, 425] on button "Send" at bounding box center [896, 429] width 46 height 30
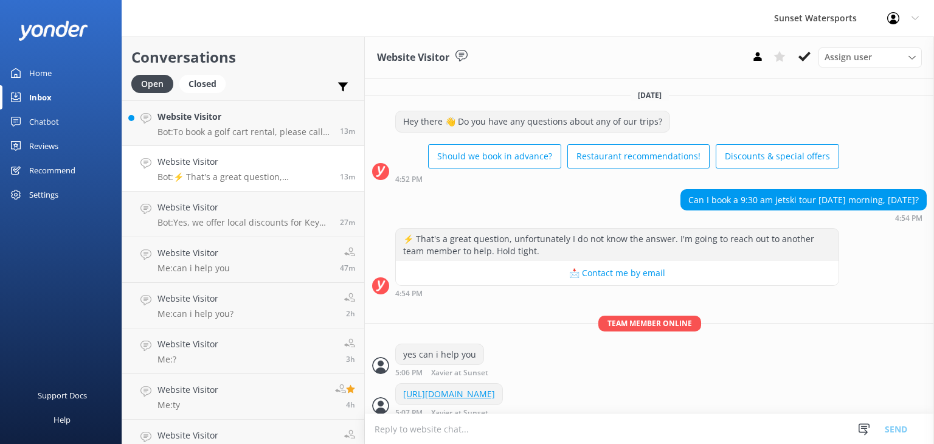
scroll to position [19, 0]
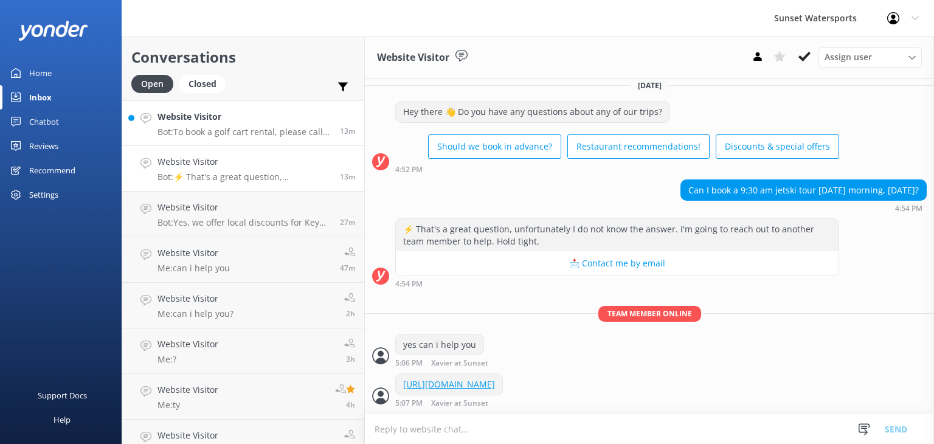
click at [209, 128] on p "Bot: To book a golf cart rental, please call our office at [PHONE_NUMBER]. Rese…" at bounding box center [244, 132] width 173 height 11
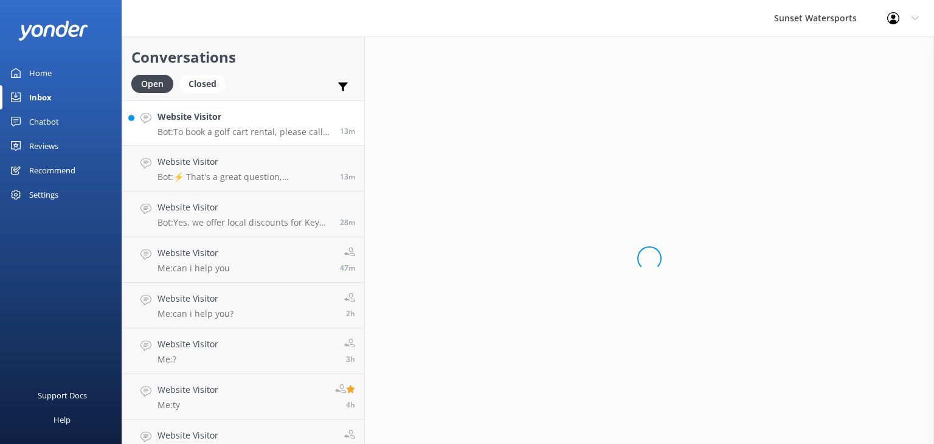
click at [239, 126] on div "Website Visitor Bot: To book a golf cart rental, please call our office at [PHO…" at bounding box center [244, 123] width 173 height 26
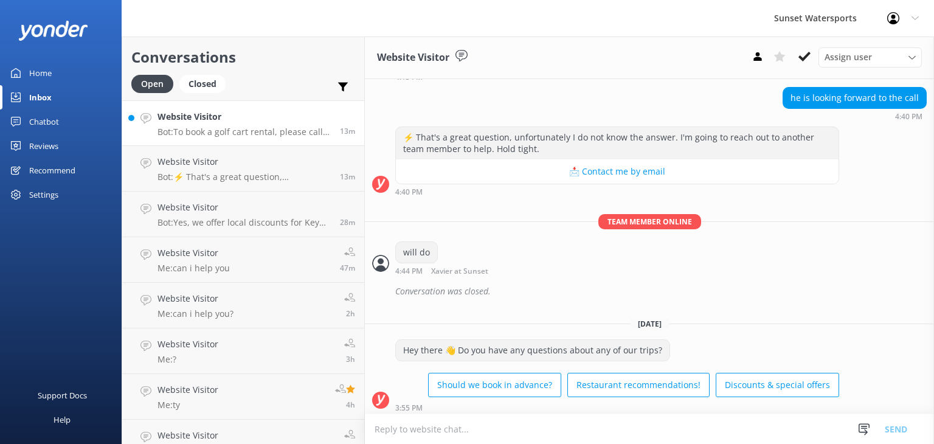
scroll to position [16320, 0]
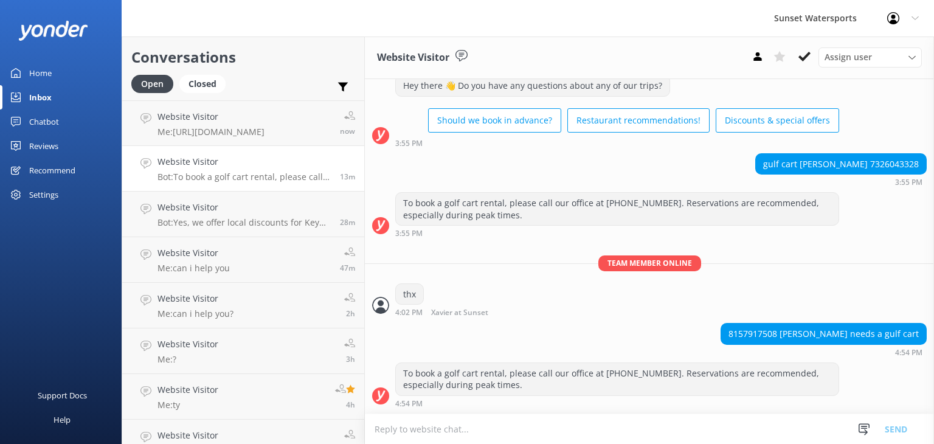
click at [412, 428] on textarea at bounding box center [649, 429] width 569 height 30
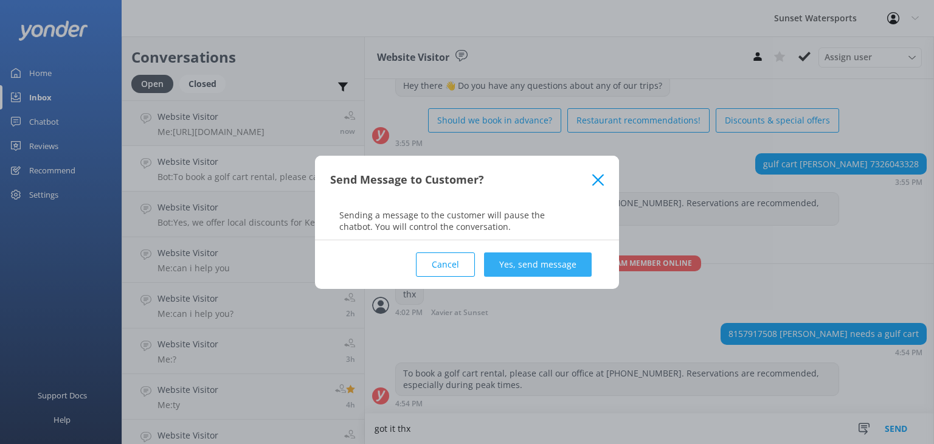
type textarea "got it thx"
click at [537, 266] on button "Yes, send message" at bounding box center [538, 264] width 108 height 24
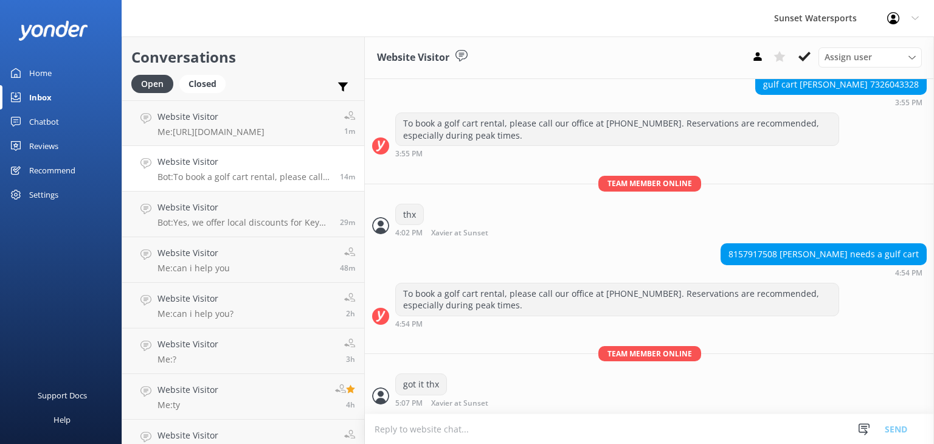
scroll to position [16399, 0]
click at [284, 178] on p "Bot: To book a golf cart rental, please call our office at [PHONE_NUMBER]. Rese…" at bounding box center [244, 177] width 173 height 11
click at [205, 122] on h4 "Website Visitor" at bounding box center [211, 116] width 107 height 13
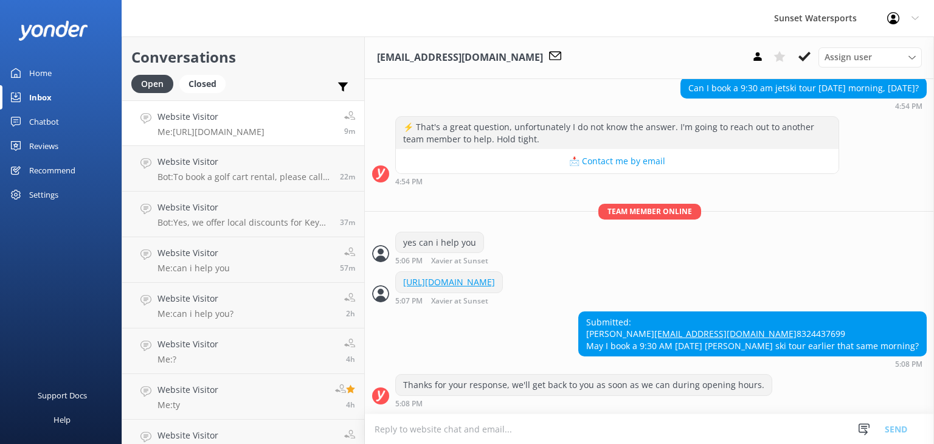
scroll to position [158, 0]
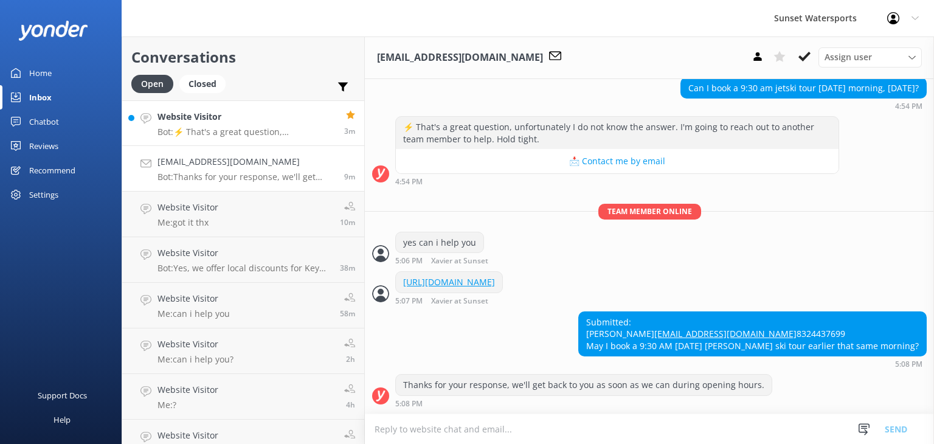
click at [243, 129] on p "Bot: ⚡ That's a great question, unfortunately I do not know the answer. I'm goi…" at bounding box center [247, 132] width 178 height 11
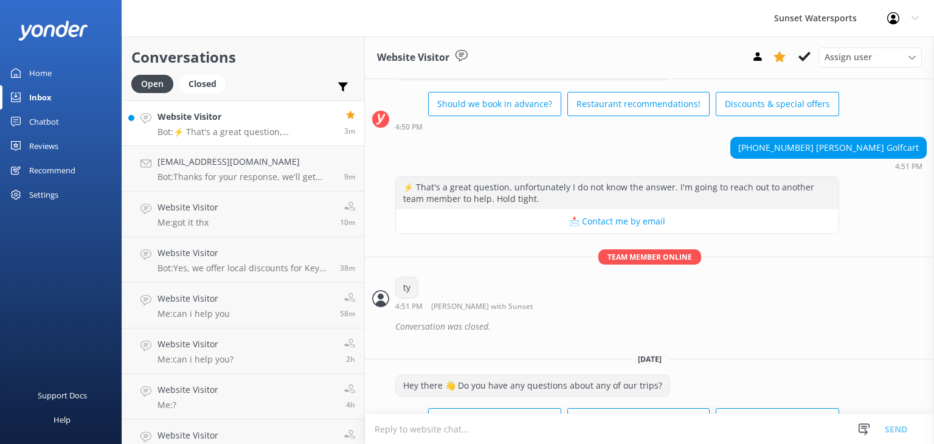
scroll to position [3370, 0]
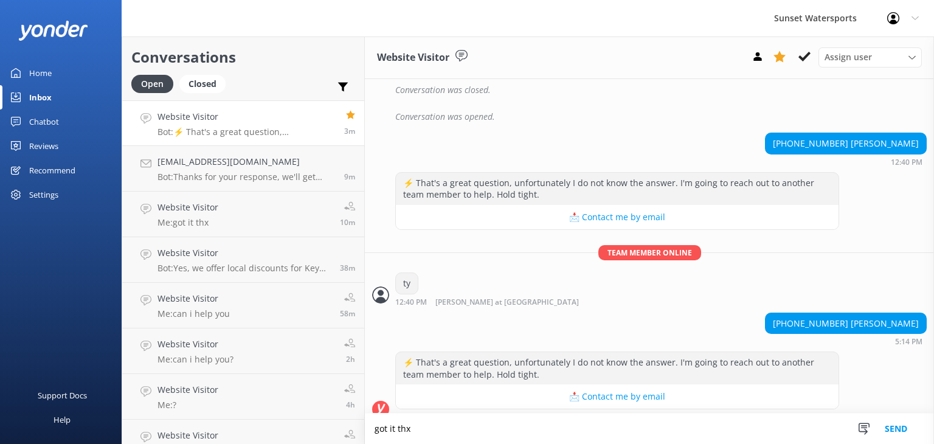
type textarea "got it thx"
click at [893, 432] on button "Send" at bounding box center [896, 429] width 46 height 30
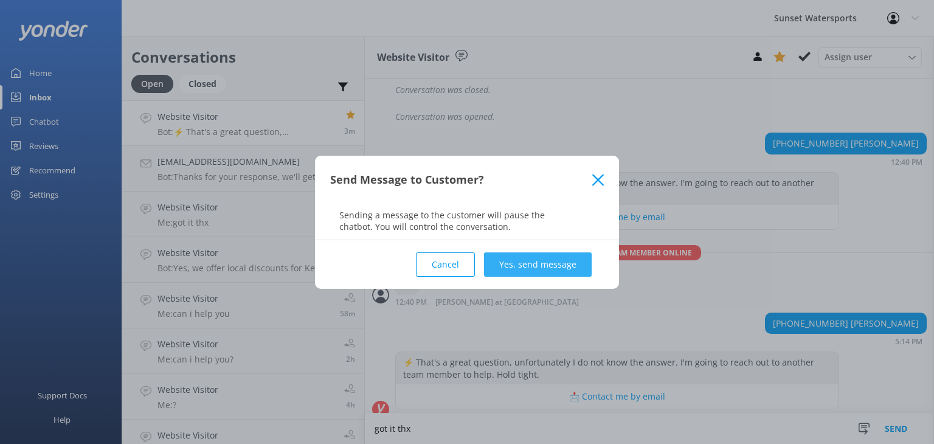
click at [538, 273] on button "Yes, send message" at bounding box center [538, 264] width 108 height 24
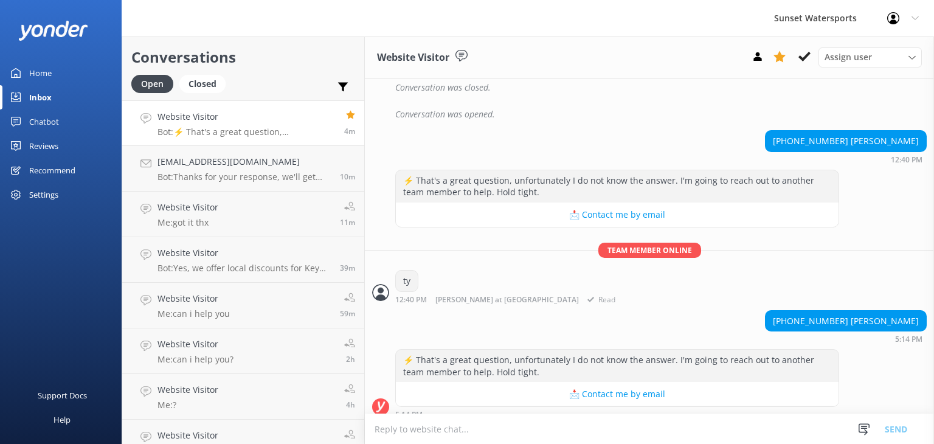
scroll to position [3449, 0]
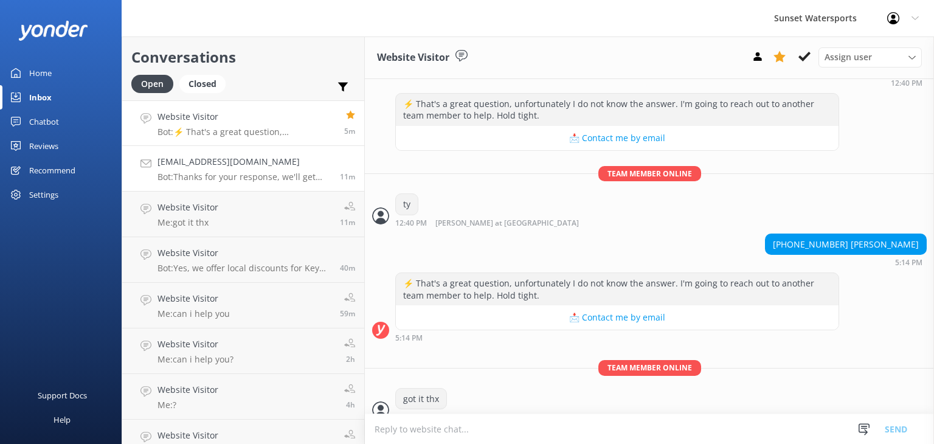
click at [236, 175] on p "Bot: Thanks for your response, we'll get back to you as soon as we can during o…" at bounding box center [244, 177] width 173 height 11
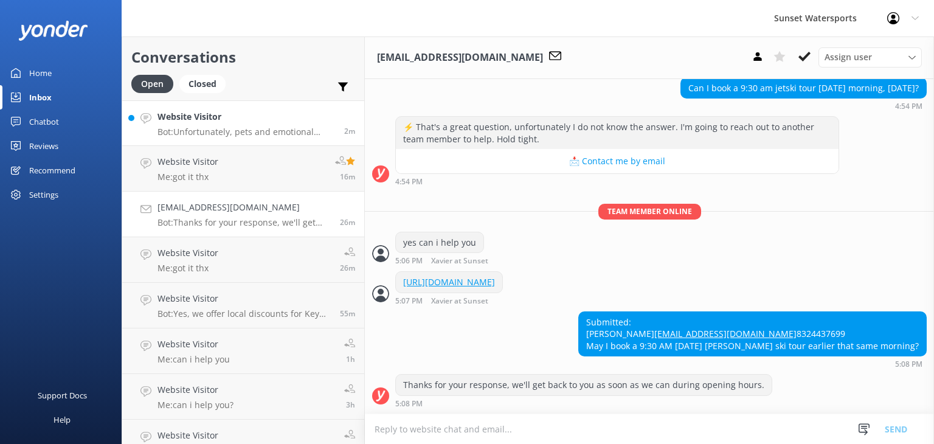
click at [254, 133] on p "Bot: Unfortunately, pets and emotional support animals are not allowed on our p…" at bounding box center [247, 132] width 178 height 11
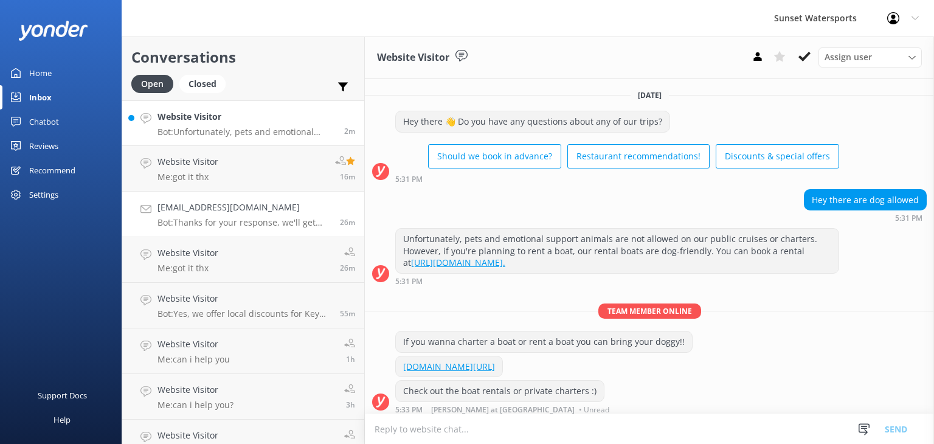
click at [246, 224] on p "Bot: Thanks for your response, we'll get back to you as soon as we can during o…" at bounding box center [244, 222] width 173 height 11
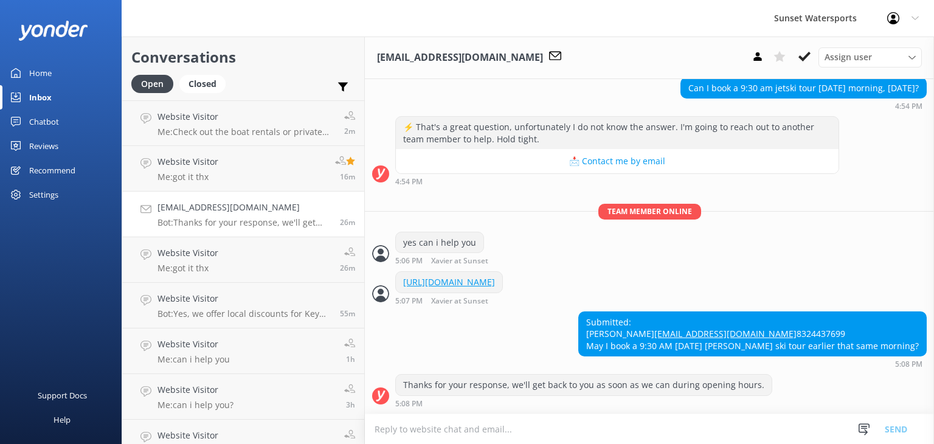
scroll to position [158, 0]
click at [224, 263] on link "Website Visitor Me: got it thx 26m" at bounding box center [243, 260] width 242 height 46
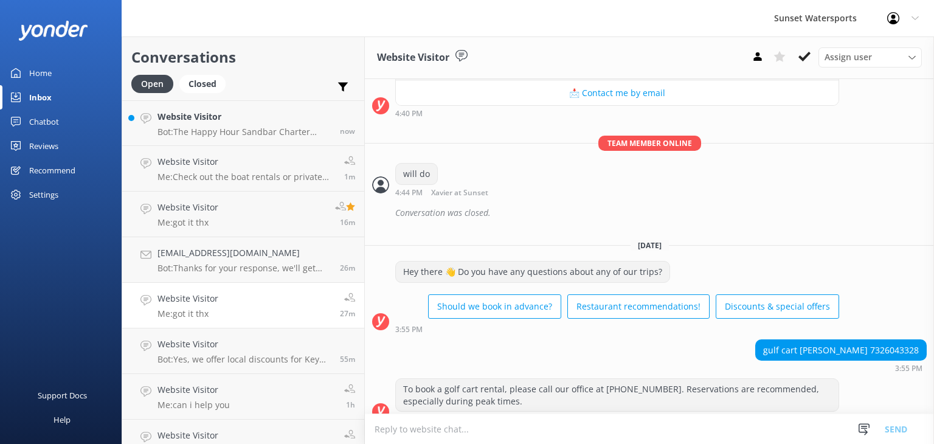
scroll to position [16399, 0]
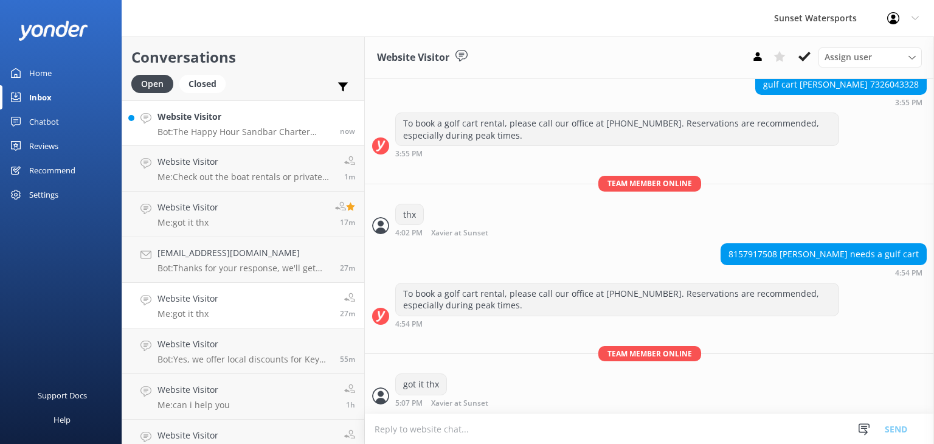
click at [248, 131] on p "Bot: The Happy Hour Sandbar Charter departs daily at 3:00 PM and returns around…" at bounding box center [244, 132] width 173 height 11
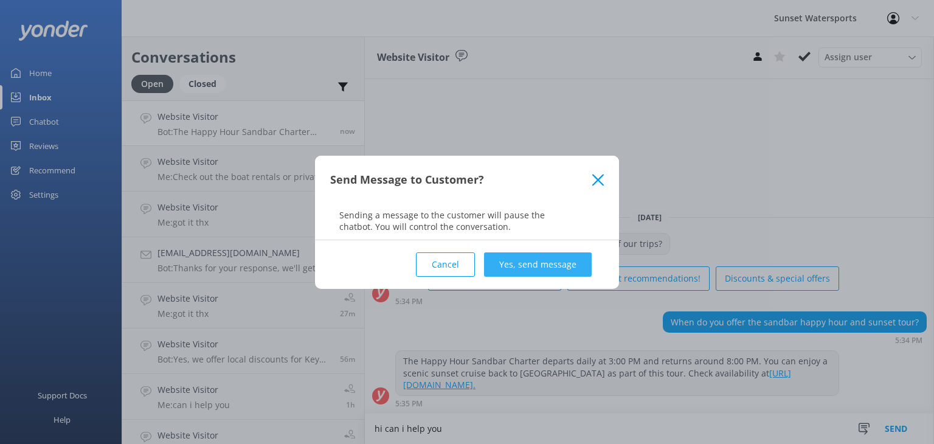
type textarea "hi can i help you"
click at [547, 261] on button "Yes, send message" at bounding box center [538, 264] width 108 height 24
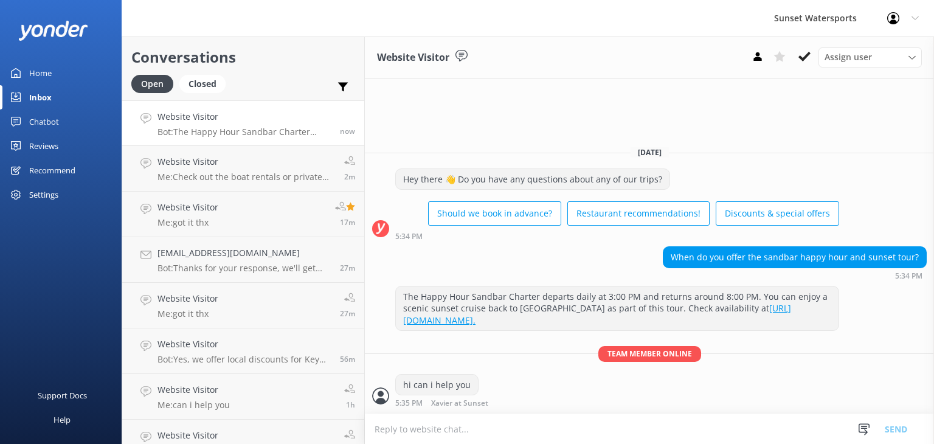
click at [451, 423] on textarea at bounding box center [649, 429] width 569 height 30
type textarea "i"
type textarea "its from 330 to 830"
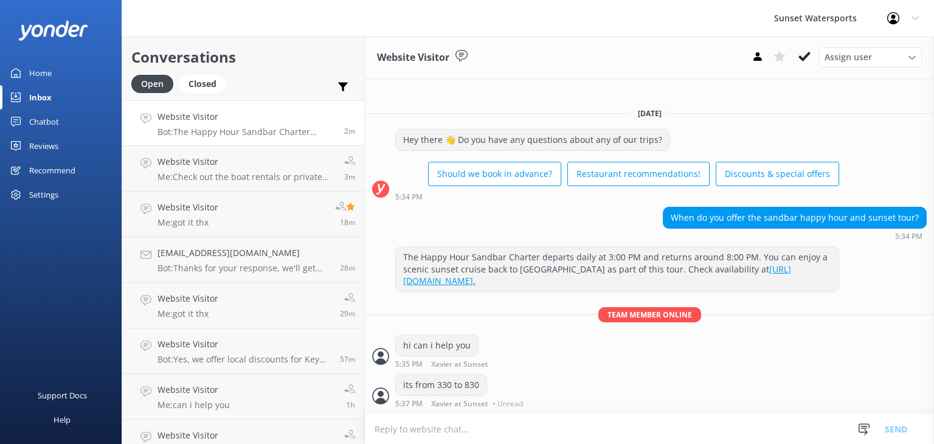
click at [448, 437] on textarea at bounding box center [649, 429] width 569 height 30
drag, startPoint x: 603, startPoint y: 429, endPoint x: 606, endPoint y: 436, distance: 7.1
type textarea "open bar and lunch modern catamaran two mates a captain hanging in the sandbars…"
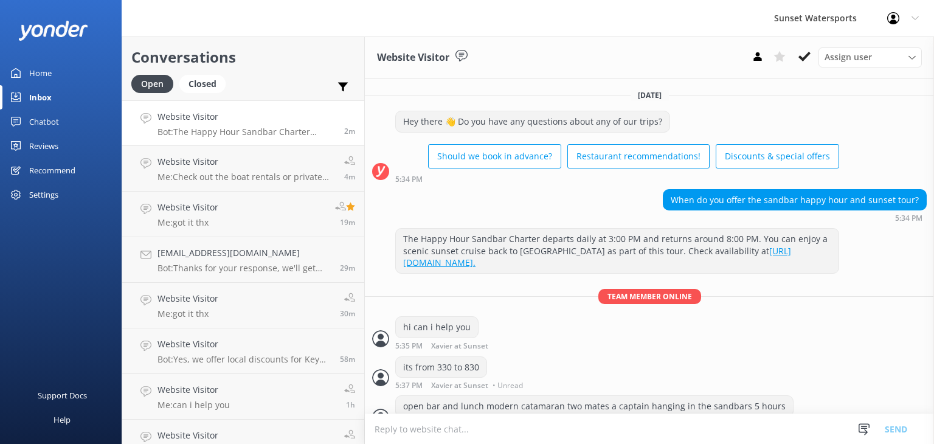
scroll to position [19, 0]
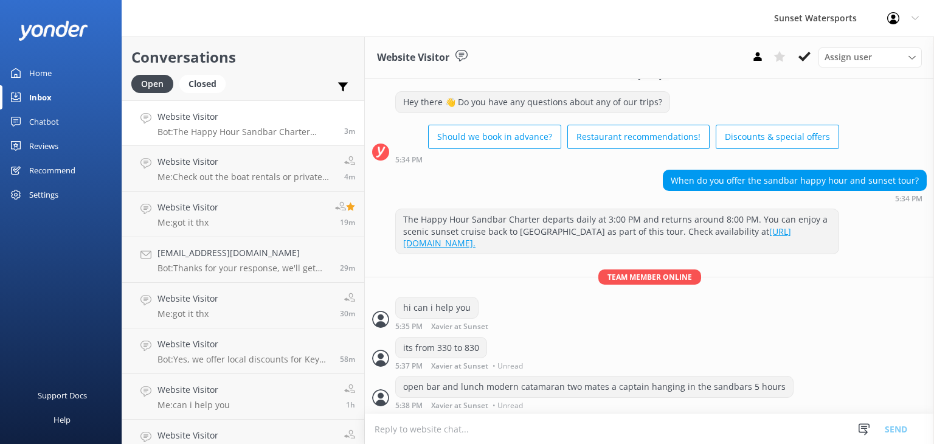
click at [426, 424] on textarea at bounding box center [649, 429] width 569 height 30
type textarea "Xavier 786-546-2340 feel free ot reach out to lock it inanytime ill drop a link…"
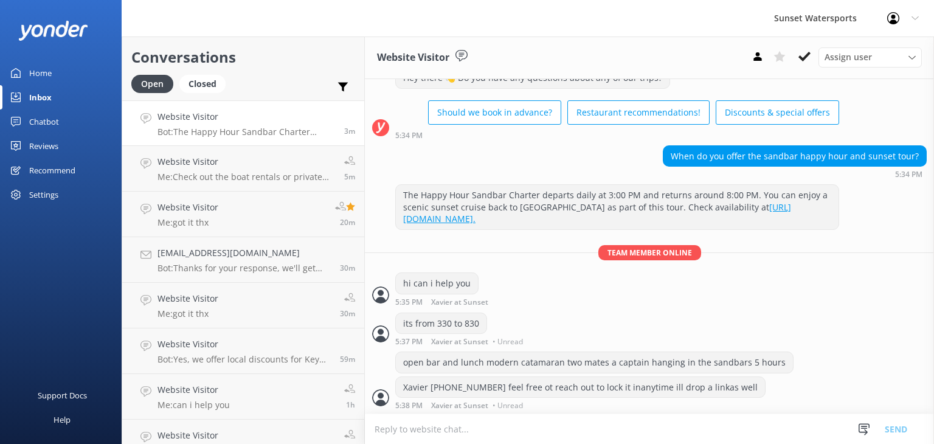
click at [440, 426] on textarea at bounding box center [649, 429] width 569 height 30
paste textarea "[URL][DOMAIN_NAME]"
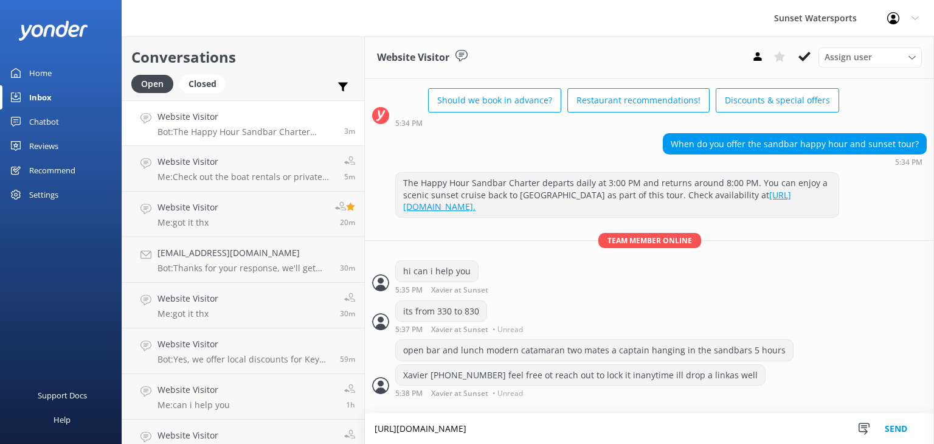
type textarea "[URL][DOMAIN_NAME]"
click at [895, 426] on button "Send" at bounding box center [896, 429] width 46 height 30
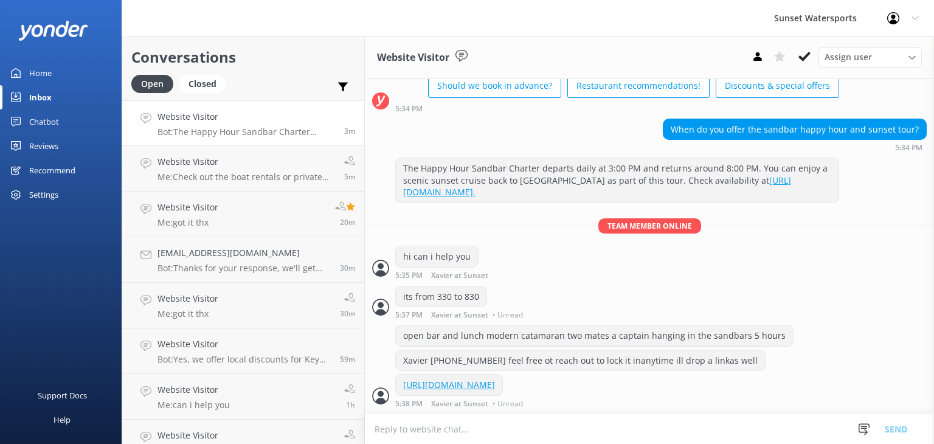
scroll to position [80, 0]
click at [204, 83] on div "Closed" at bounding box center [202, 84] width 46 height 18
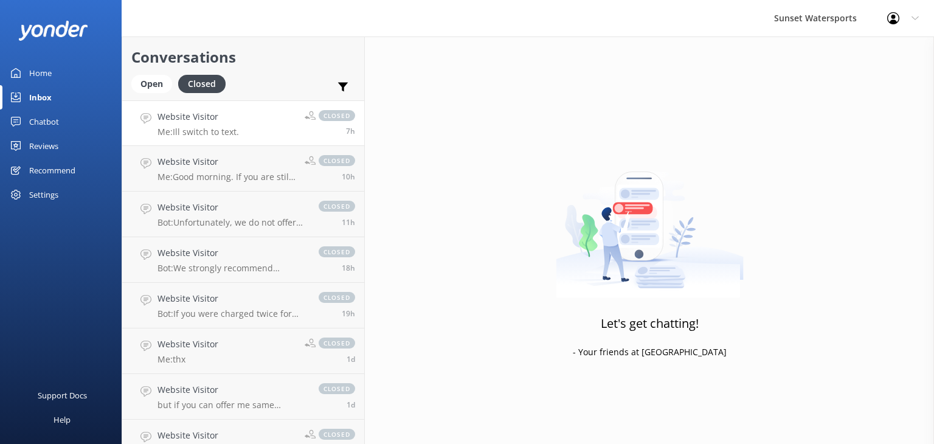
click at [231, 129] on p "Me: Ill switch to text." at bounding box center [199, 132] width 82 height 11
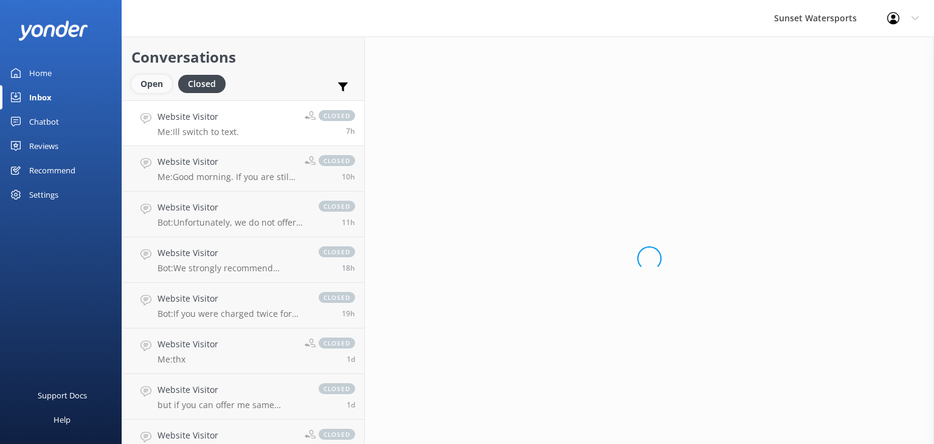
click at [142, 84] on div "Open" at bounding box center [151, 84] width 41 height 18
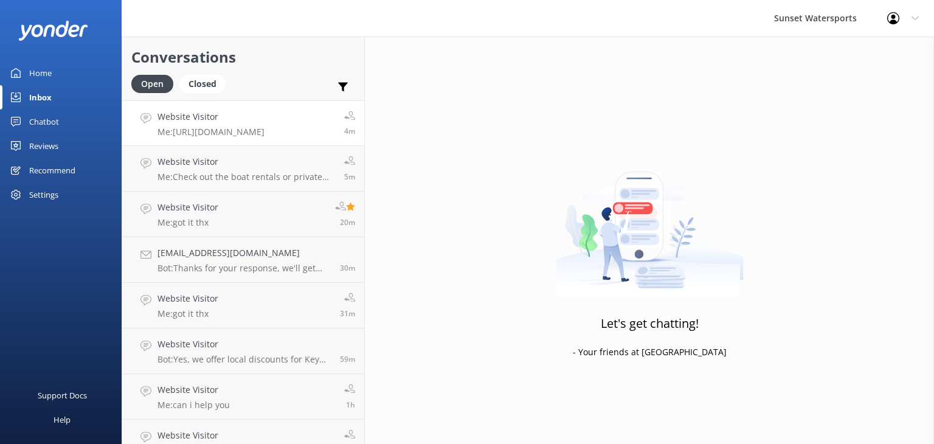
click at [221, 124] on div "Website Visitor Me: https://fareharbor.com/embeds/book/sunsetwatersportskeywest…" at bounding box center [211, 123] width 107 height 26
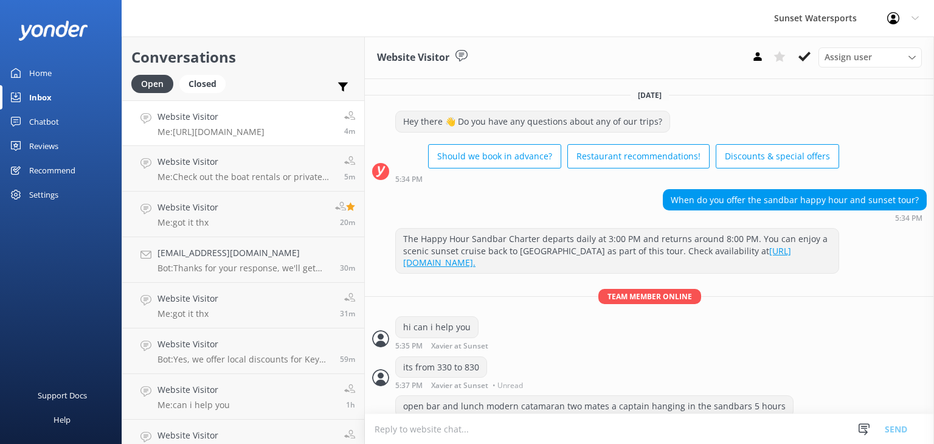
scroll to position [80, 0]
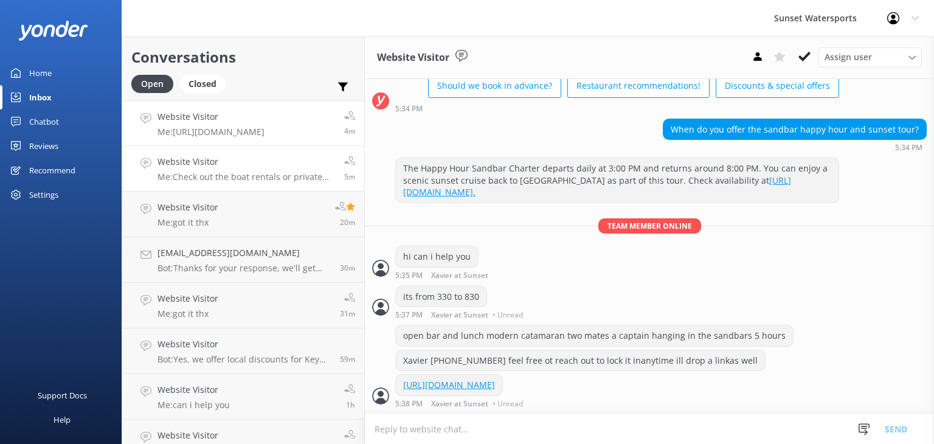
click at [246, 182] on p "Me: Check out the boat rentals or private charters :)" at bounding box center [247, 177] width 178 height 11
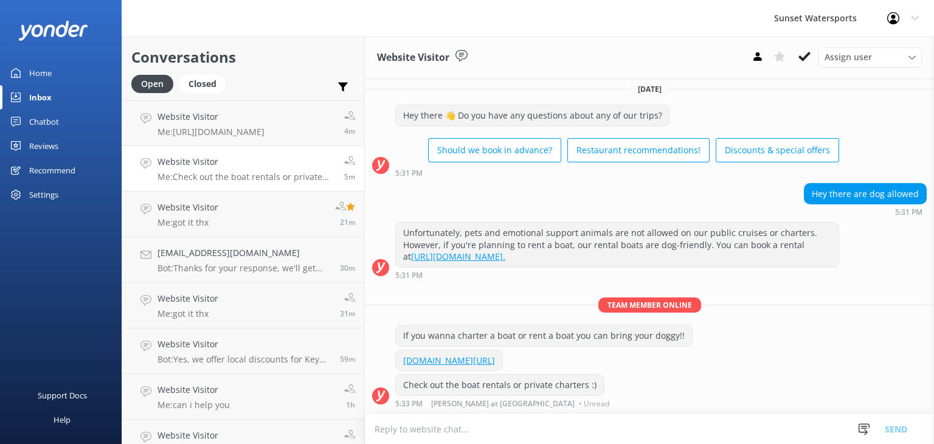
scroll to position [5, 0]
click at [278, 174] on p "Me: Check out the boat rentals or private charters :)" at bounding box center [247, 177] width 178 height 11
click at [260, 128] on p "Me: https://fareharbor.com/embeds/book/sunsetwatersportskeywest/items/?schedule…" at bounding box center [211, 132] width 107 height 11
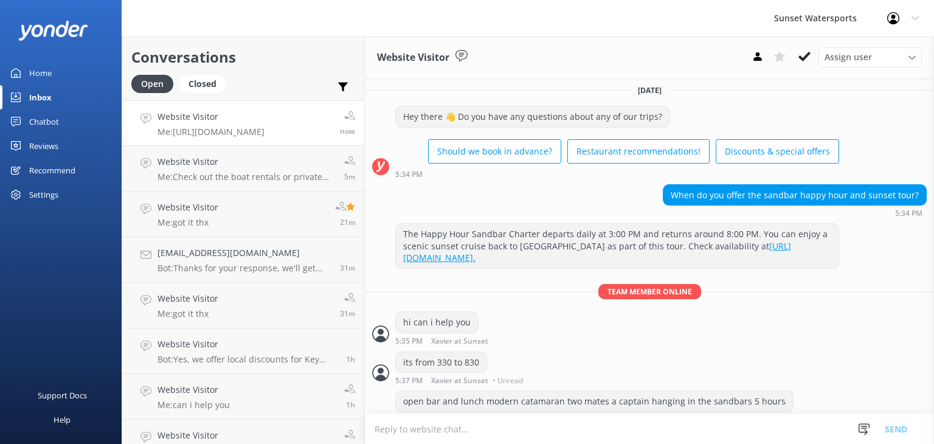
scroll to position [80, 0]
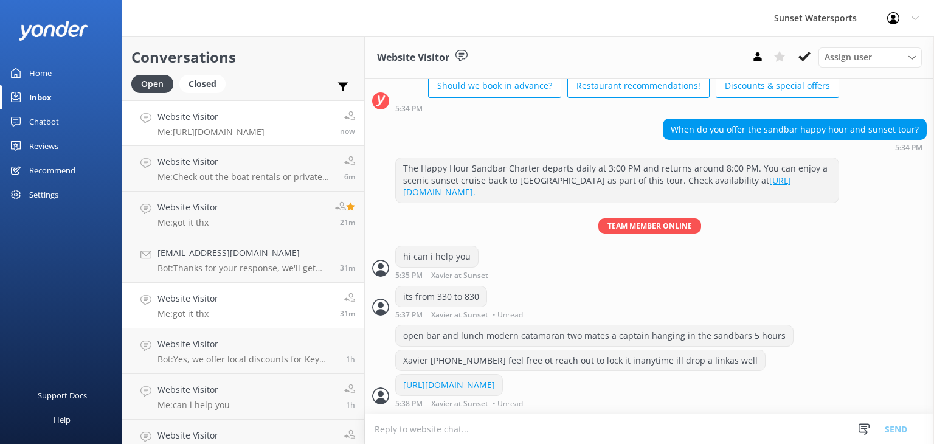
click at [229, 310] on link "Website Visitor Me: got it thx 31m" at bounding box center [243, 306] width 242 height 46
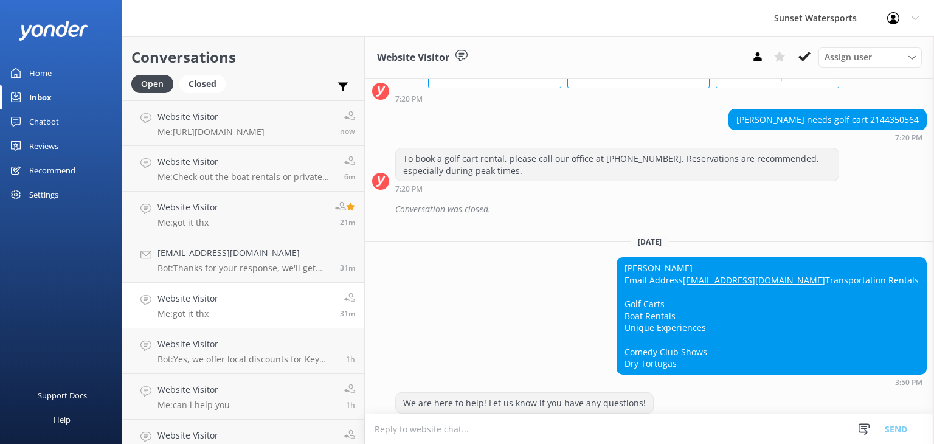
click at [223, 316] on link "Website Visitor Me: got it thx 31m" at bounding box center [243, 306] width 242 height 46
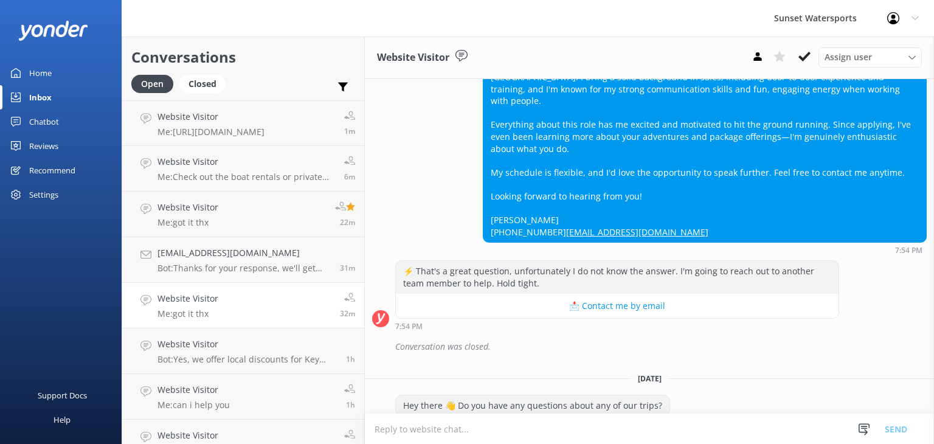
scroll to position [16399, 0]
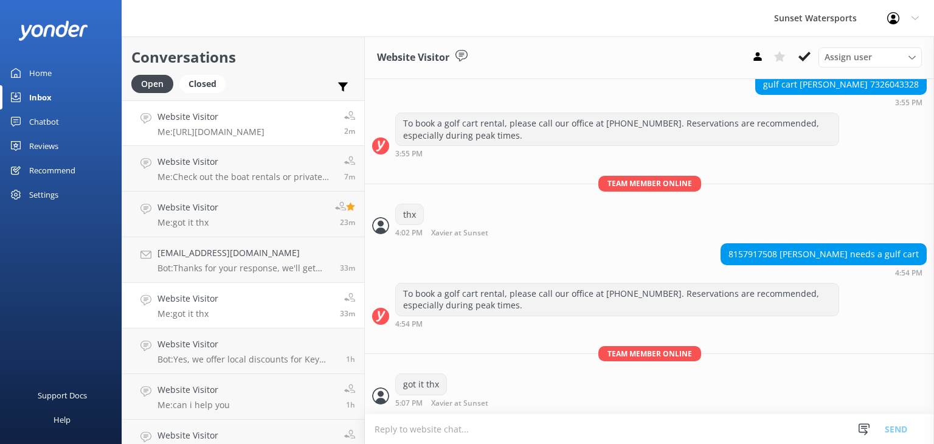
click at [251, 122] on h4 "Website Visitor" at bounding box center [211, 116] width 107 height 13
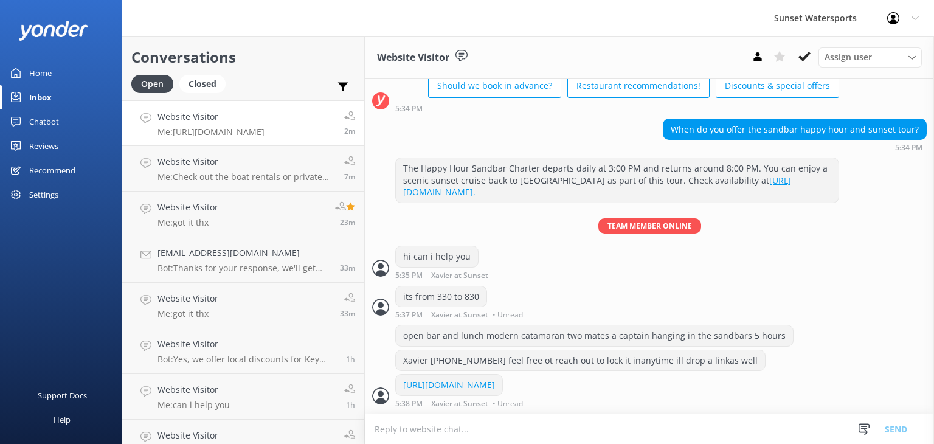
scroll to position [80, 0]
click at [202, 86] on div "Closed" at bounding box center [202, 84] width 46 height 18
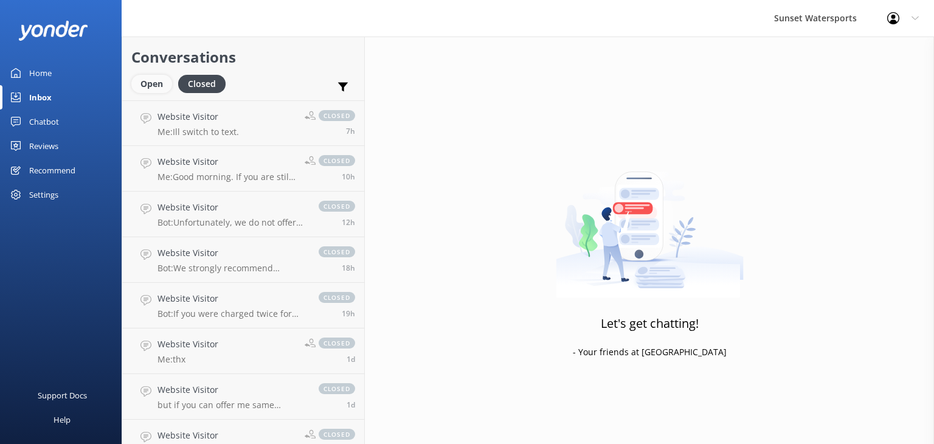
click at [141, 87] on div "Open" at bounding box center [151, 84] width 41 height 18
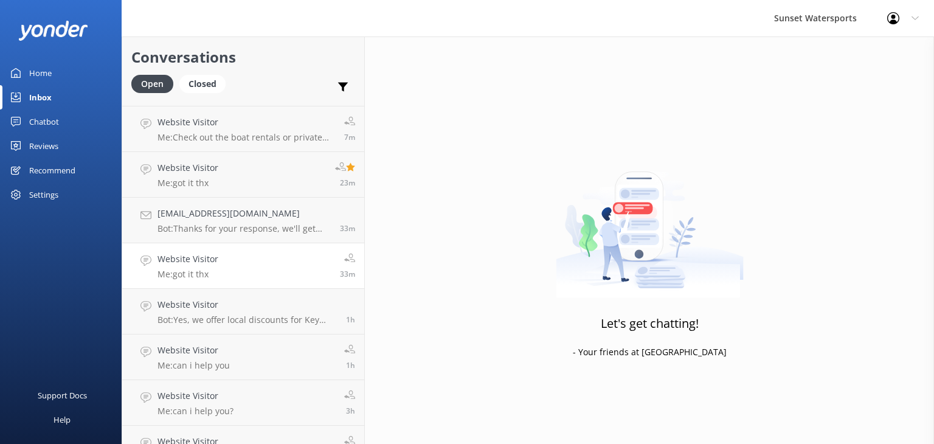
scroll to position [61, 0]
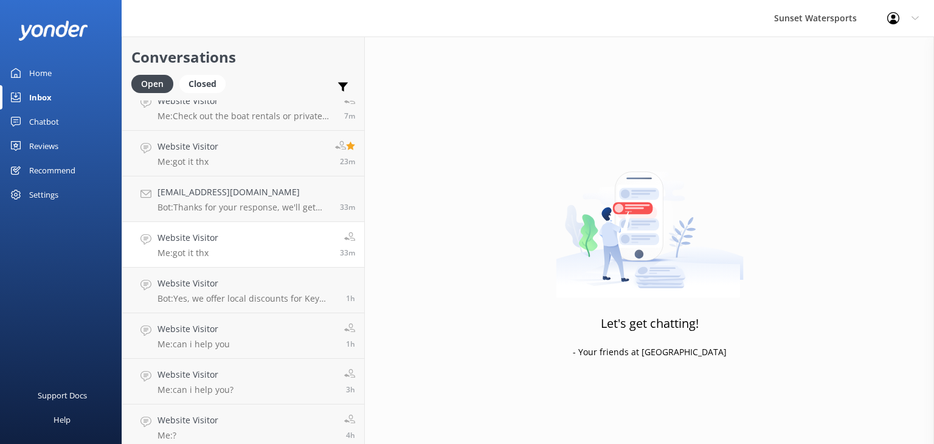
click at [232, 249] on link "Website Visitor Me: got it thx 33m" at bounding box center [243, 245] width 242 height 46
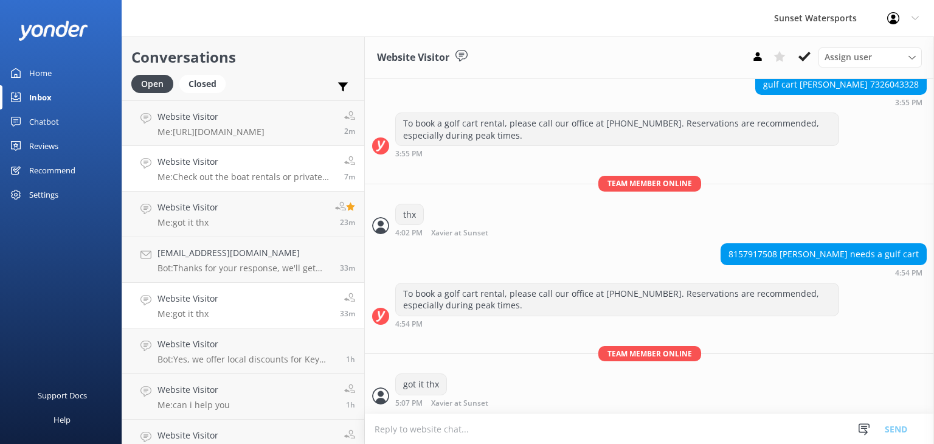
click at [263, 181] on p "Me: Check out the boat rentals or private charters :)" at bounding box center [247, 177] width 178 height 11
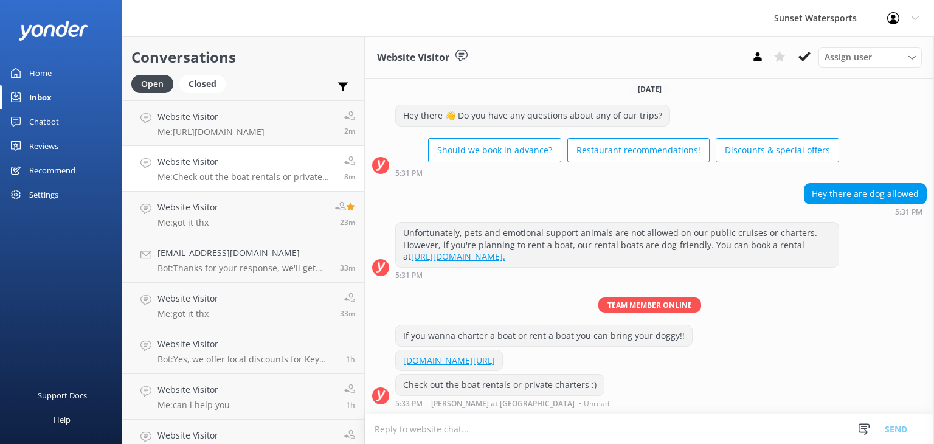
scroll to position [5, 0]
click at [275, 137] on link "Website Visitor Me: https://fareharbor.com/embeds/book/sunsetwatersportskeywest…" at bounding box center [243, 123] width 242 height 46
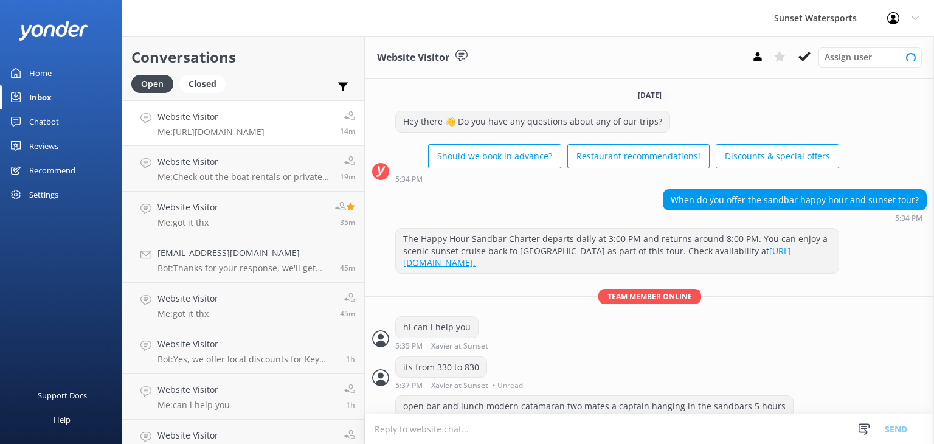
scroll to position [80, 0]
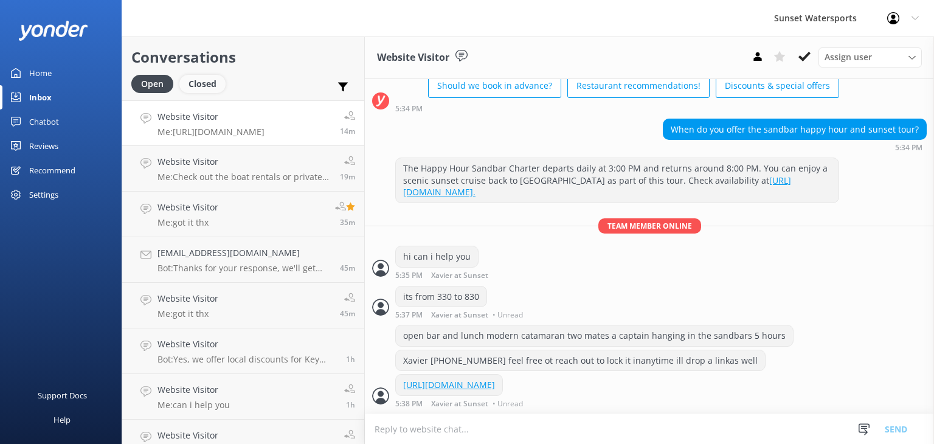
click at [201, 88] on div "Closed" at bounding box center [202, 84] width 46 height 18
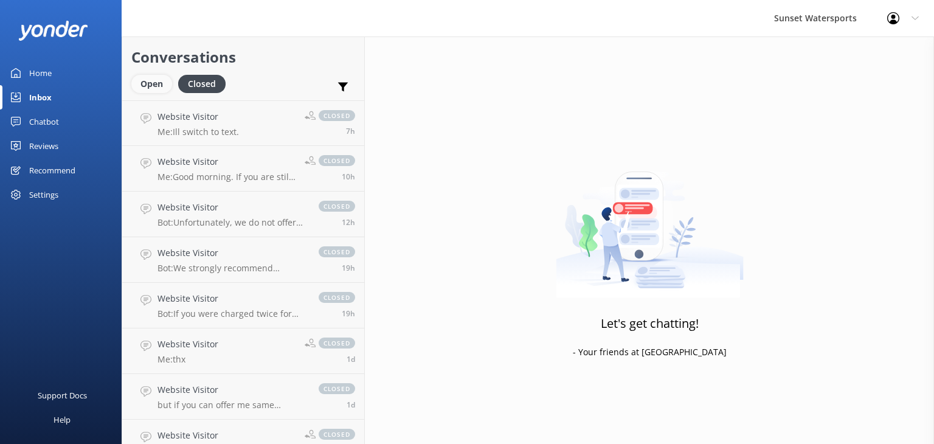
click at [133, 78] on div "Open" at bounding box center [151, 84] width 41 height 18
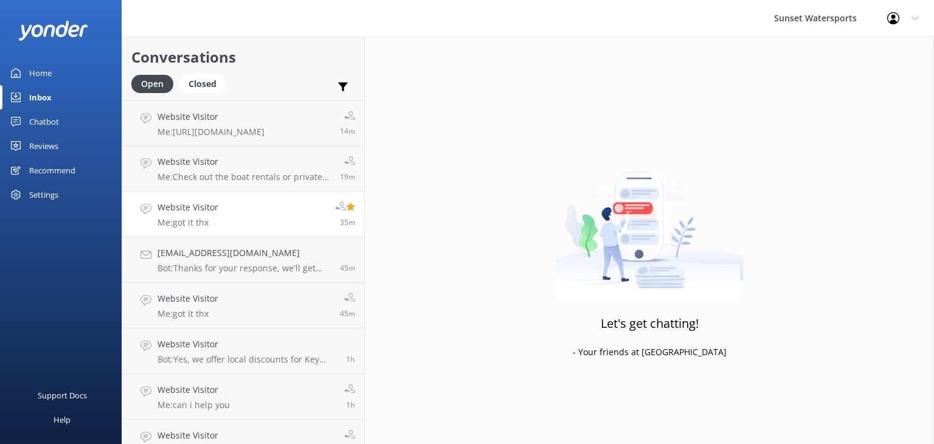
click at [252, 217] on link "Website Visitor Me: got it thx 35m" at bounding box center [243, 215] width 242 height 46
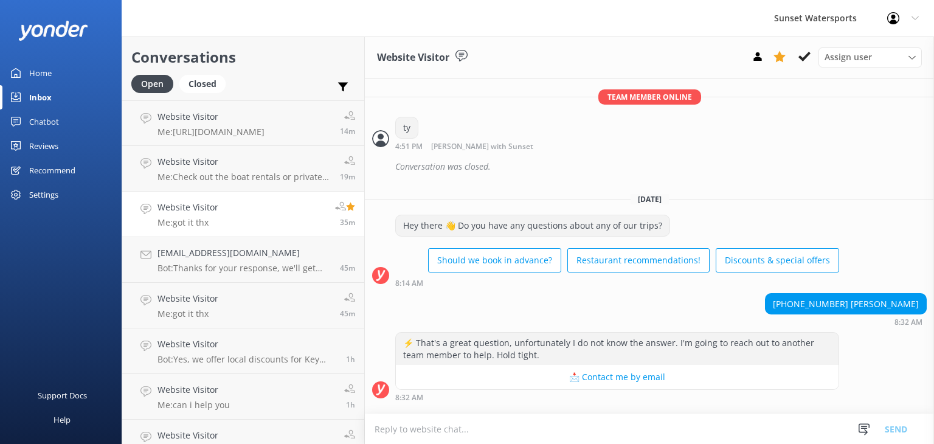
scroll to position [3449, 0]
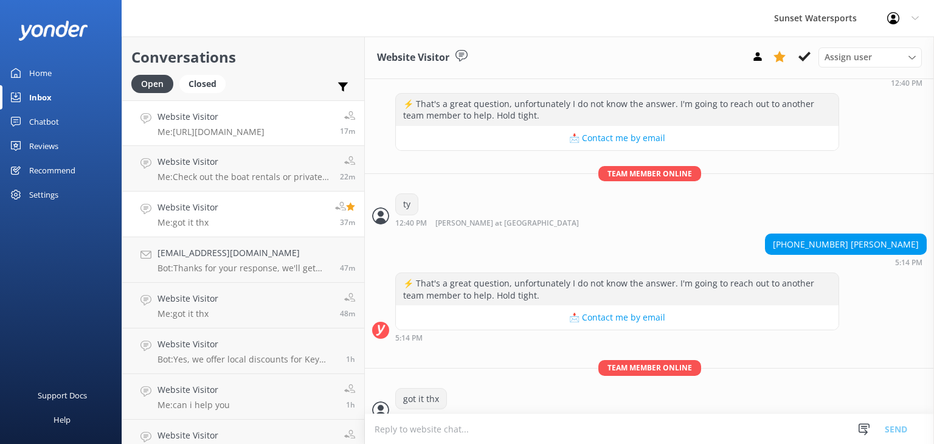
click at [265, 127] on p "Me: [URL][DOMAIN_NAME]" at bounding box center [211, 132] width 107 height 11
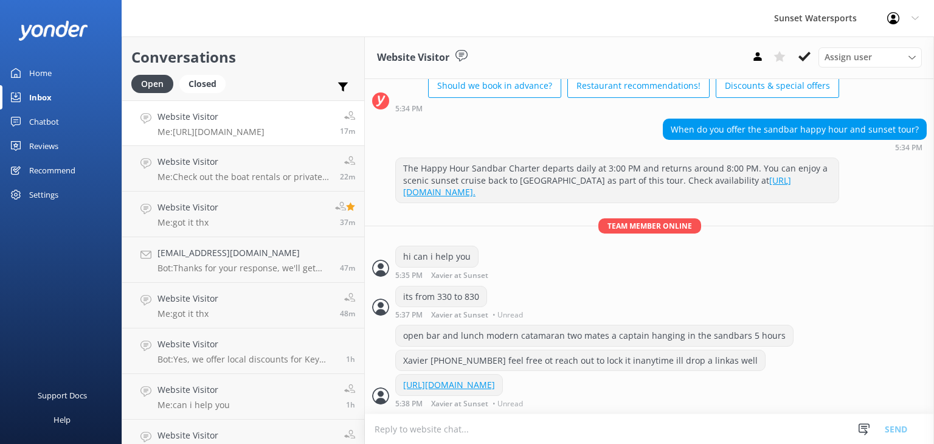
scroll to position [80, 0]
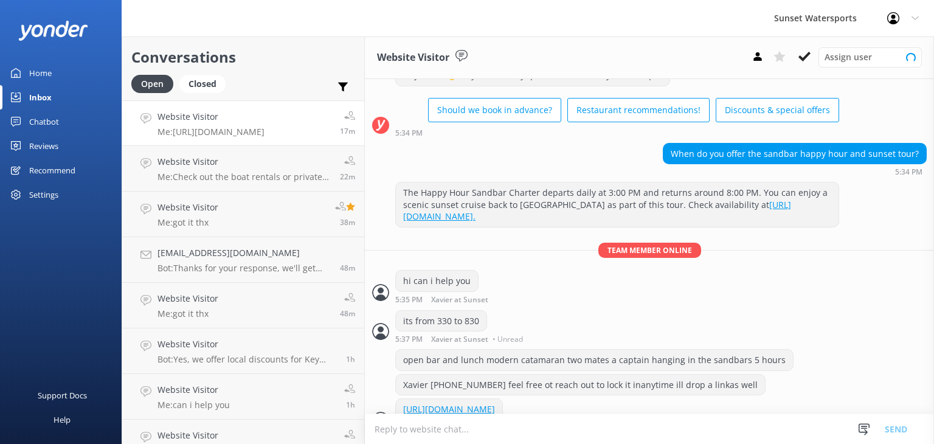
scroll to position [80, 0]
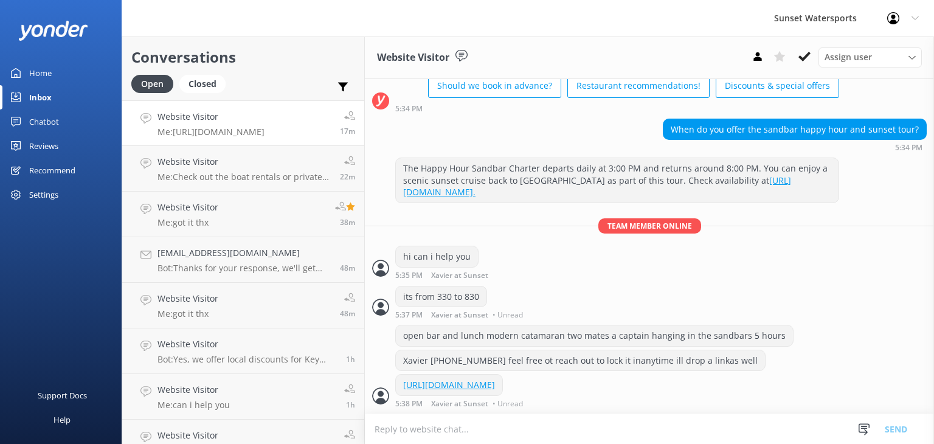
click at [265, 128] on p "Me: [URL][DOMAIN_NAME]" at bounding box center [211, 132] width 107 height 11
click at [250, 168] on div "Website Visitor Me: Check out the boat rentals or private charters :)" at bounding box center [244, 168] width 173 height 27
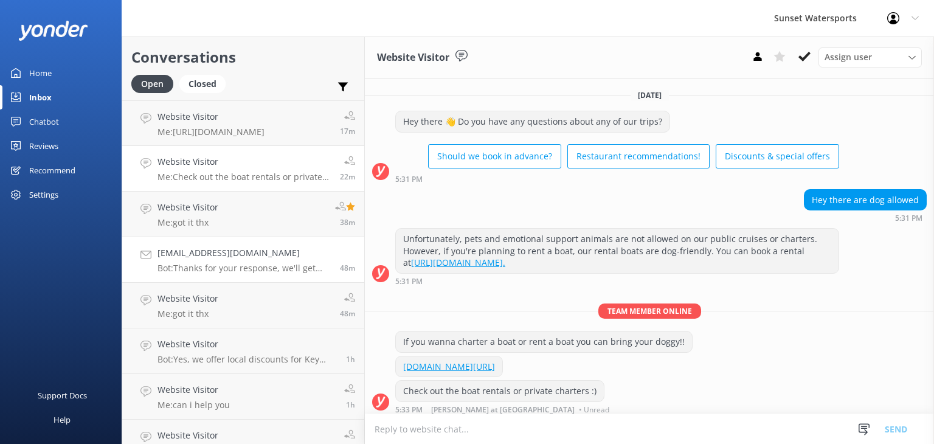
scroll to position [4, 0]
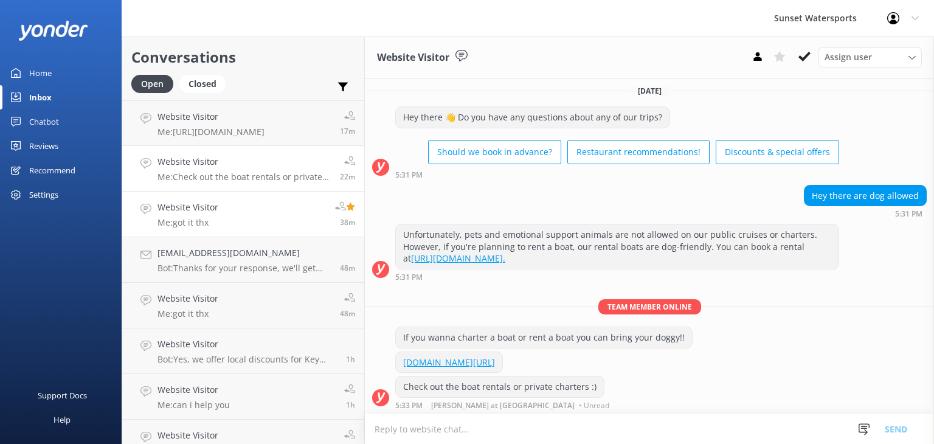
click at [217, 221] on link "Website Visitor Me: got it thx 38m" at bounding box center [243, 215] width 242 height 46
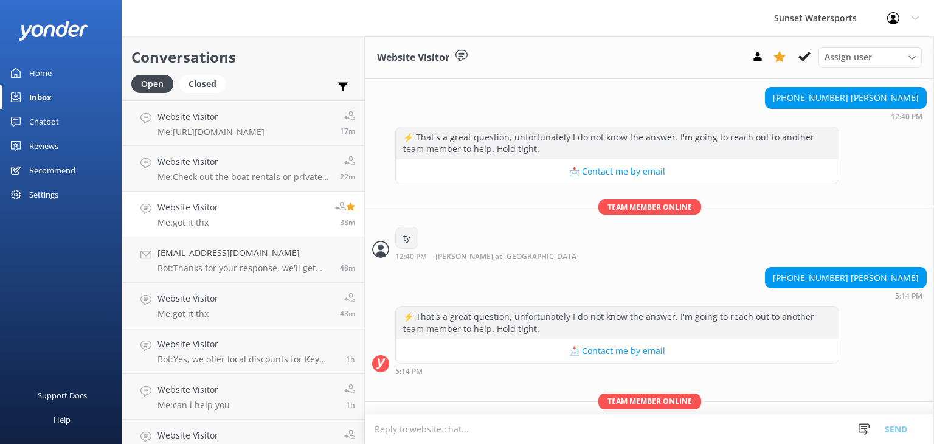
scroll to position [3449, 0]
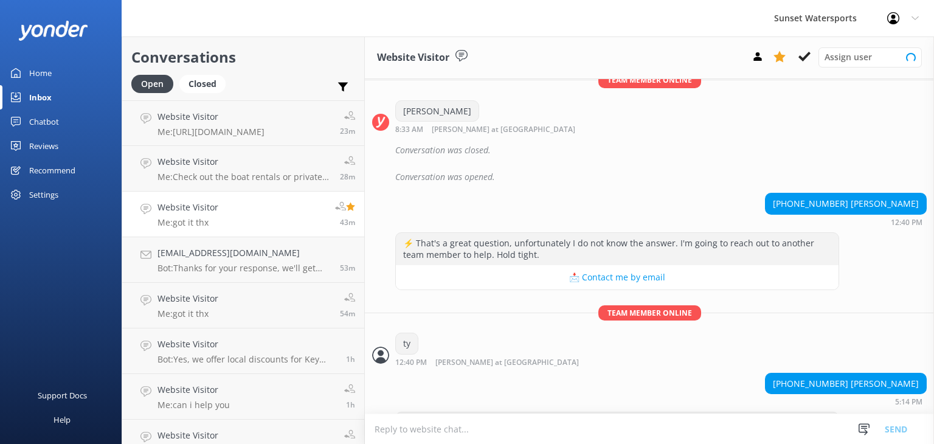
scroll to position [3449, 0]
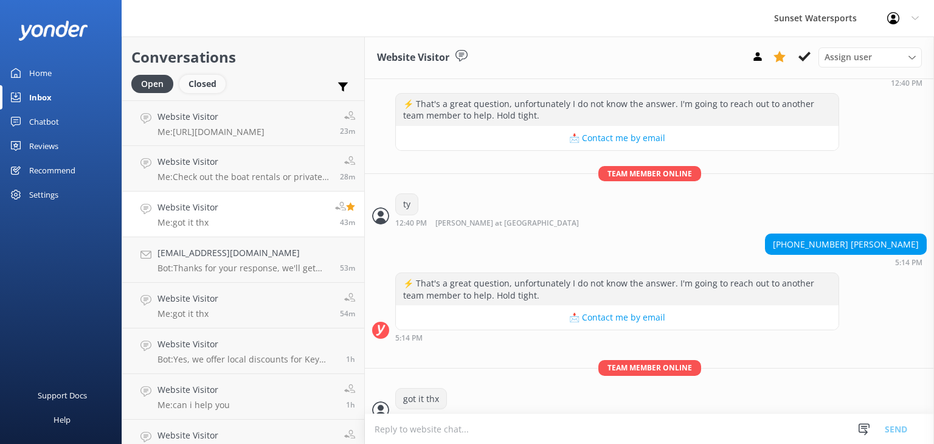
click at [209, 86] on div "Closed" at bounding box center [202, 84] width 46 height 18
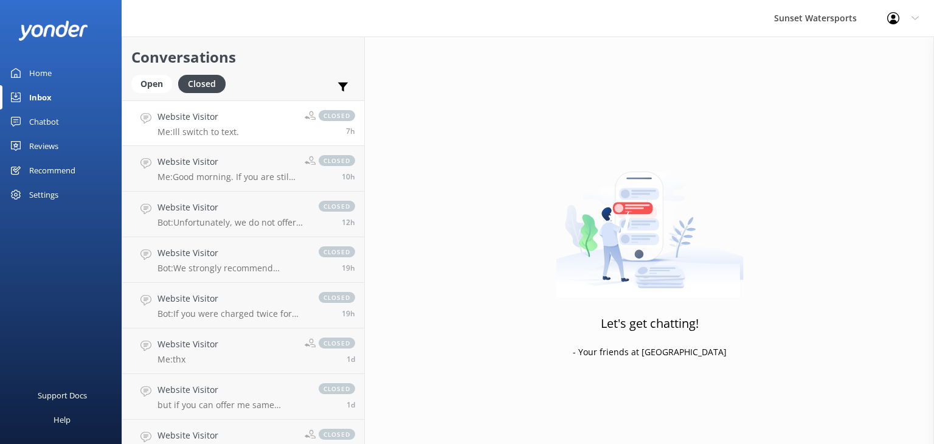
click at [229, 128] on p "Me: Ill switch to text." at bounding box center [199, 132] width 82 height 11
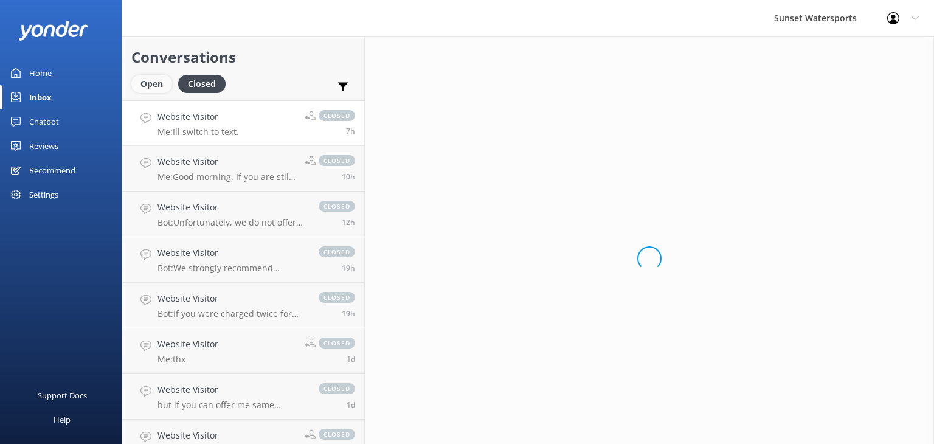
click at [153, 88] on div "Open" at bounding box center [151, 84] width 41 height 18
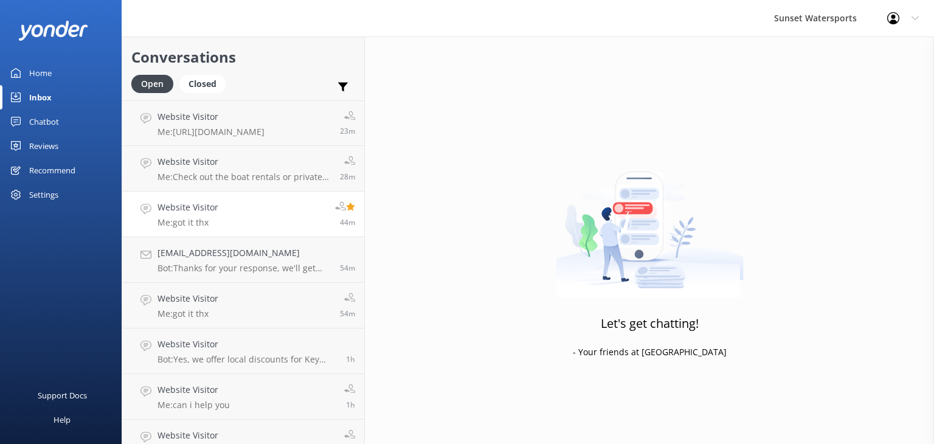
click at [299, 226] on link "Website Visitor Me: got it thx 44m" at bounding box center [243, 215] width 242 height 46
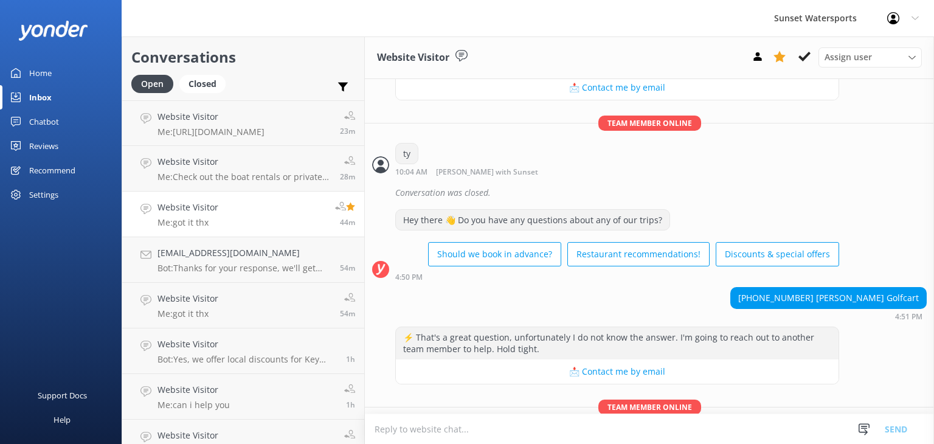
scroll to position [3449, 0]
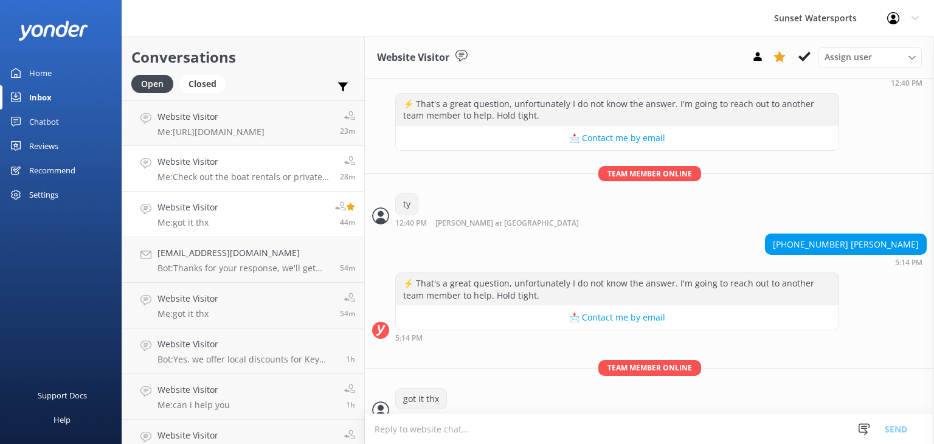
click at [243, 174] on p "Me: Check out the boat rentals or private charters :)" at bounding box center [244, 177] width 173 height 11
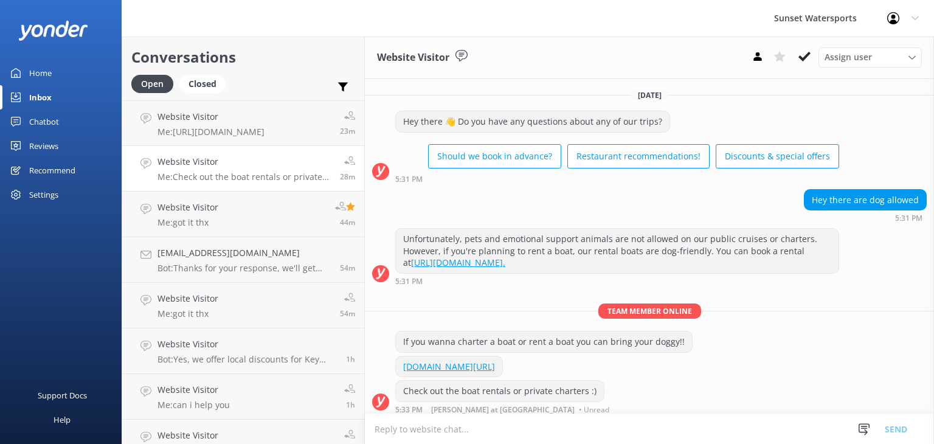
scroll to position [4, 0]
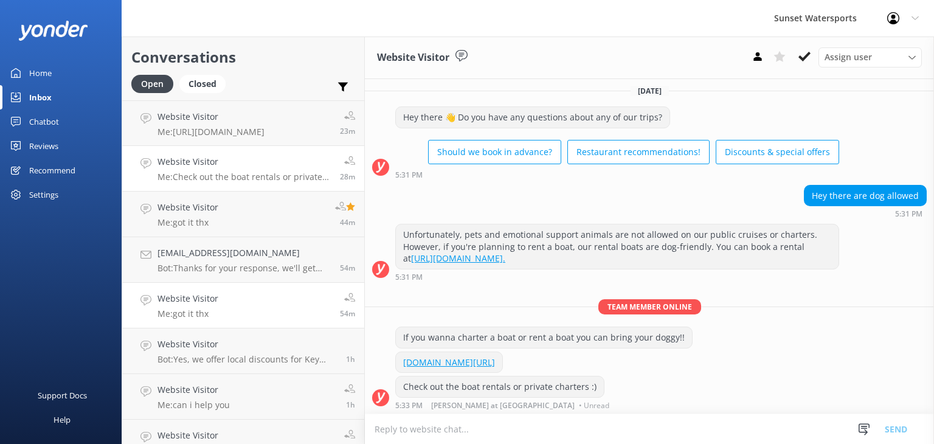
click at [255, 319] on link "Website Visitor Me: got it thx 54m" at bounding box center [243, 306] width 242 height 46
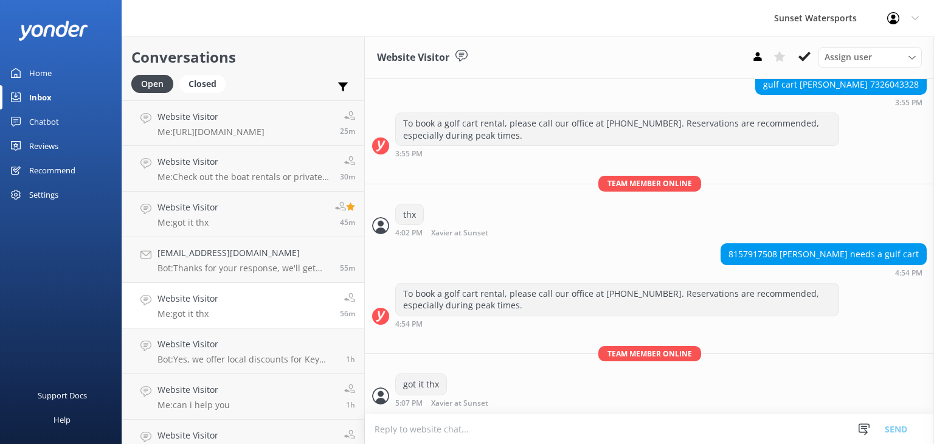
scroll to position [16399, 0]
